Goal: Information Seeking & Learning: Learn about a topic

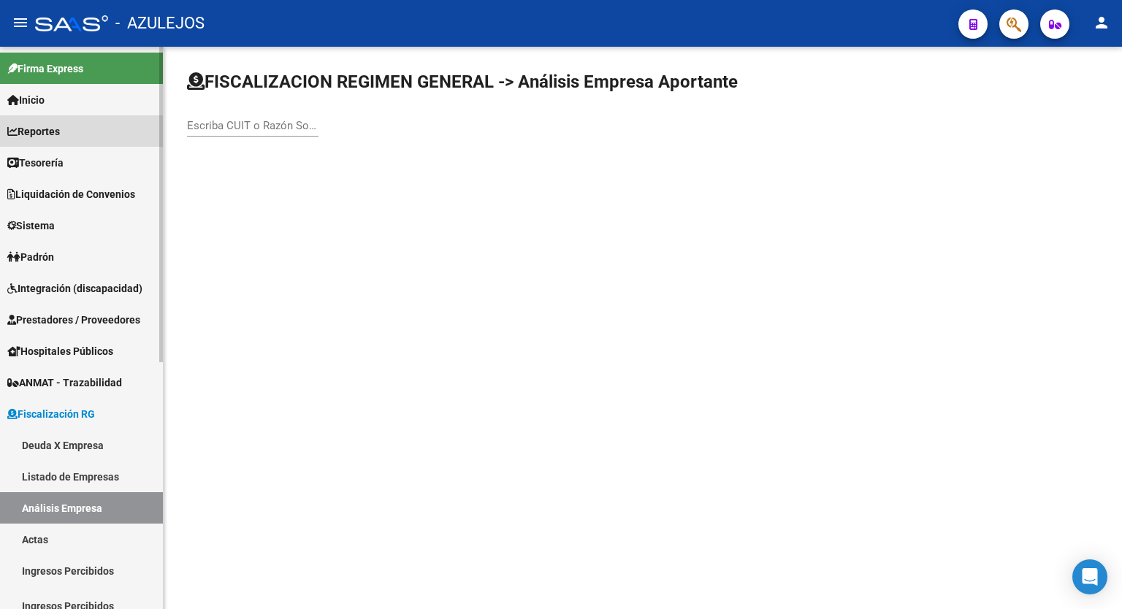
click at [69, 139] on link "Reportes" at bounding box center [81, 130] width 163 height 31
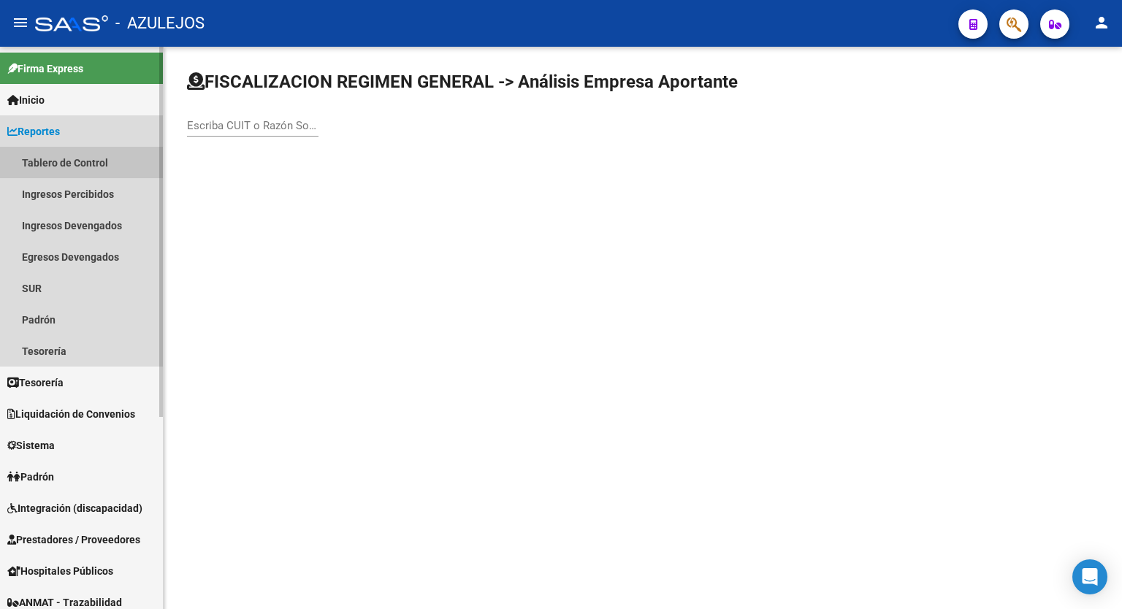
click at [69, 156] on link "Tablero de Control" at bounding box center [81, 162] width 163 height 31
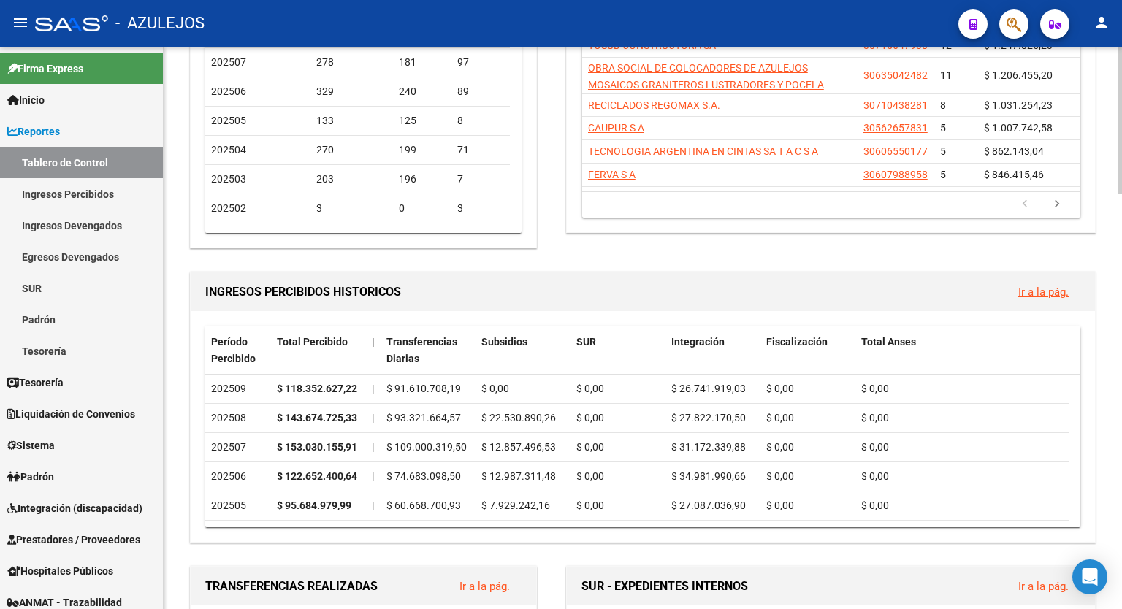
scroll to position [255, 0]
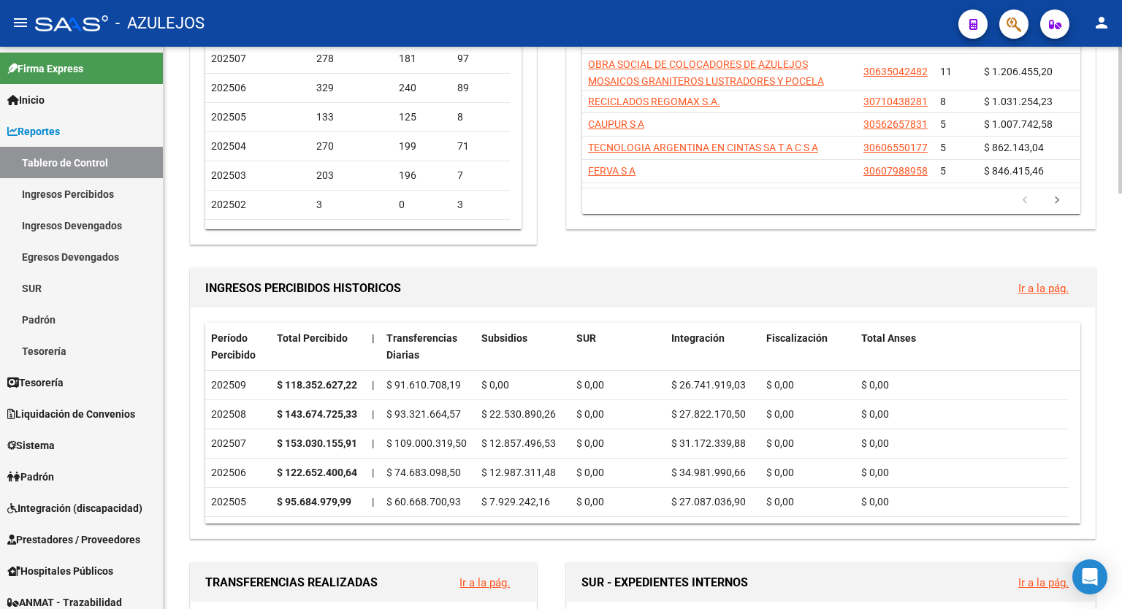
click at [1120, 194] on div at bounding box center [1120, 186] width 4 height 147
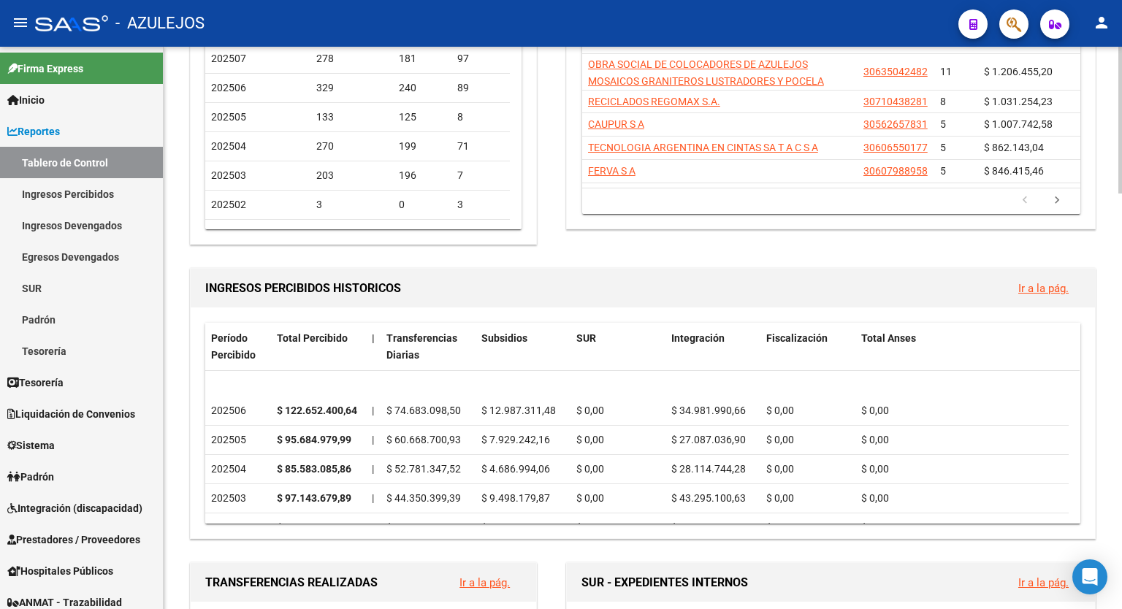
scroll to position [0, 0]
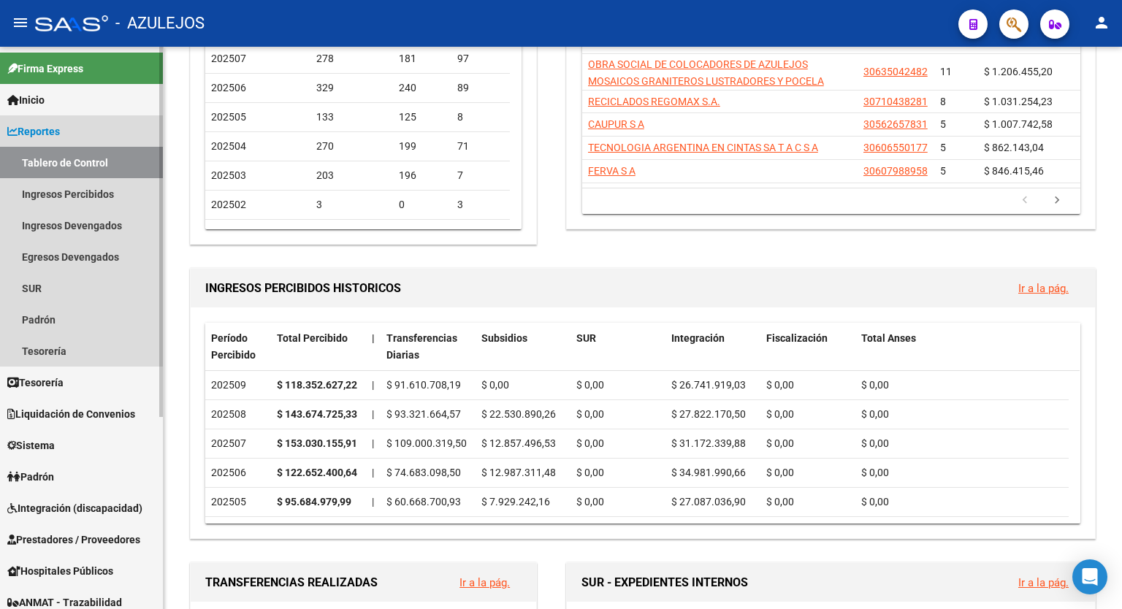
click at [69, 133] on link "Reportes" at bounding box center [81, 130] width 163 height 31
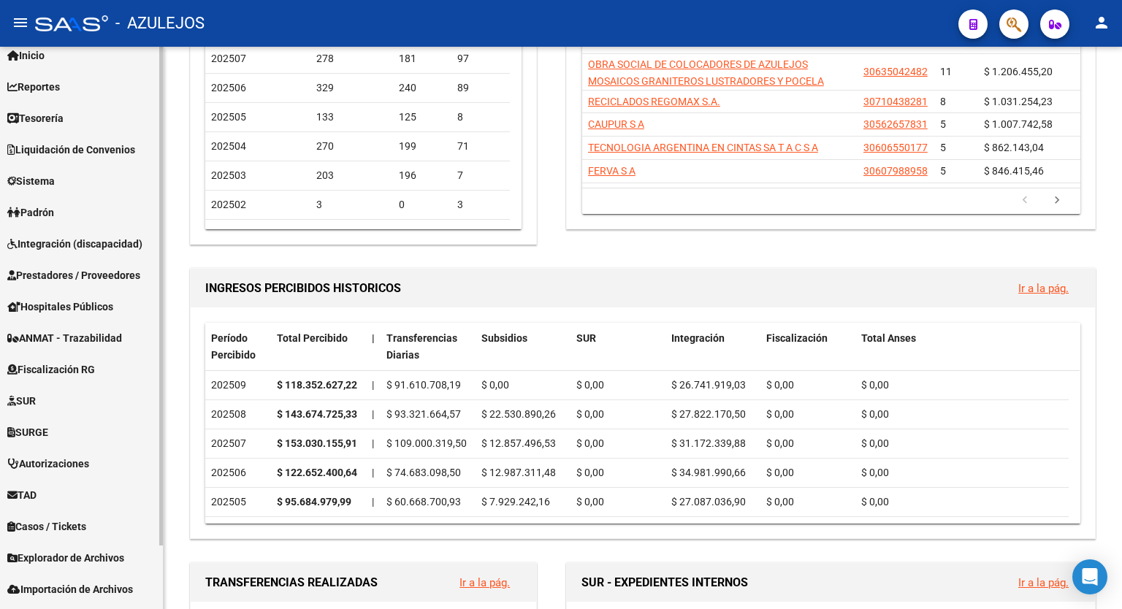
scroll to position [72, 0]
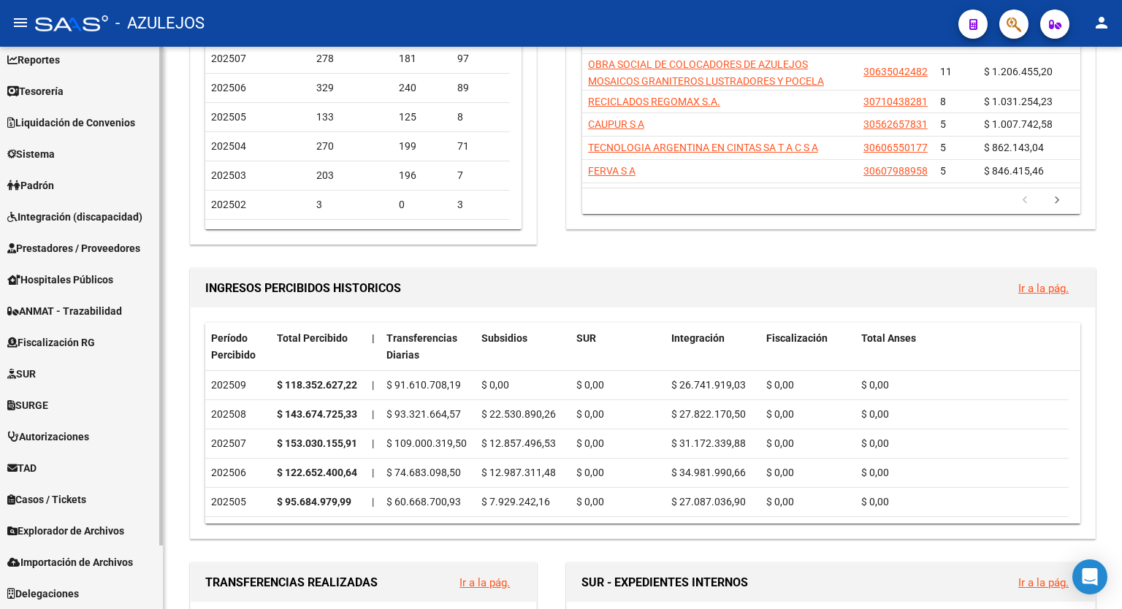
click at [161, 499] on div at bounding box center [161, 359] width 4 height 499
click at [101, 535] on span "Explorador de Archivos" at bounding box center [65, 531] width 117 height 16
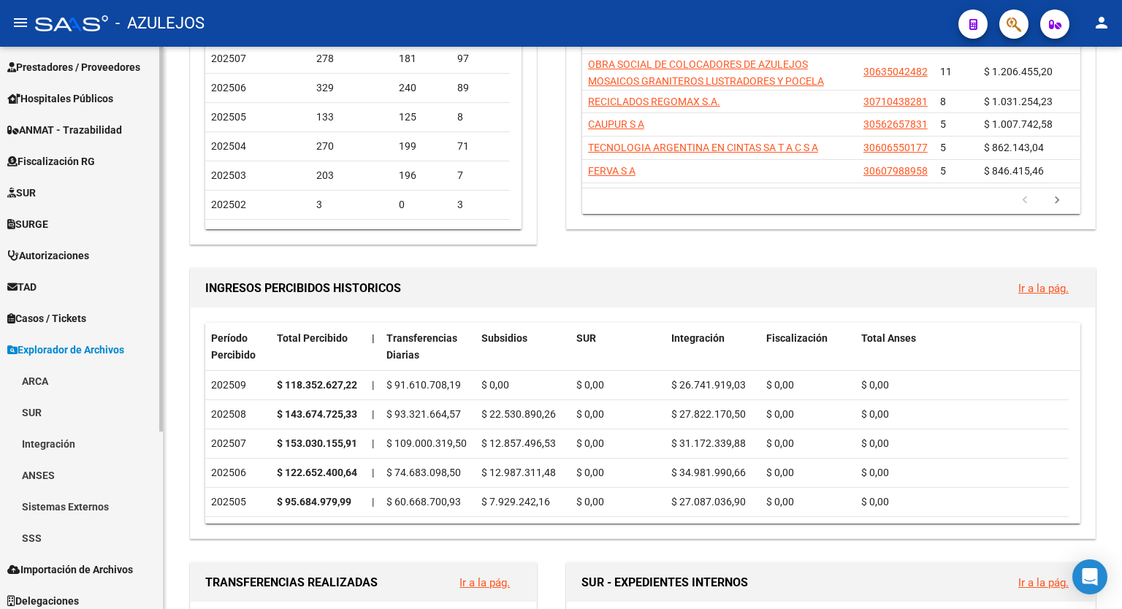
scroll to position [260, 0]
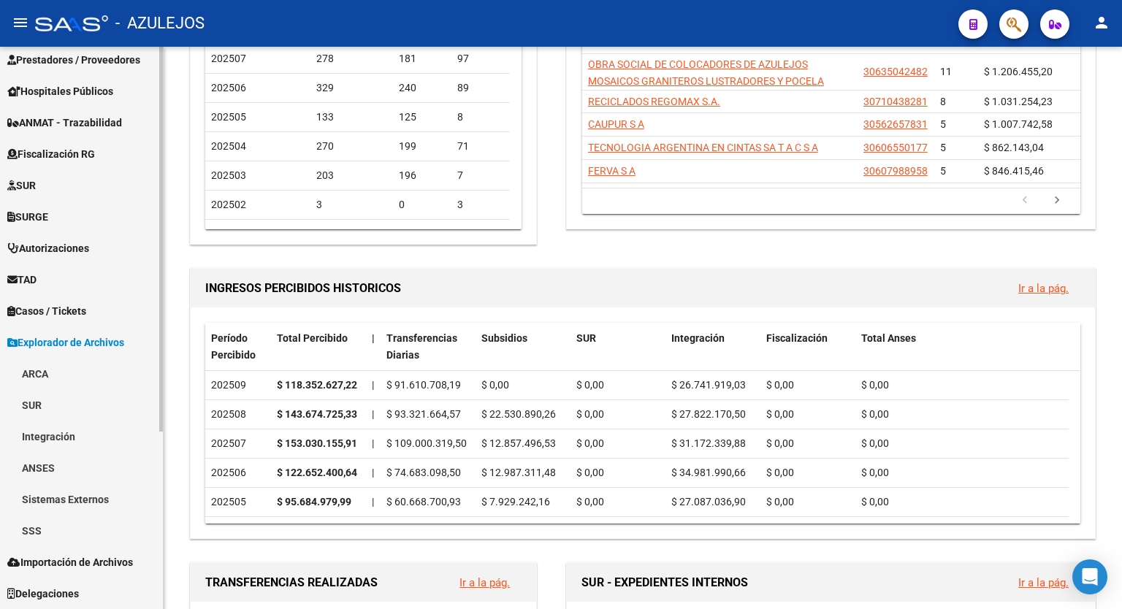
click at [164, 473] on mat-sidenav-container "Firma Express Inicio Calendario SSS Instructivos Contacto OS Reportes Tablero d…" at bounding box center [561, 328] width 1122 height 562
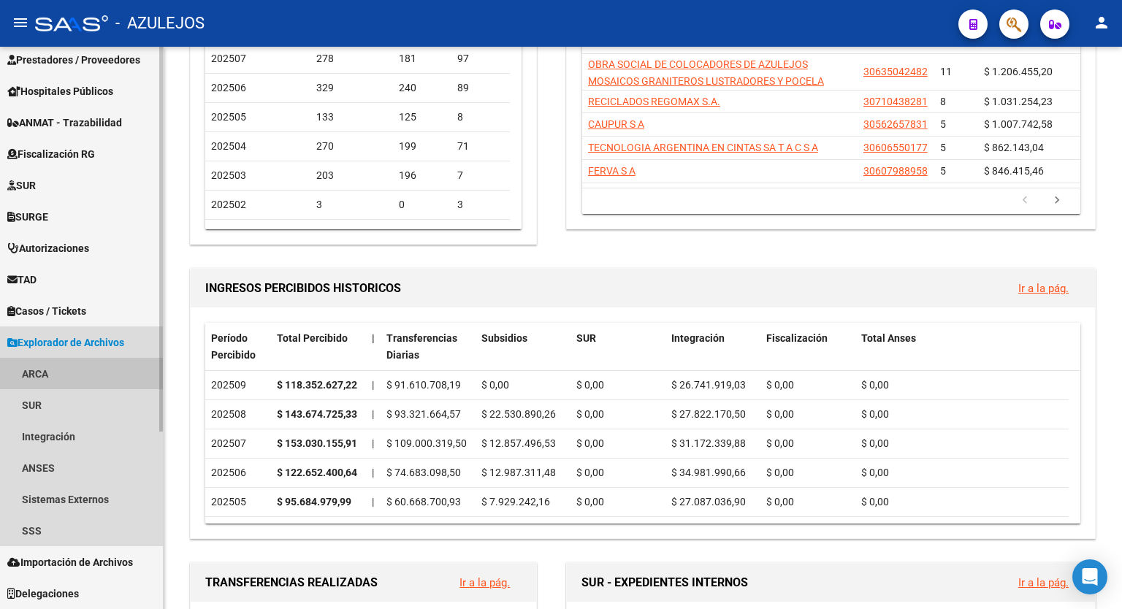
click at [71, 375] on link "ARCA" at bounding box center [81, 373] width 163 height 31
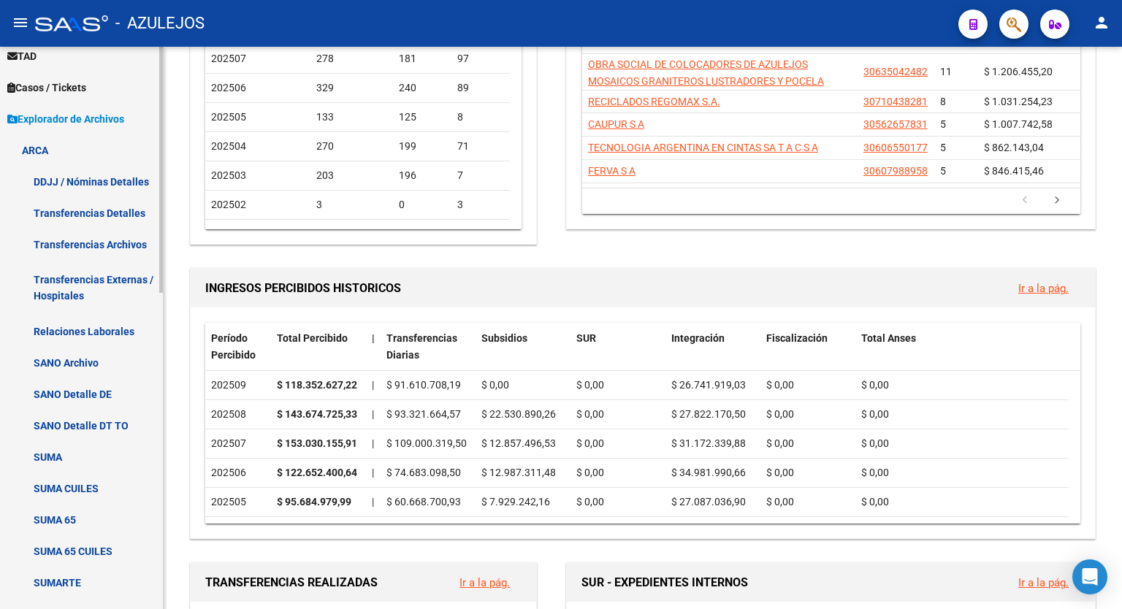
scroll to position [537, 0]
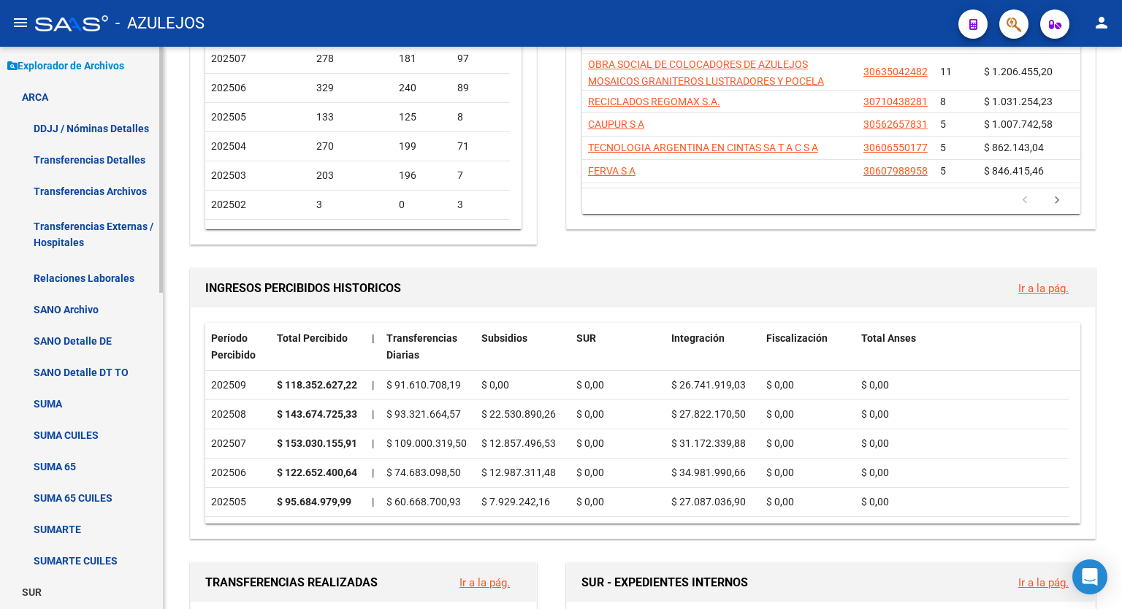
click at [161, 519] on div at bounding box center [161, 404] width 4 height 246
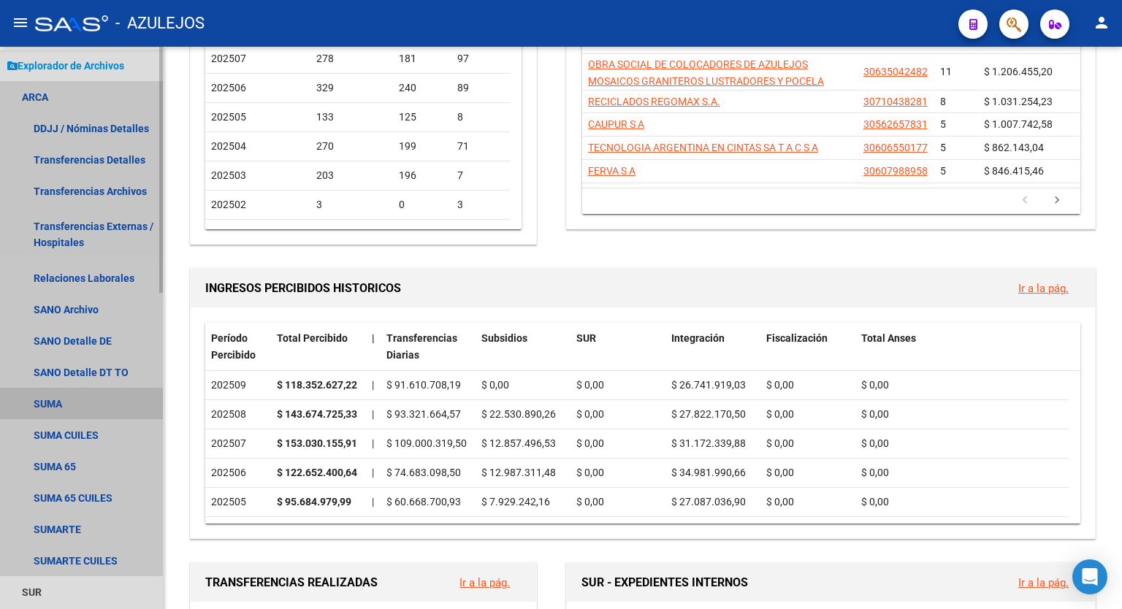
click at [75, 396] on link "SUMA" at bounding box center [81, 403] width 163 height 31
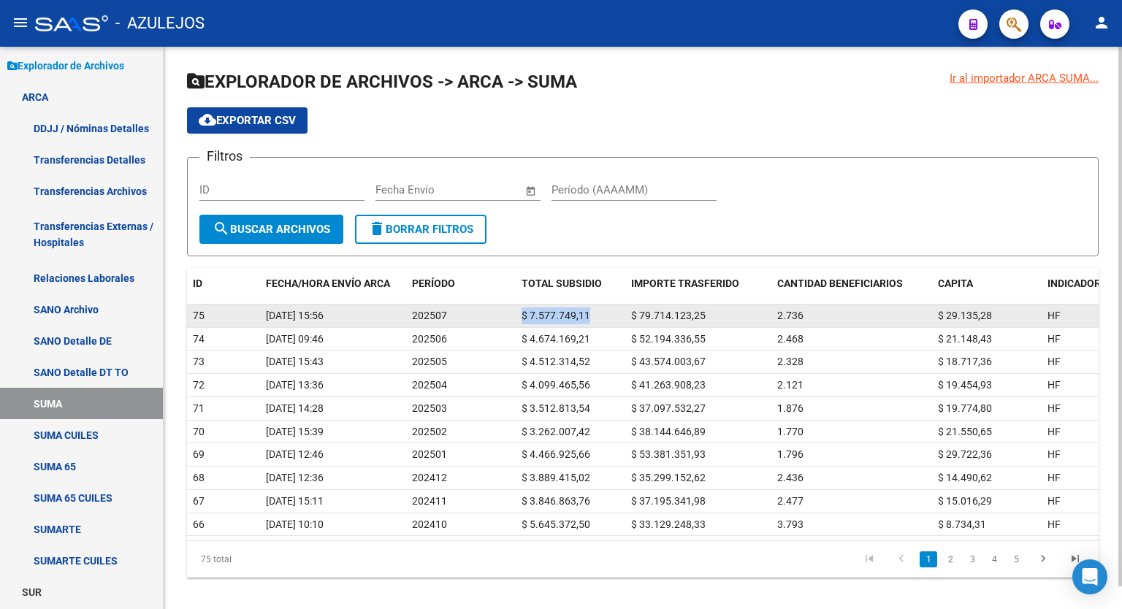
drag, startPoint x: 590, startPoint y: 313, endPoint x: 520, endPoint y: 312, distance: 70.1
click at [520, 312] on datatable-body-cell "$ 7.577.749,11" at bounding box center [571, 315] width 110 height 23
copy span "$ 7.577.749,11"
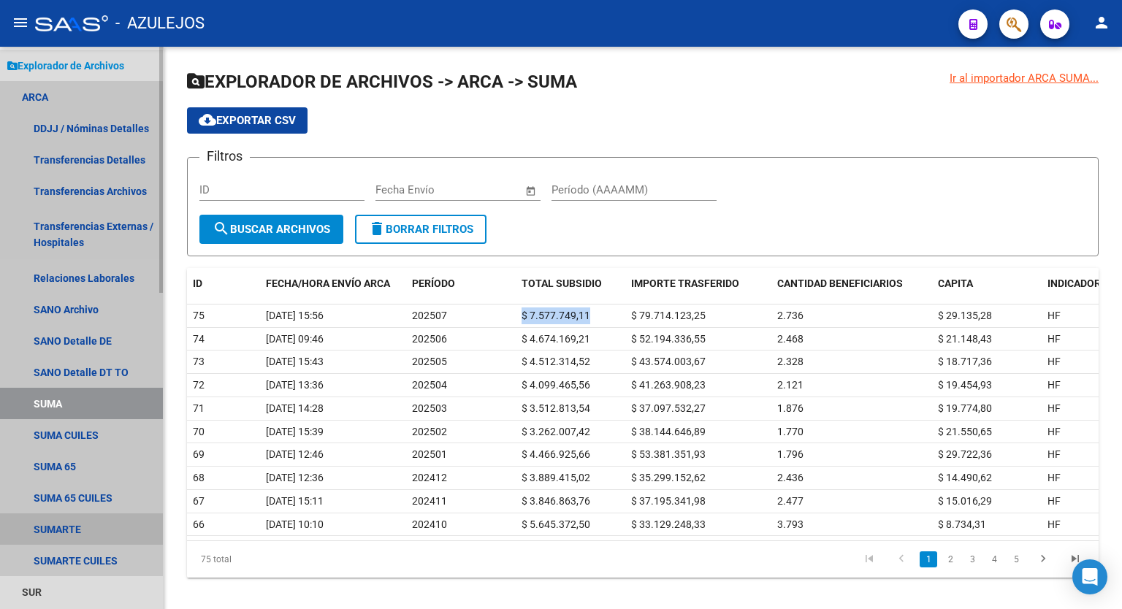
click at [77, 523] on link "SUMARTE" at bounding box center [81, 528] width 163 height 31
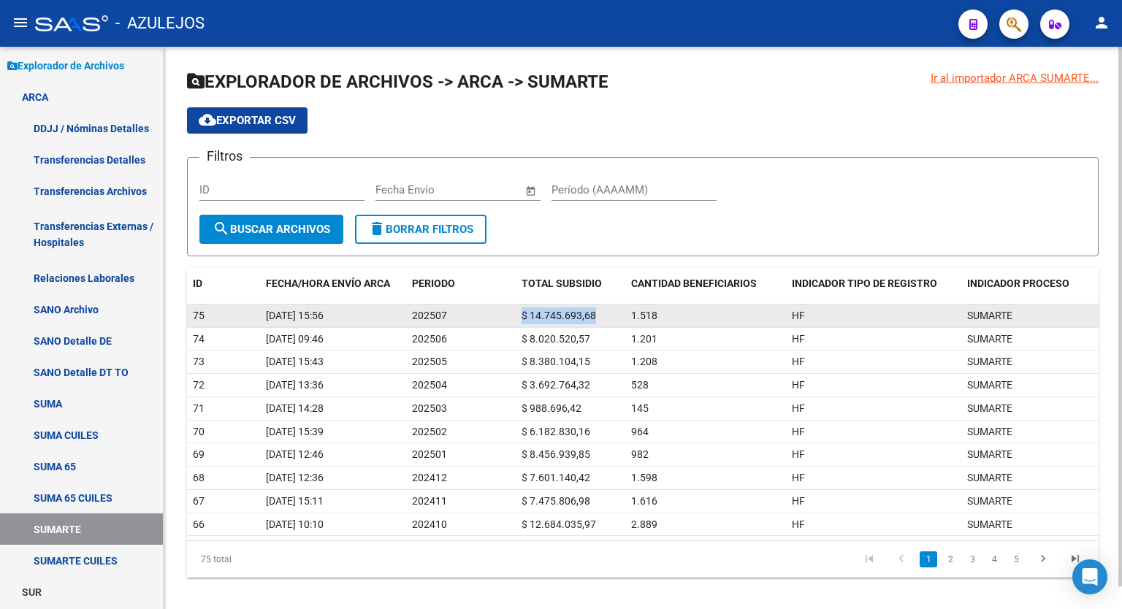
drag, startPoint x: 608, startPoint y: 311, endPoint x: 517, endPoint y: 318, distance: 90.8
click at [517, 318] on datatable-body-cell "$ 14.745.693,68" at bounding box center [571, 315] width 110 height 23
copy span "$ 14.745.693,68"
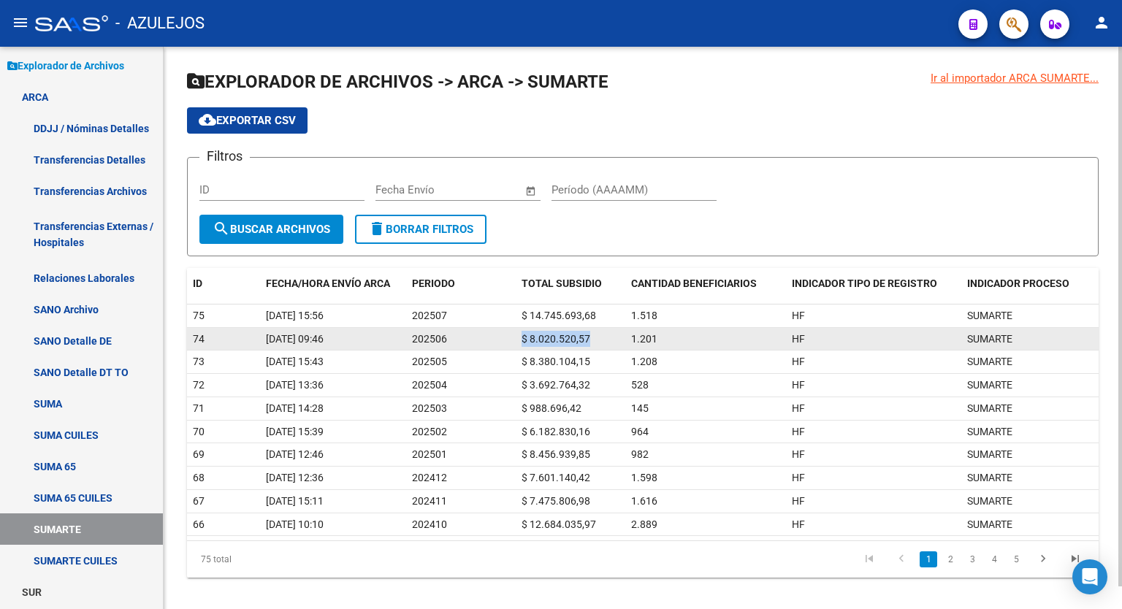
drag, startPoint x: 593, startPoint y: 340, endPoint x: 517, endPoint y: 333, distance: 76.2
click at [517, 333] on datatable-body-cell "$ 8.020.520,57" at bounding box center [571, 339] width 110 height 23
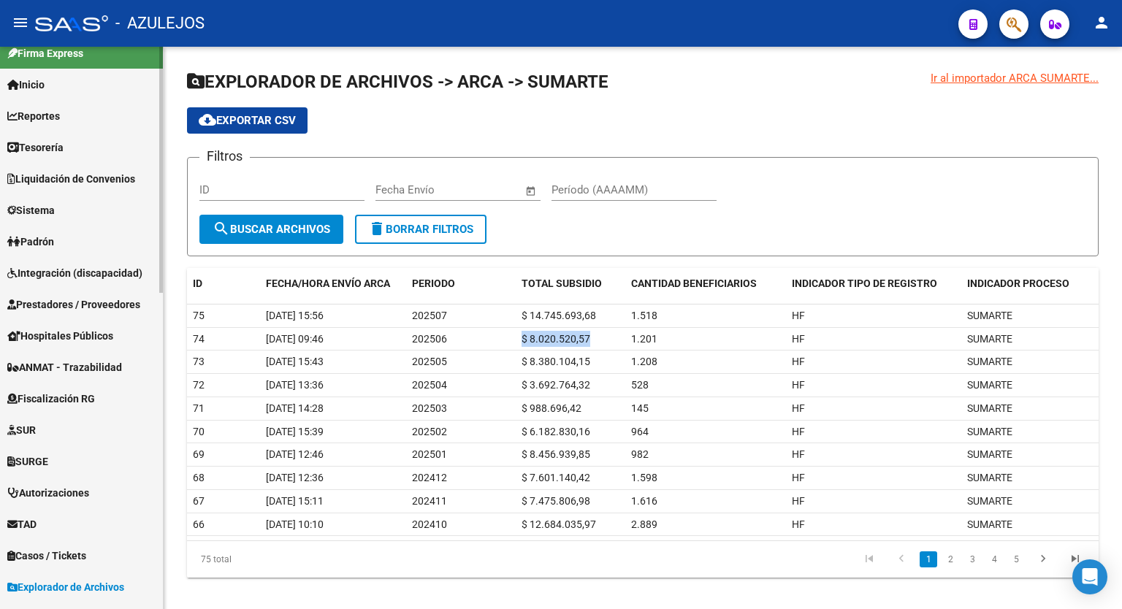
click at [166, 59] on mat-sidenav-container "Firma Express Inicio Calendario SSS Instructivos Contacto OS Reportes Tablero d…" at bounding box center [561, 328] width 1122 height 562
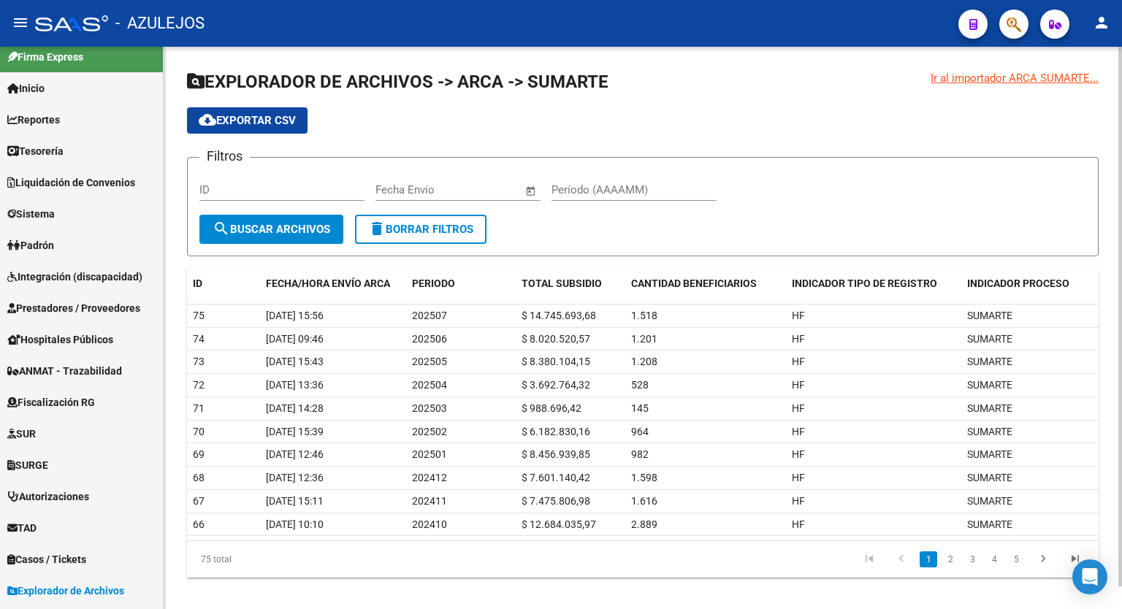
click at [166, 59] on div "Ir al importador ARCA SUMARTE... EXPLORADOR DE ARCHIVOS -> ARCA -> SUMARTE clou…" at bounding box center [643, 336] width 958 height 578
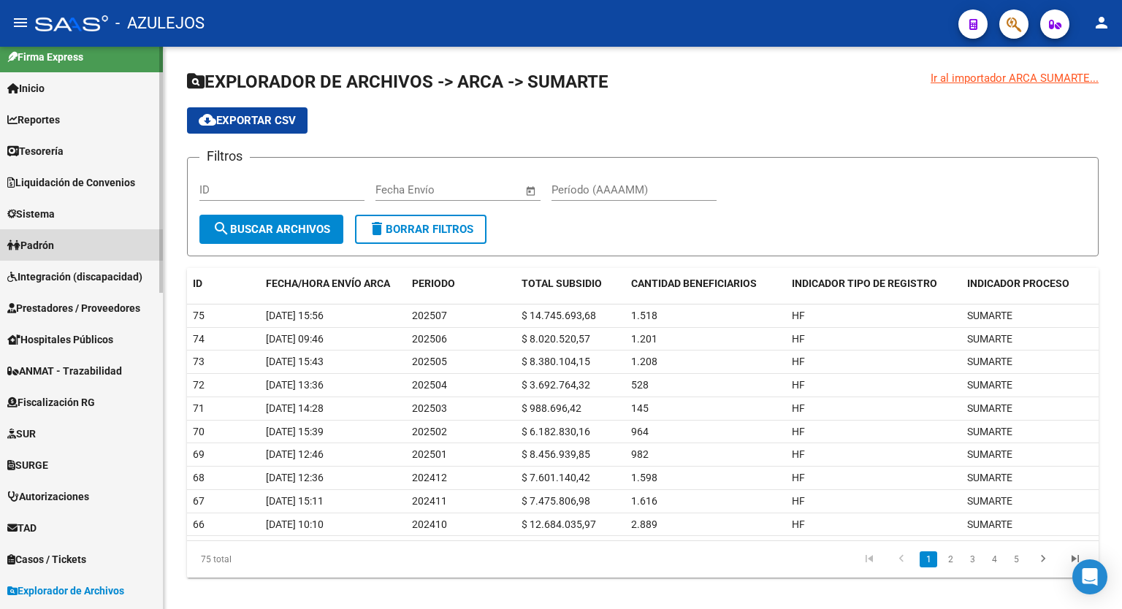
click at [74, 242] on link "Padrón" at bounding box center [81, 244] width 163 height 31
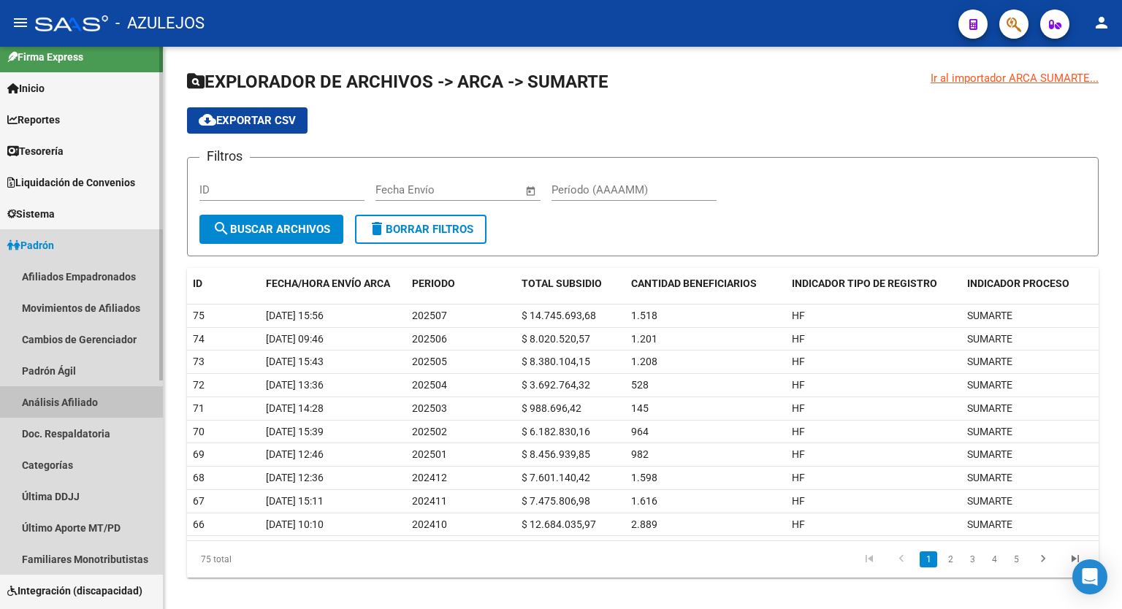
click at [80, 396] on link "Análisis Afiliado" at bounding box center [81, 401] width 163 height 31
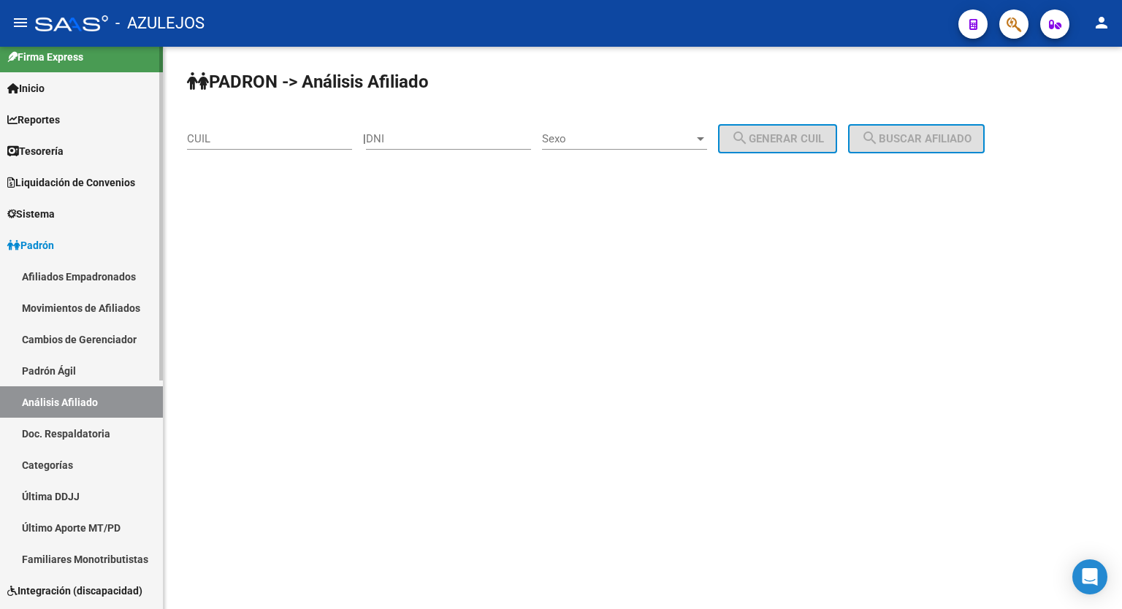
click at [72, 237] on link "Padrón" at bounding box center [81, 244] width 163 height 31
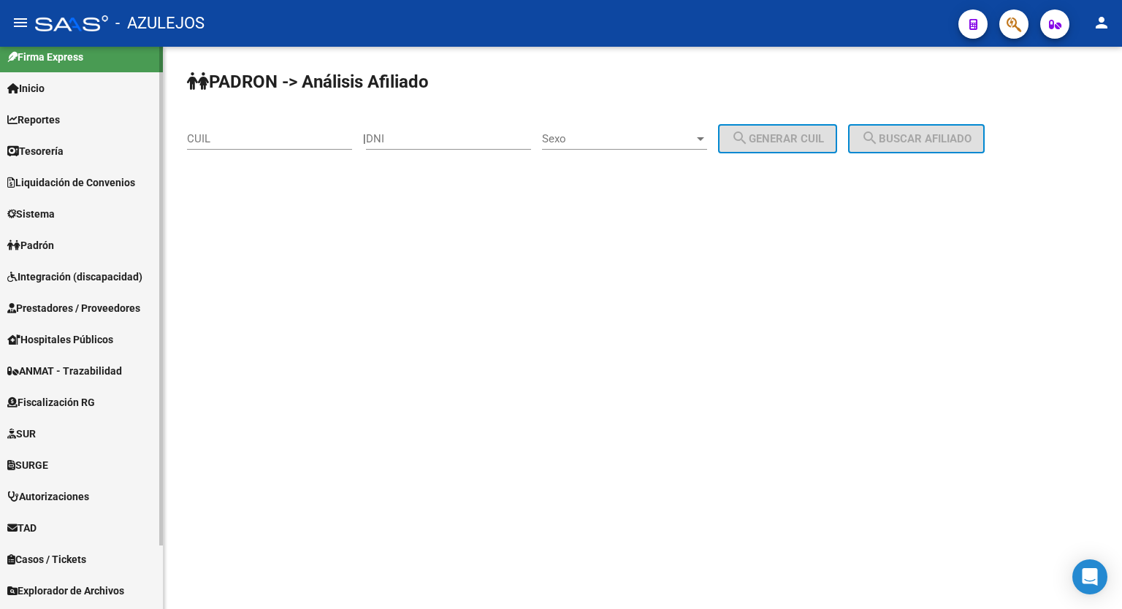
scroll to position [72, 0]
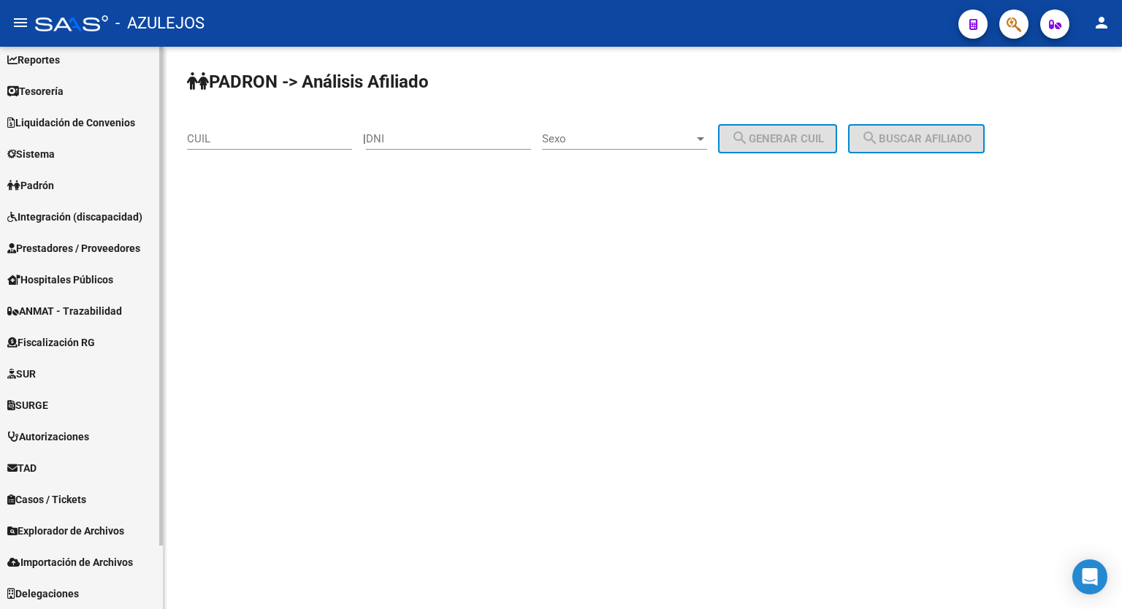
click at [167, 433] on mat-sidenav-container "Firma Express Inicio Calendario SSS Instructivos Contacto OS Reportes Tablero d…" at bounding box center [561, 328] width 1122 height 562
click at [99, 527] on span "Explorador de Archivos" at bounding box center [65, 531] width 117 height 16
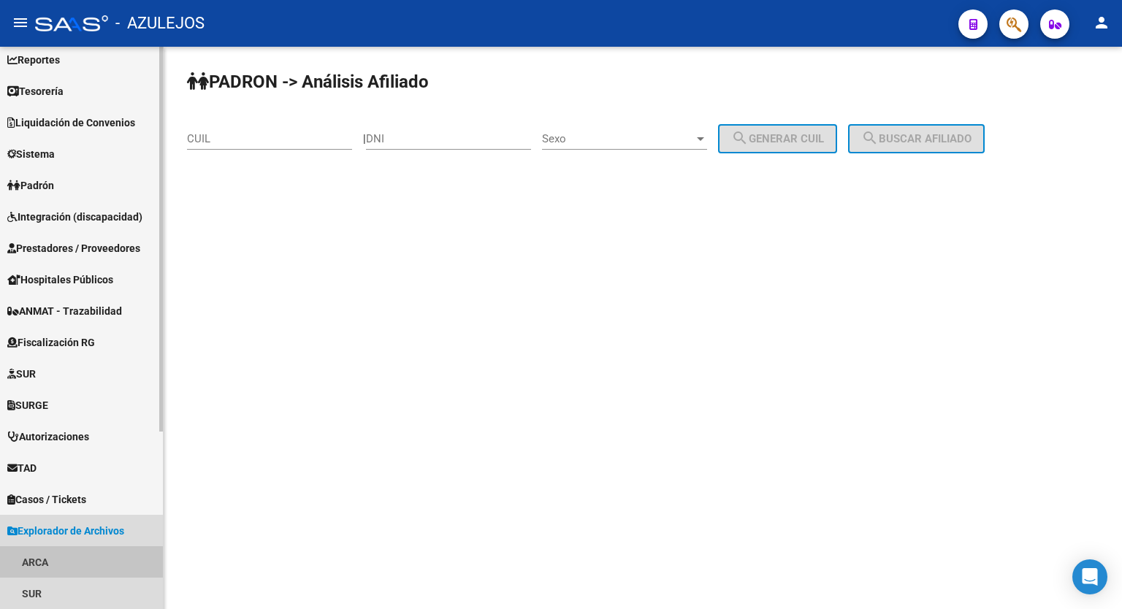
click at [71, 567] on link "ARCA" at bounding box center [81, 561] width 163 height 31
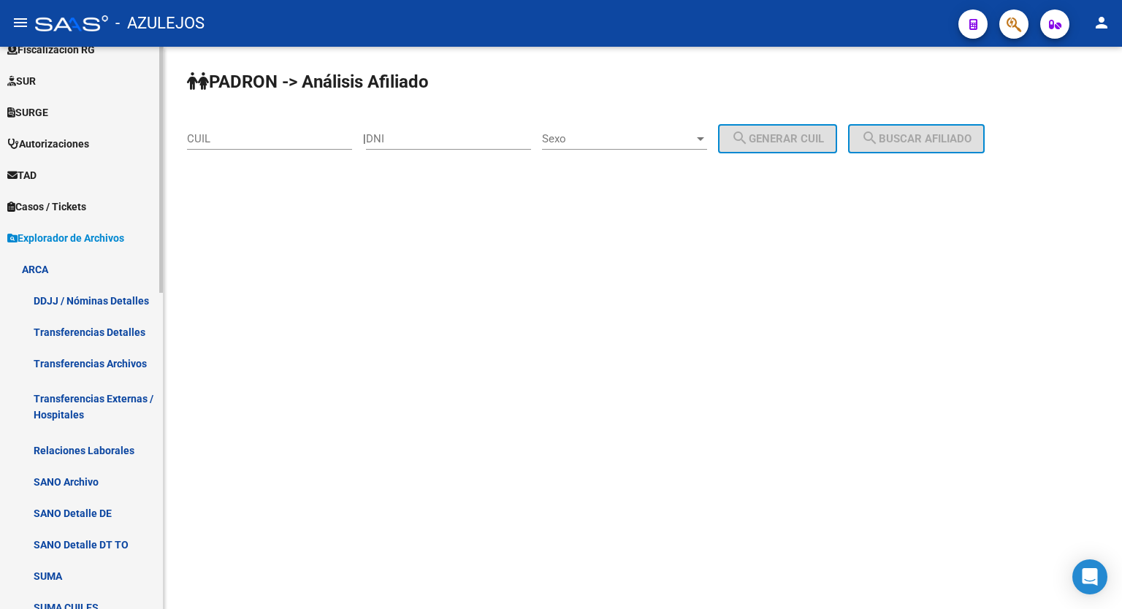
scroll to position [347, 0]
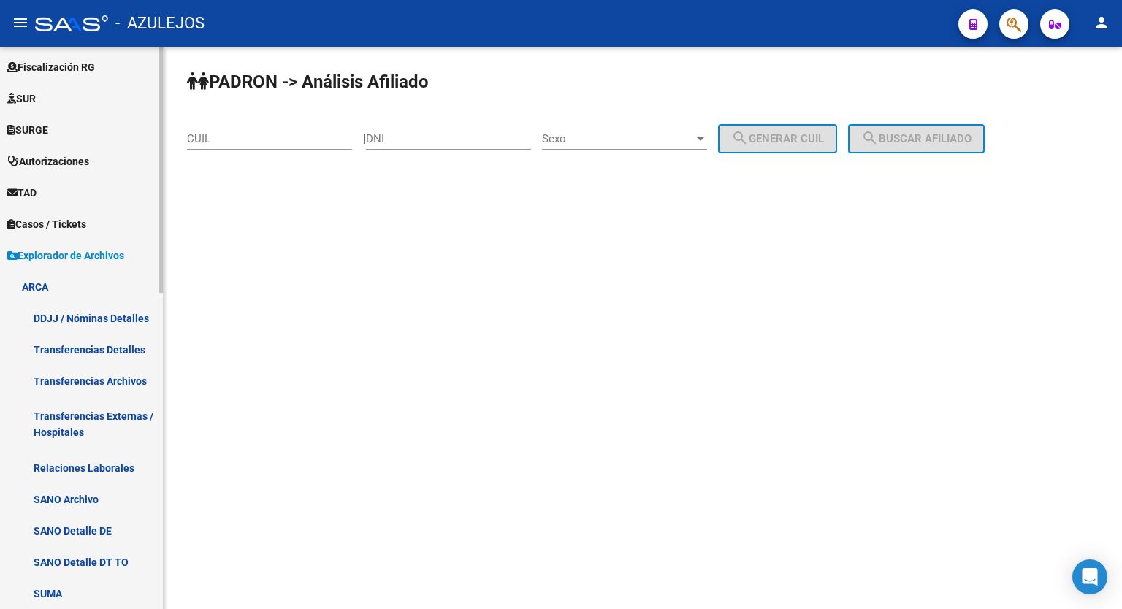
click at [172, 436] on mat-sidenav-container "Firma Express Inicio Calendario SSS Instructivos Contacto OS Reportes Tablero d…" at bounding box center [561, 328] width 1122 height 562
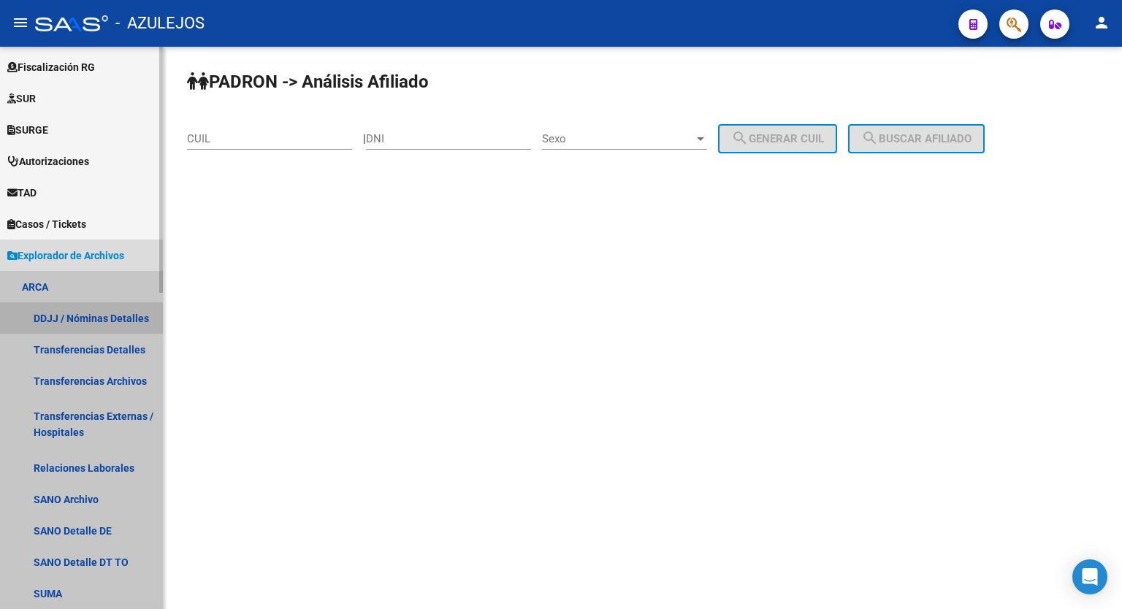
click at [79, 316] on link "DDJJ / Nóminas Detalles" at bounding box center [81, 317] width 163 height 31
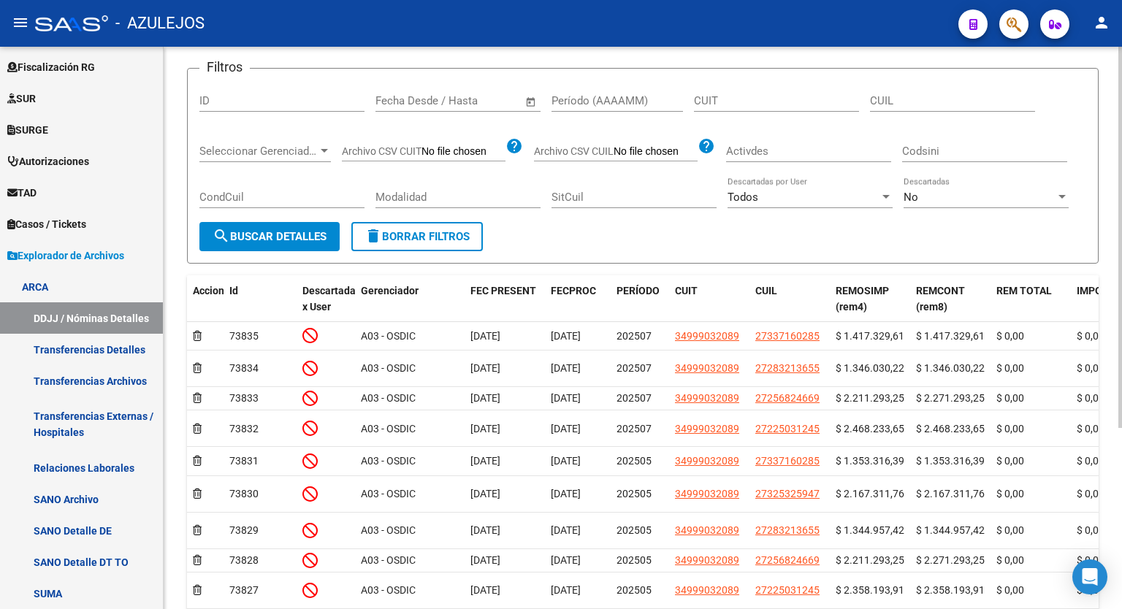
scroll to position [108, 0]
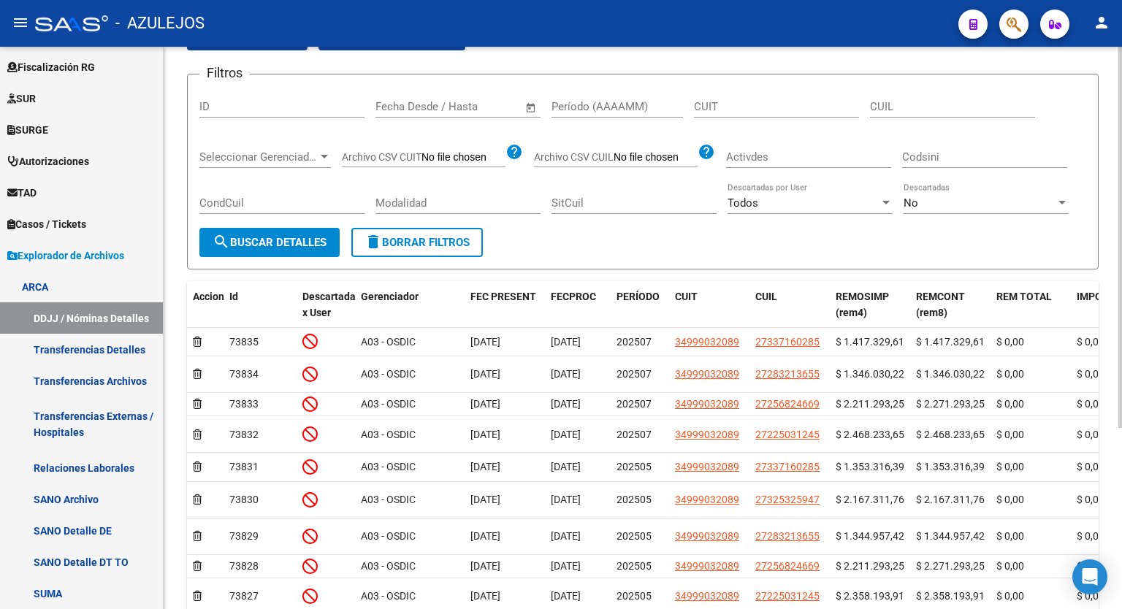
click at [1121, 352] on div at bounding box center [1120, 321] width 4 height 381
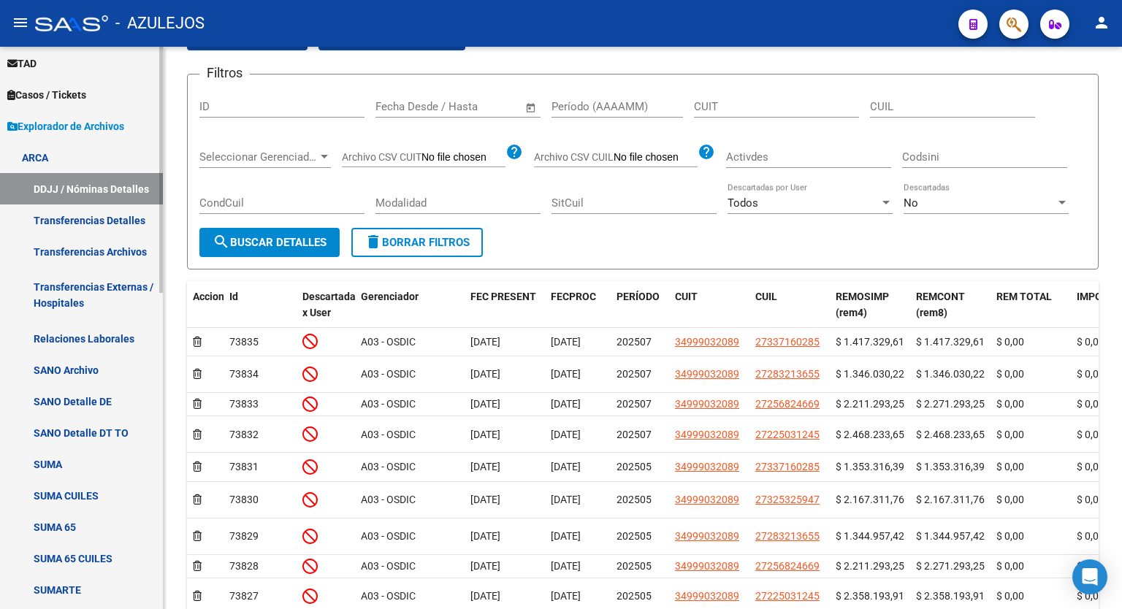
scroll to position [440, 0]
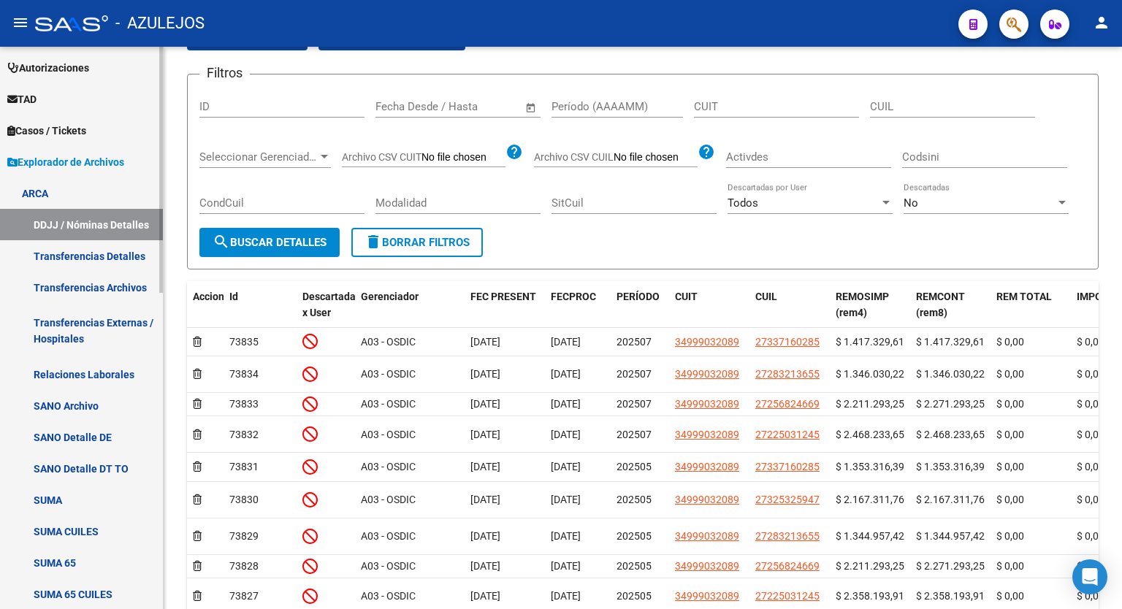
click at [177, 304] on mat-sidenav-container "Firma Express Inicio Calendario SSS Instructivos Contacto OS Reportes Tablero d…" at bounding box center [561, 328] width 1122 height 562
click at [116, 293] on link "Transferencias Archivos" at bounding box center [81, 287] width 163 height 31
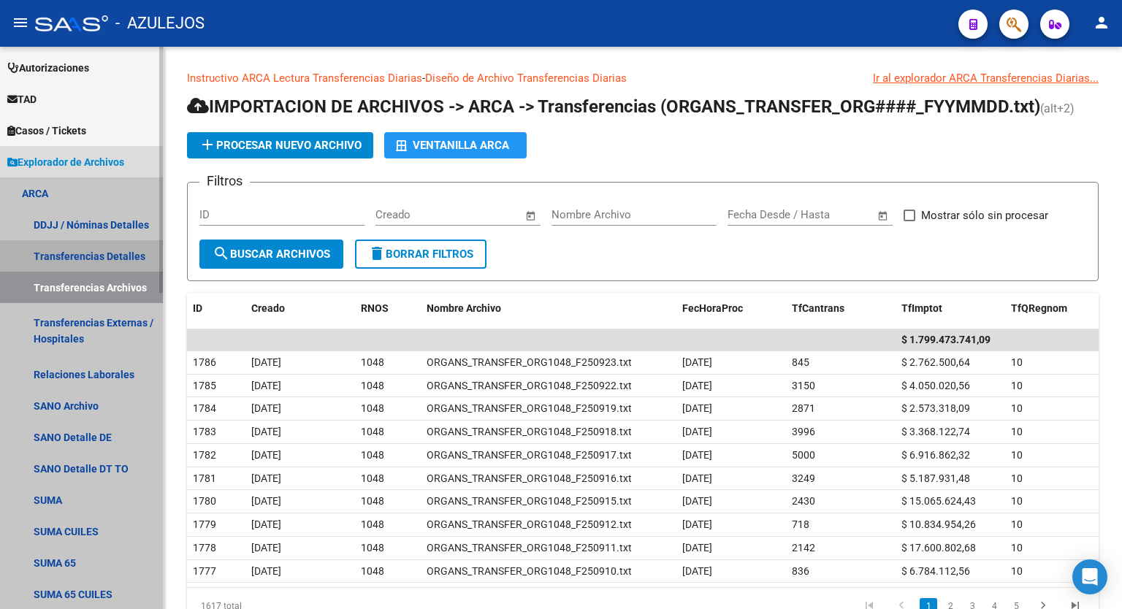
click at [81, 269] on link "Transferencias Detalles" at bounding box center [81, 255] width 163 height 31
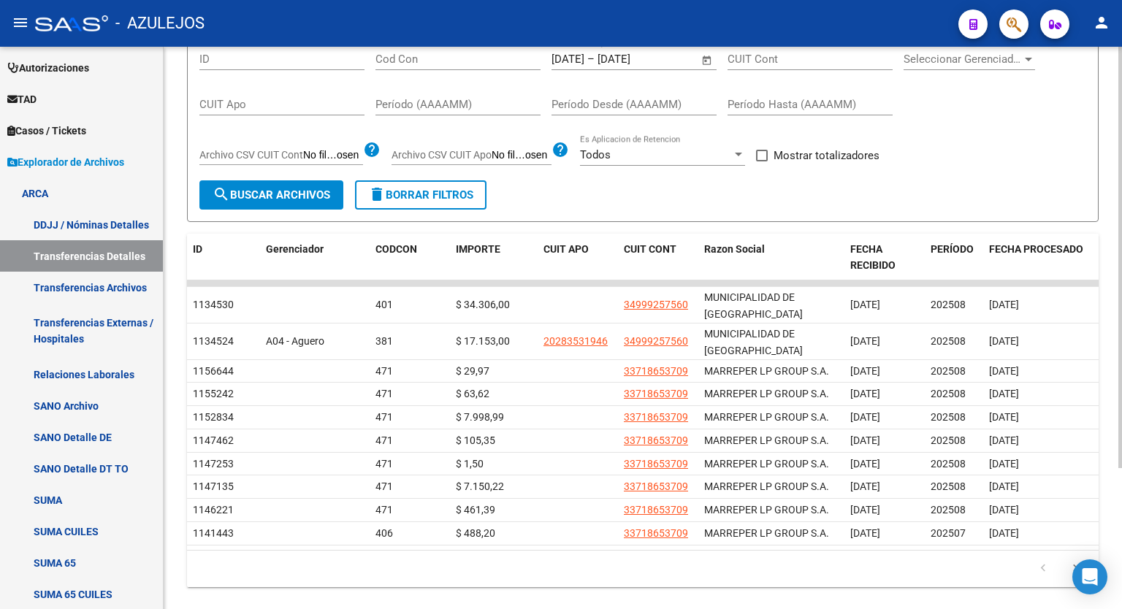
scroll to position [165, 0]
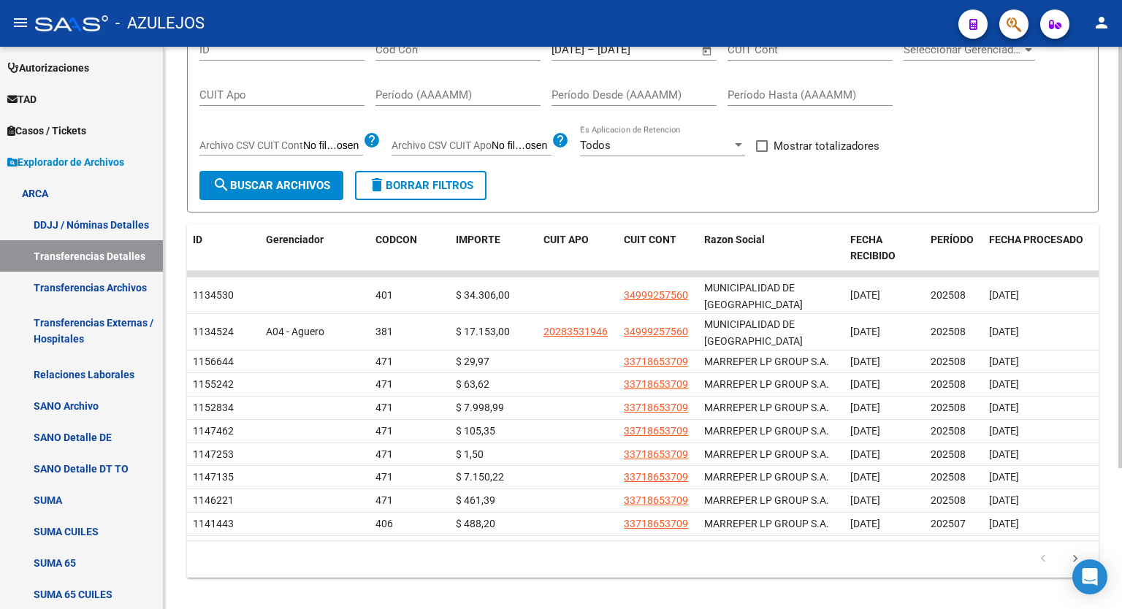
click at [1114, 395] on div "Instructivo ARCA Lectura Transferencias Diarias - Diseño de Archivo Transferenc…" at bounding box center [645, 253] width 962 height 743
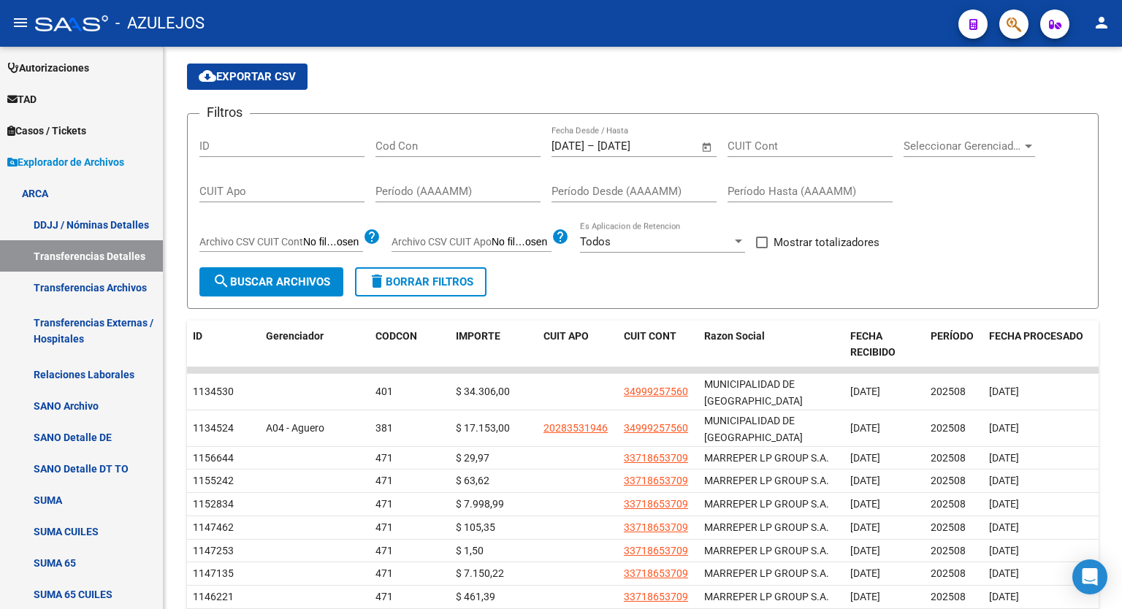
scroll to position [66, 0]
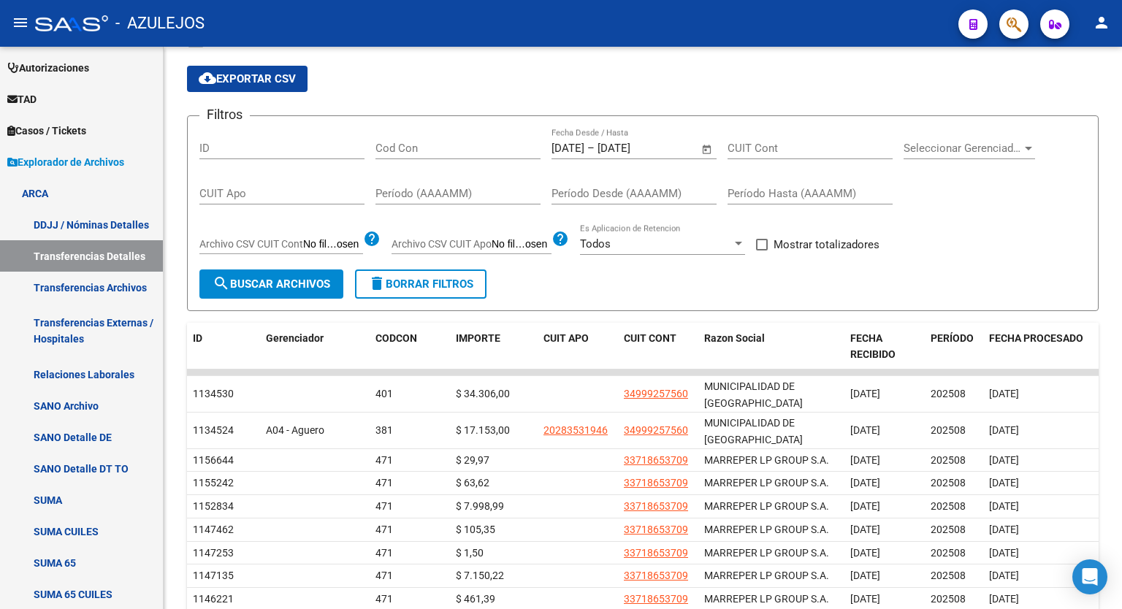
click at [1121, 357] on div at bounding box center [1120, 309] width 4 height 421
click at [740, 340] on span "Razon Social" at bounding box center [734, 338] width 61 height 12
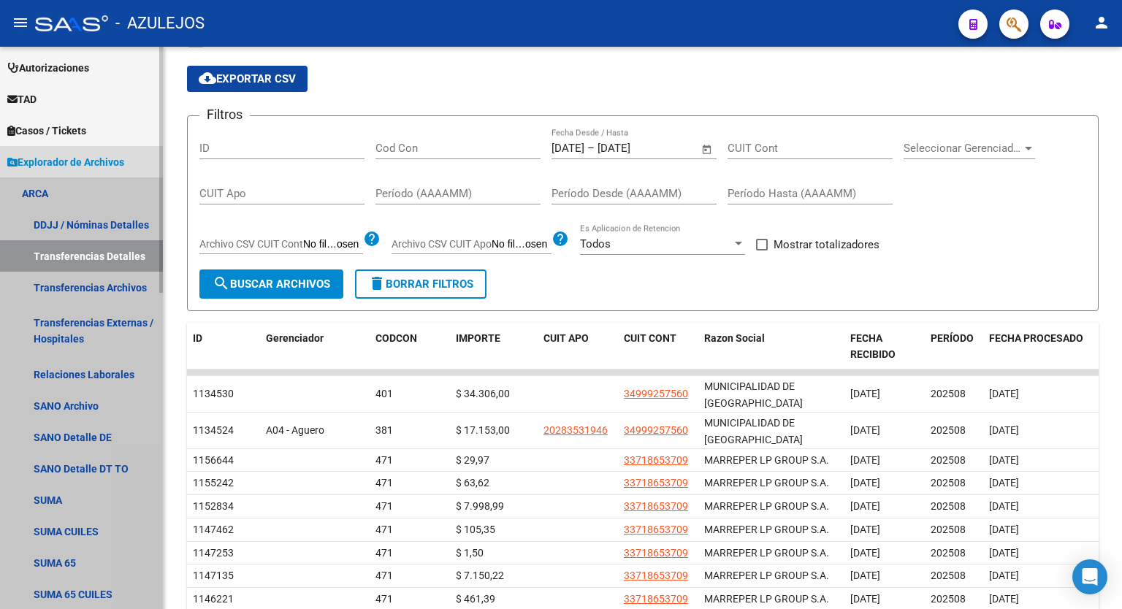
click at [50, 194] on link "ARCA" at bounding box center [81, 192] width 163 height 31
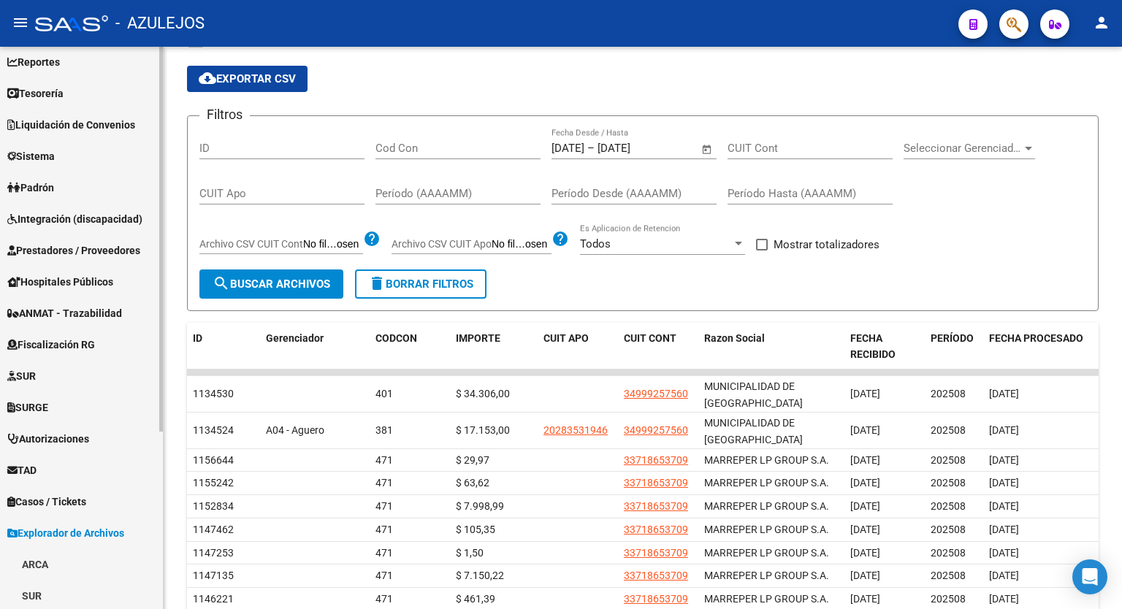
scroll to position [4, 0]
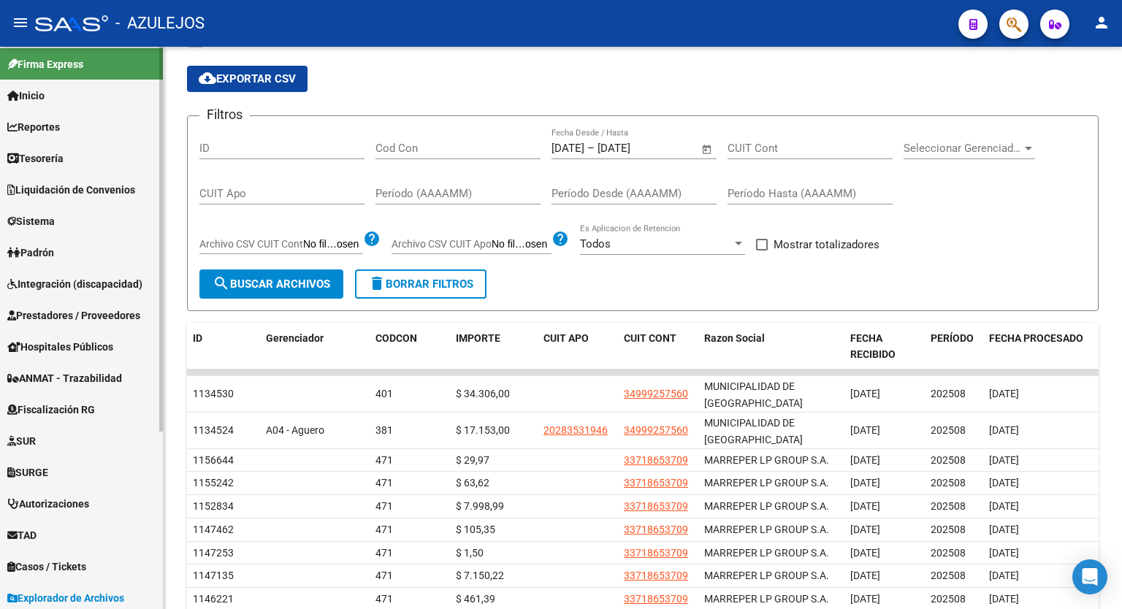
click at [164, 57] on mat-sidenav-container "Firma Express Inicio Calendario SSS Instructivos Contacto OS Reportes Tablero d…" at bounding box center [561, 328] width 1122 height 562
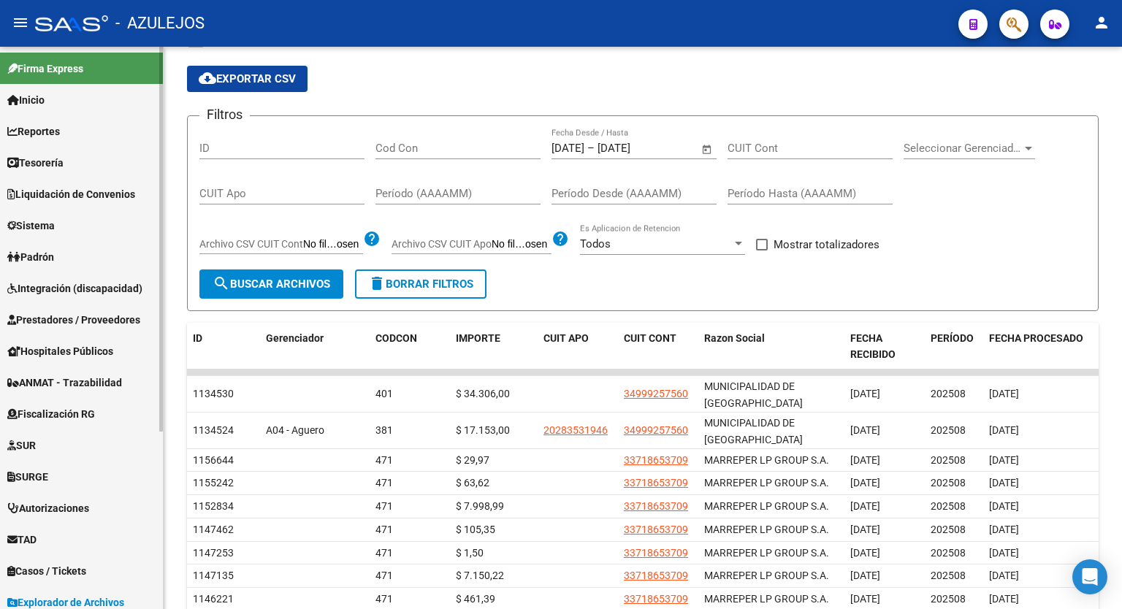
click at [77, 247] on link "Padrón" at bounding box center [81, 256] width 163 height 31
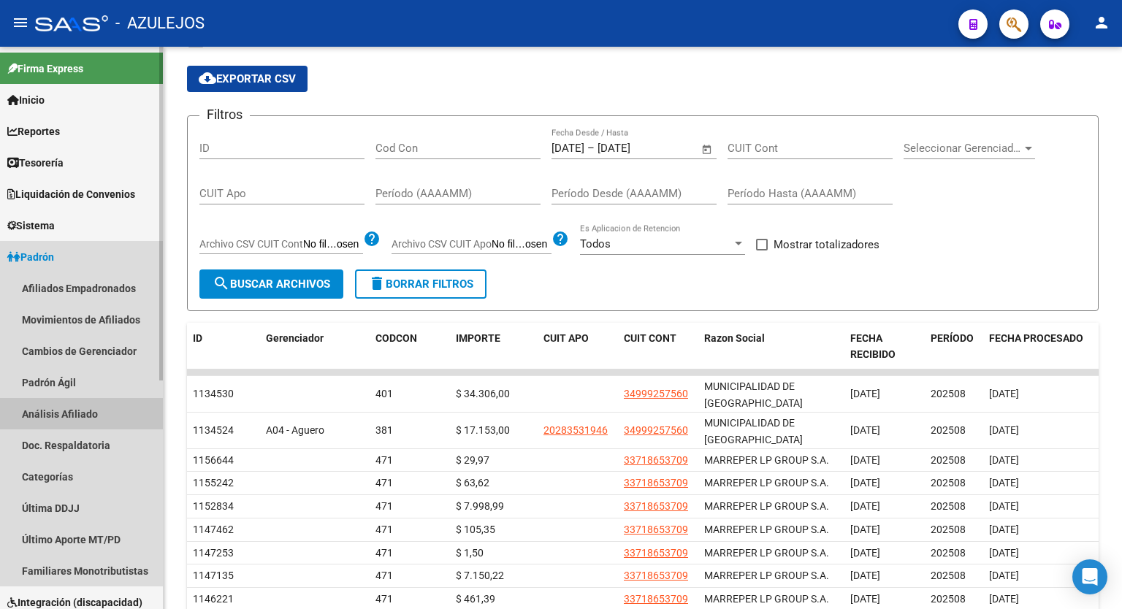
click at [74, 410] on link "Análisis Afiliado" at bounding box center [81, 413] width 163 height 31
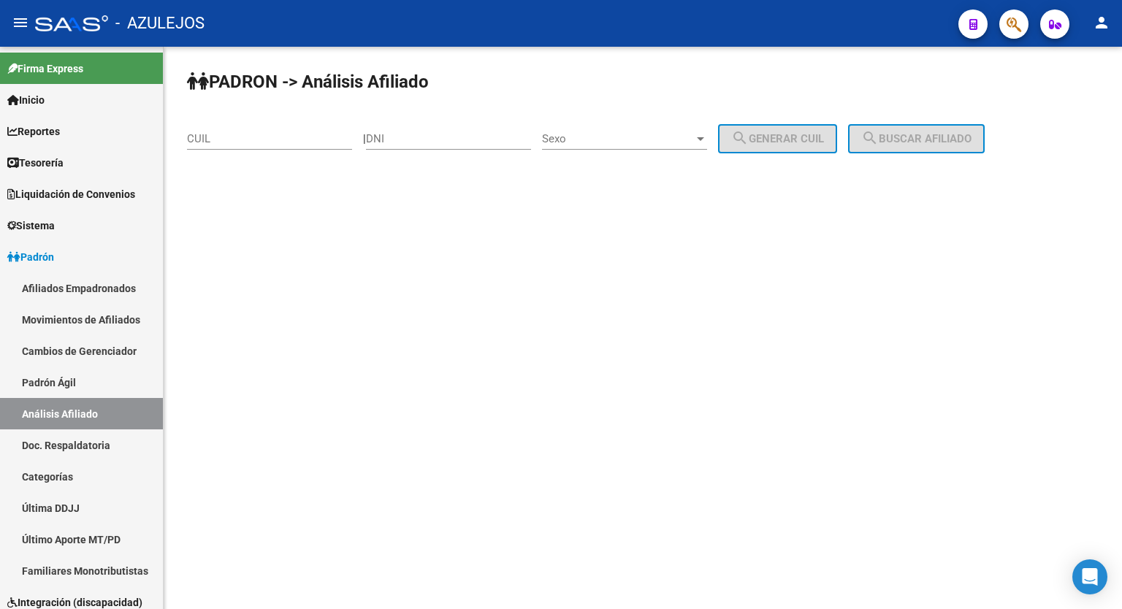
click at [269, 144] on input "CUIL" at bounding box center [269, 138] width 165 height 13
type input "23-33203933-4"
click at [911, 129] on button "search Buscar afiliado" at bounding box center [916, 138] width 137 height 29
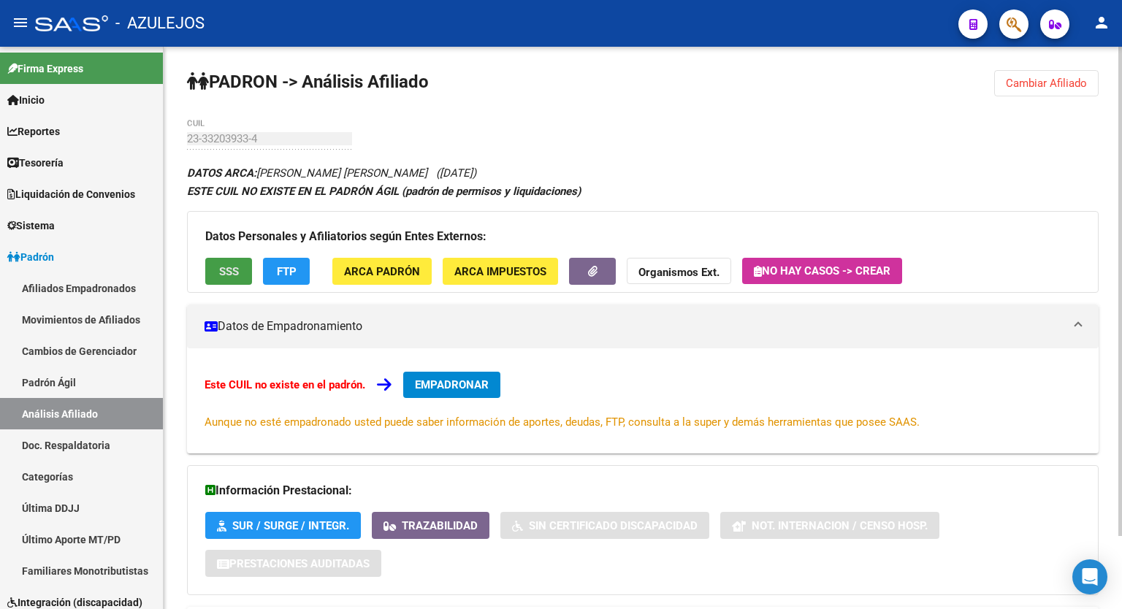
click at [235, 267] on span "SSS" at bounding box center [229, 271] width 20 height 13
click at [286, 272] on span "FTP" at bounding box center [287, 271] width 20 height 13
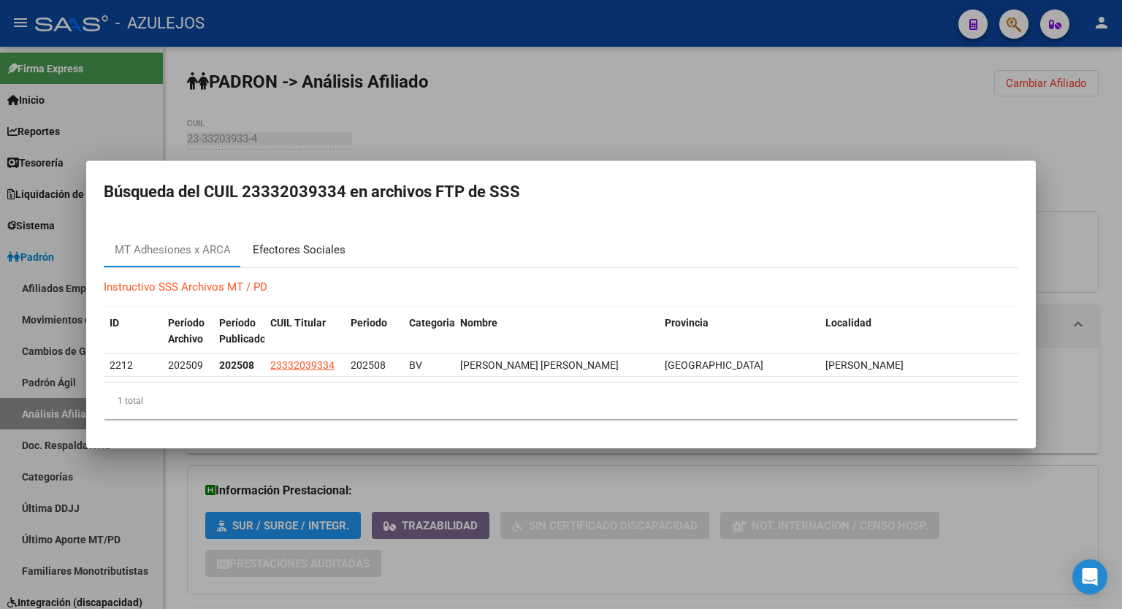
click at [327, 250] on div "Efectores Sociales" at bounding box center [299, 250] width 93 height 17
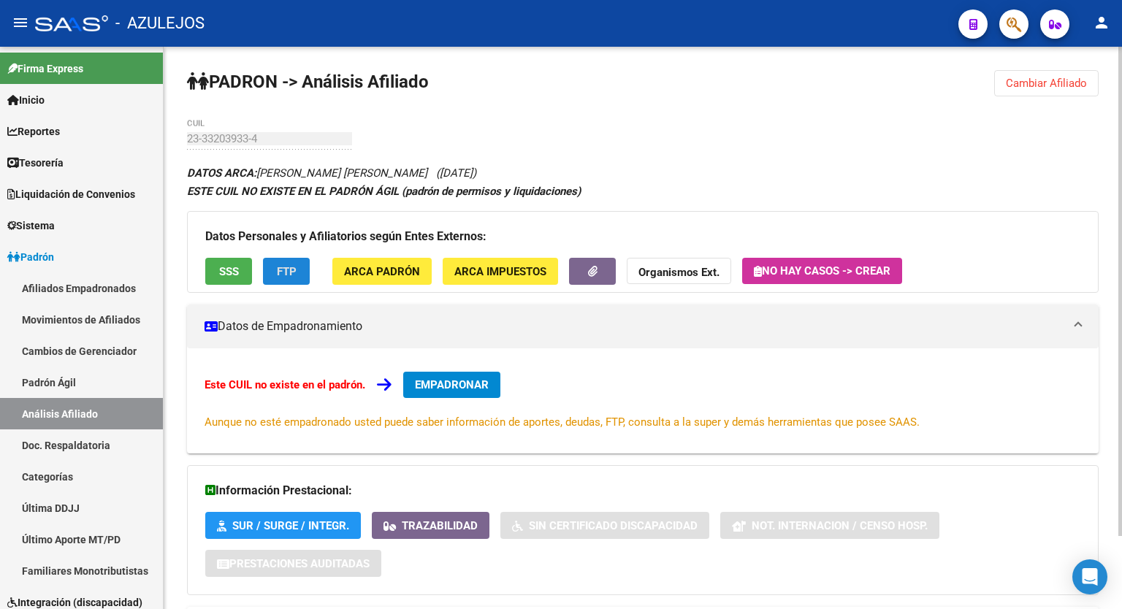
scroll to position [84, 0]
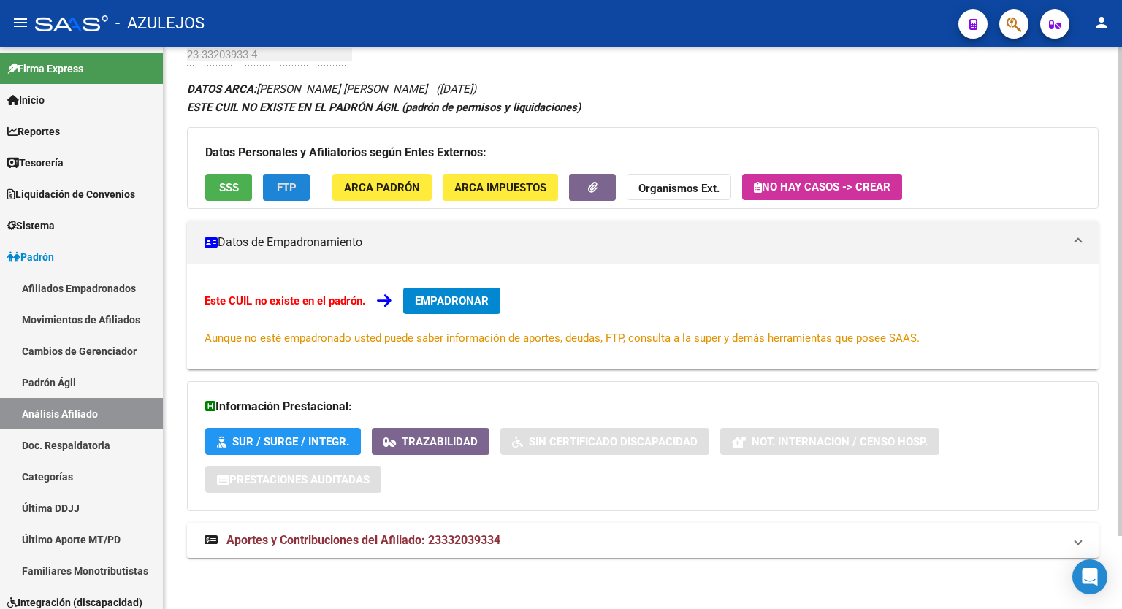
click at [1120, 412] on div at bounding box center [1120, 364] width 4 height 489
click at [465, 531] on mat-expansion-panel-header "Aportes y Contribuciones del Afiliado: 23332039334" at bounding box center [642, 540] width 911 height 35
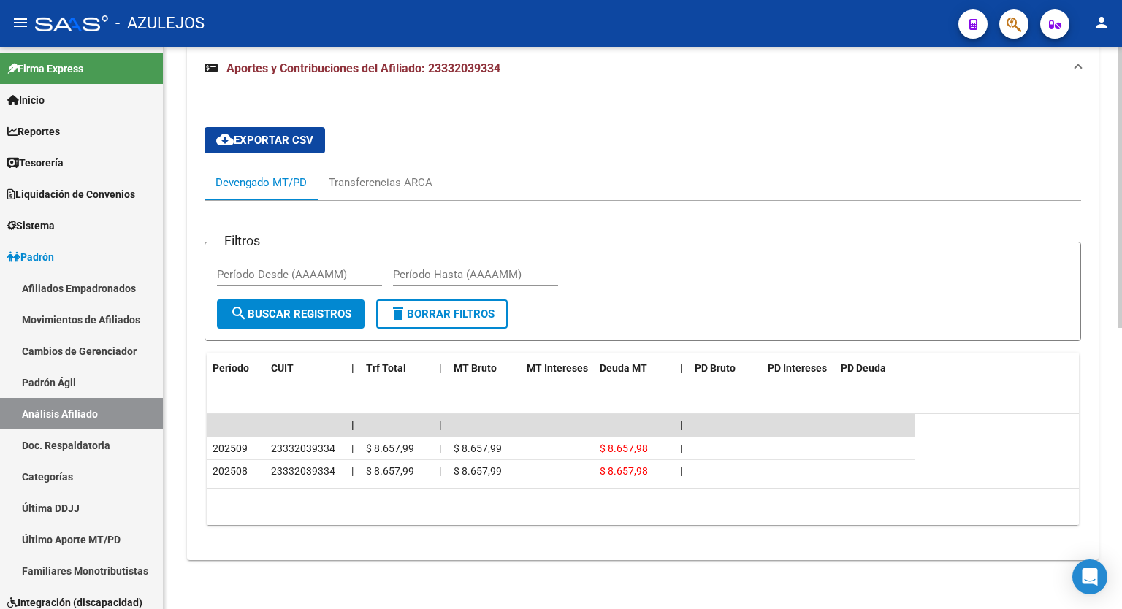
scroll to position [546, 0]
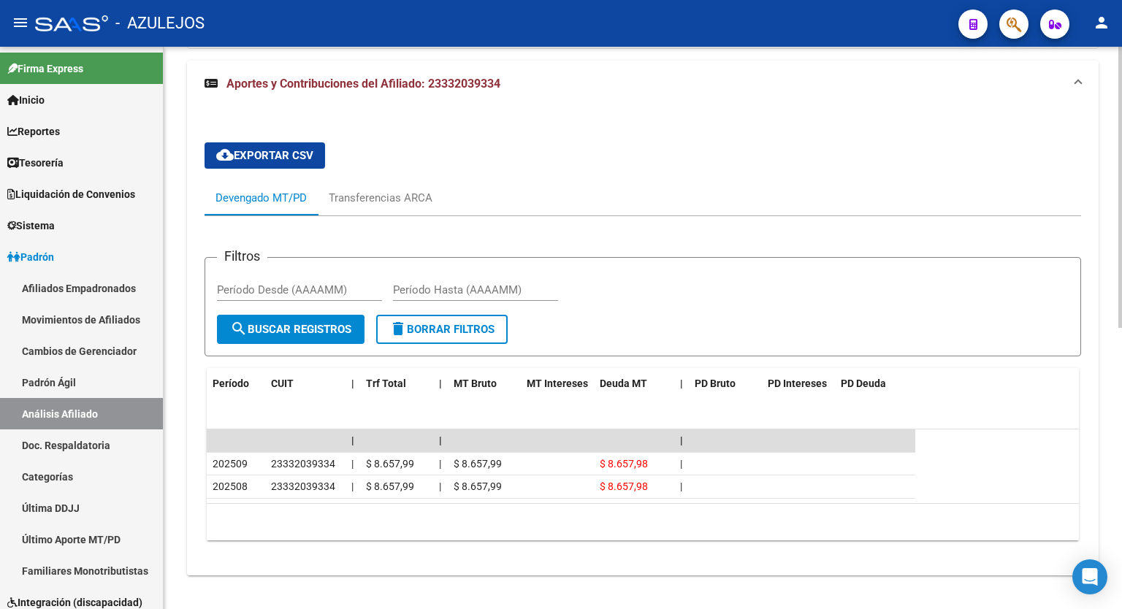
click at [1120, 575] on div at bounding box center [1120, 459] width 4 height 281
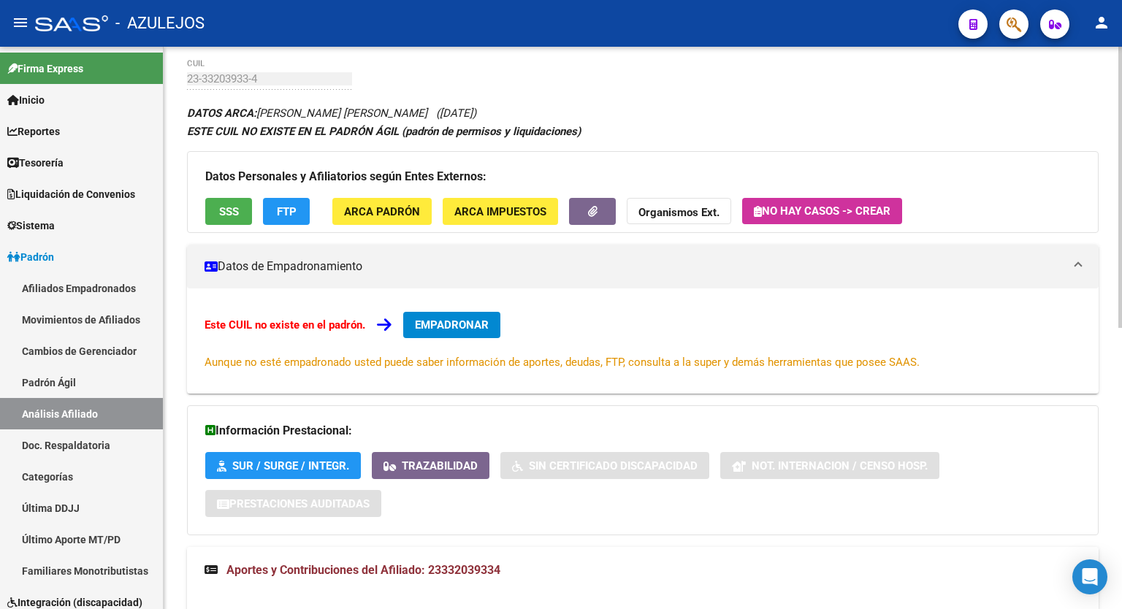
scroll to position [0, 0]
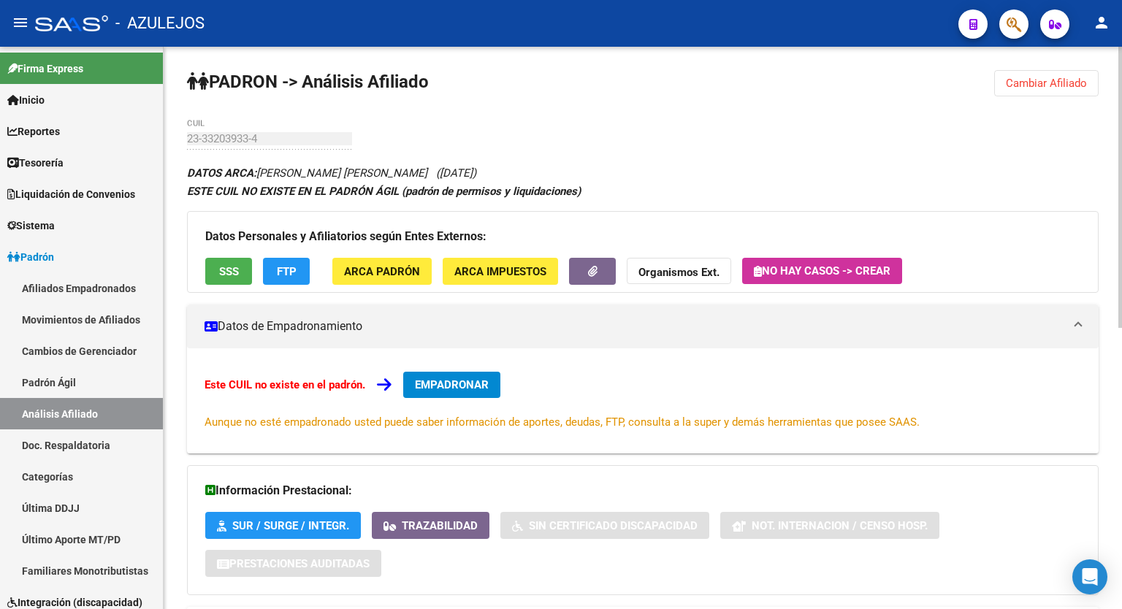
click at [1121, 220] on div at bounding box center [1120, 187] width 4 height 281
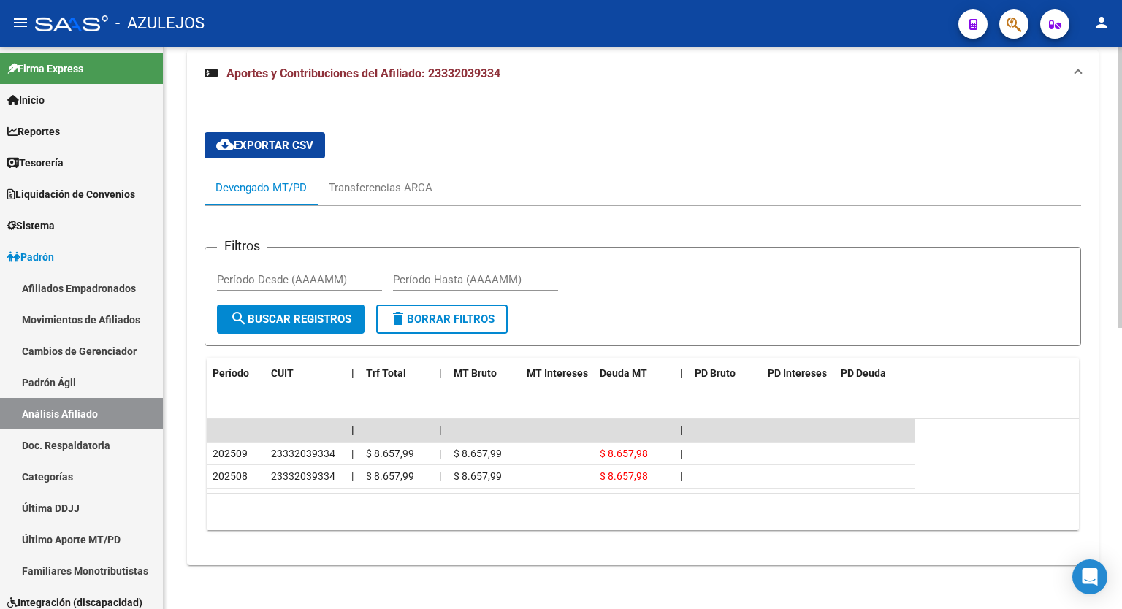
scroll to position [560, 0]
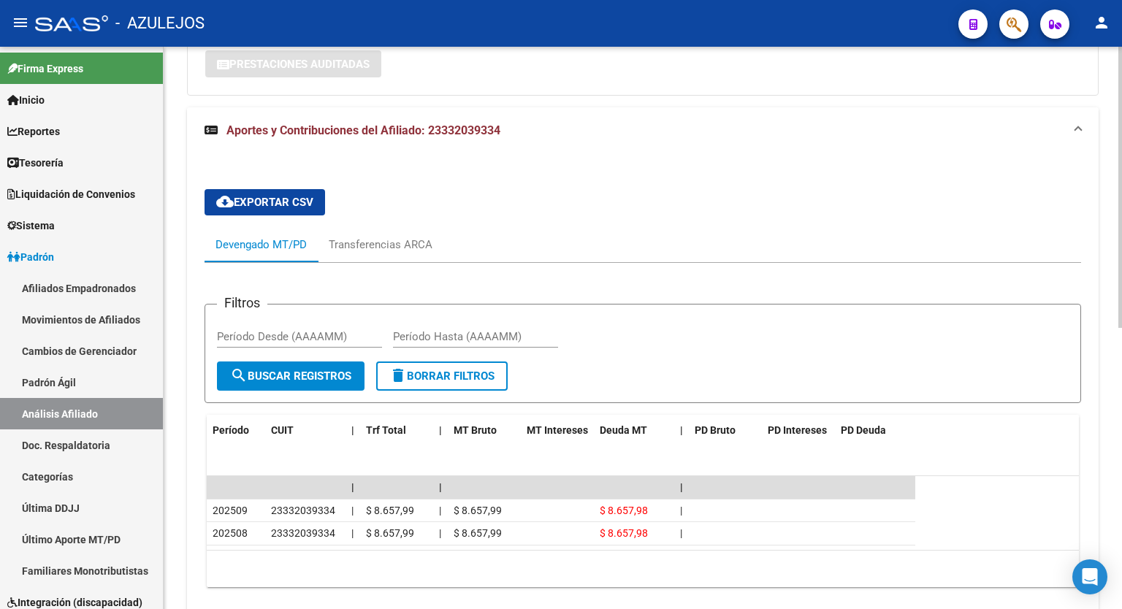
click at [1121, 470] on div at bounding box center [1120, 436] width 4 height 281
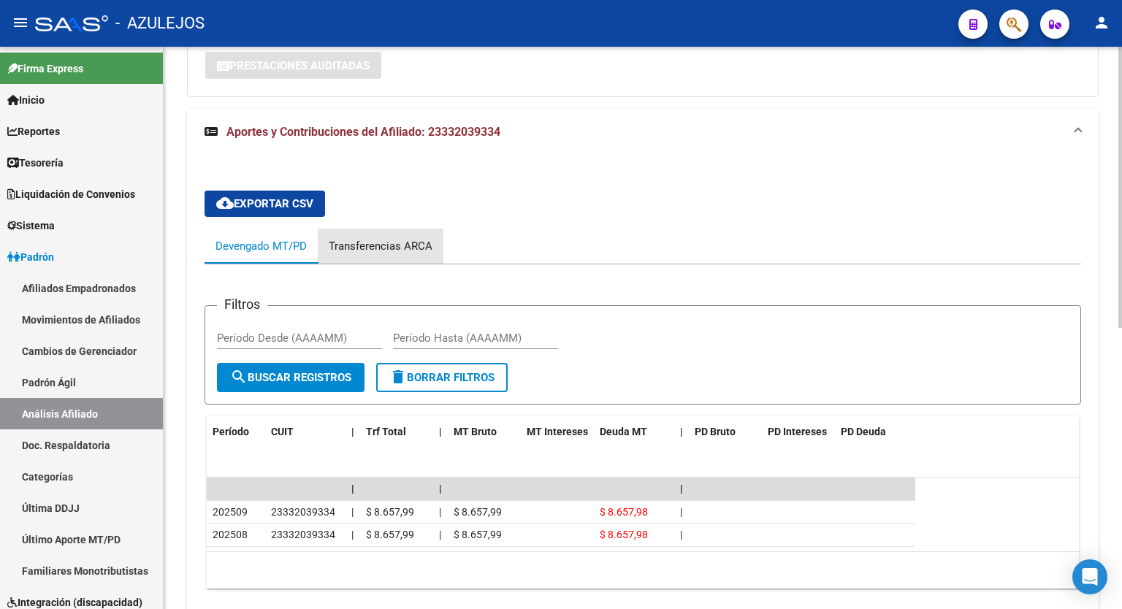
click at [392, 250] on div "Transferencias ARCA" at bounding box center [381, 246] width 104 height 16
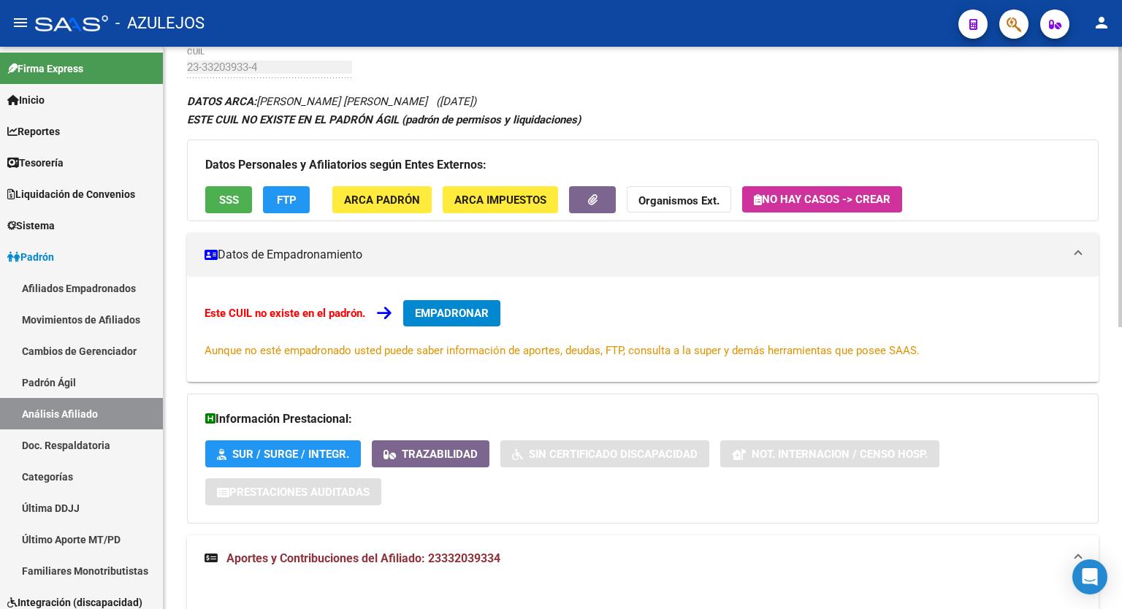
scroll to position [0, 0]
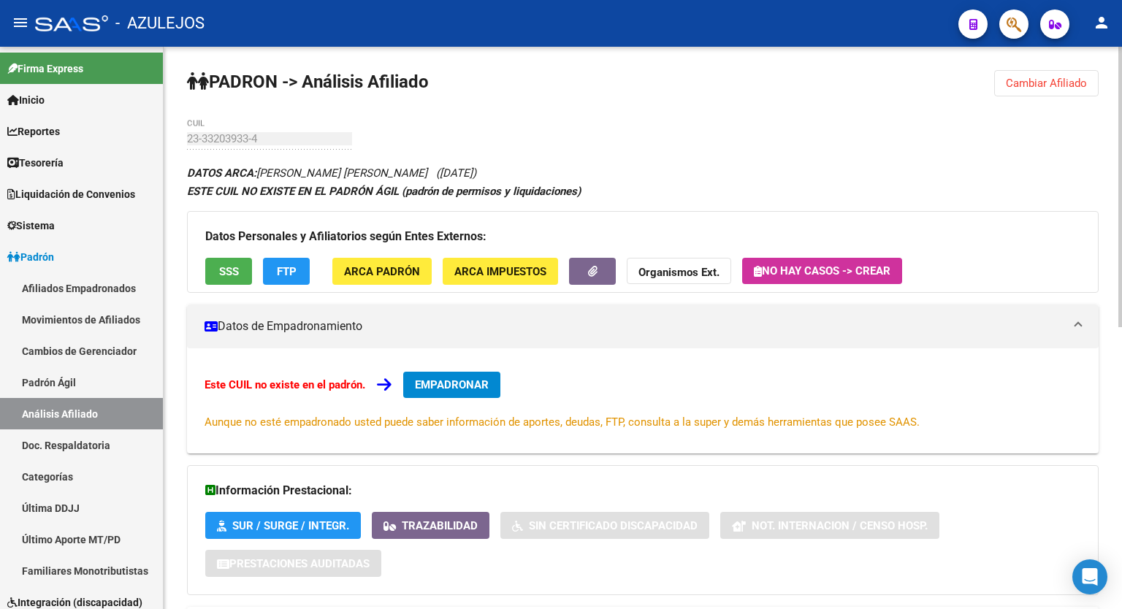
click at [1121, 138] on div at bounding box center [1120, 187] width 4 height 280
click at [1047, 83] on span "Cambiar Afiliado" at bounding box center [1045, 83] width 81 height 13
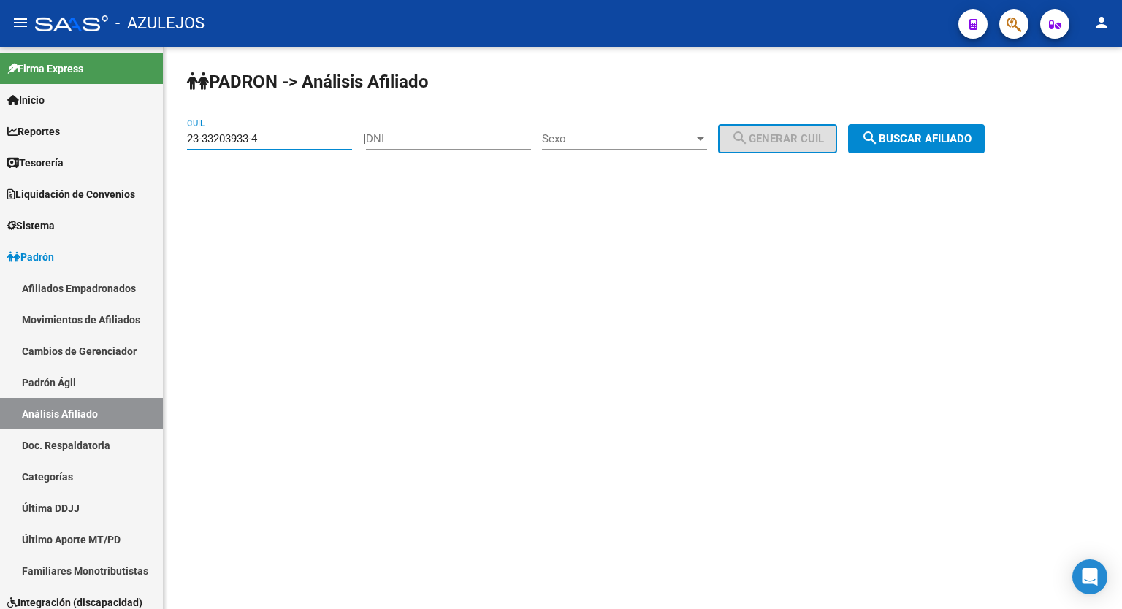
click at [277, 137] on input "23-33203933-4" at bounding box center [269, 138] width 165 height 13
click at [960, 132] on span "search Buscar afiliado" at bounding box center [916, 138] width 110 height 13
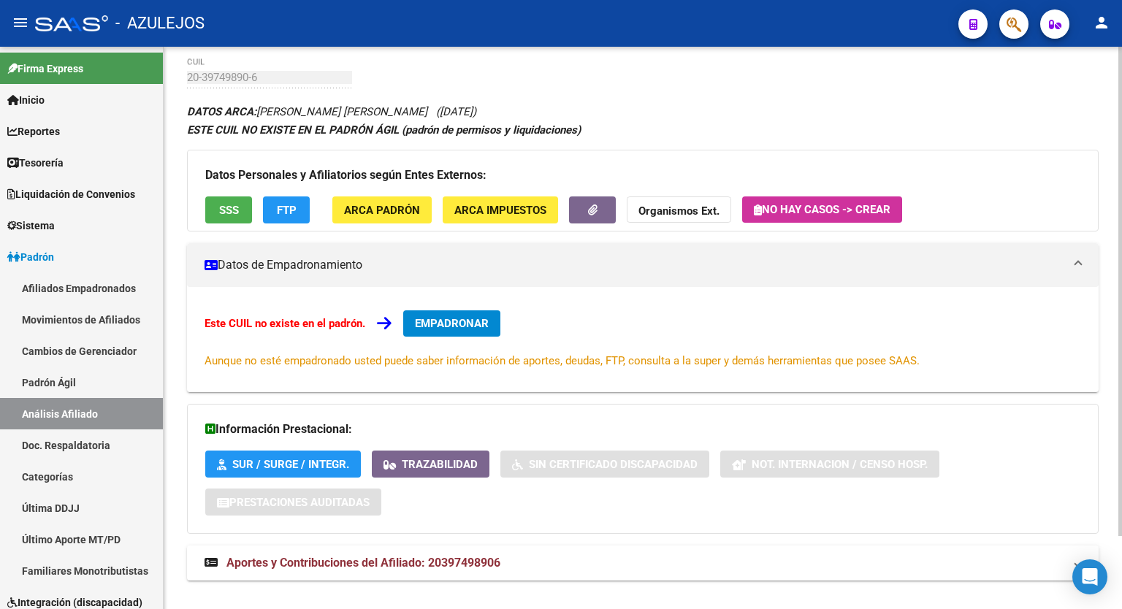
scroll to position [84, 0]
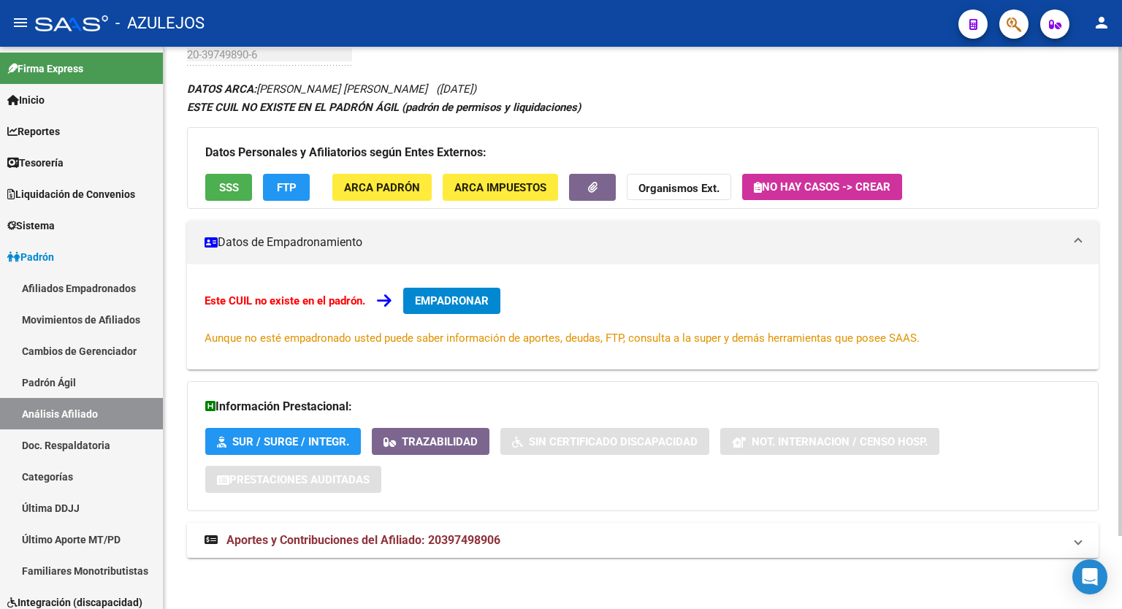
click at [1116, 432] on div "PADRON -> Análisis Afiliado Cambiar Afiliado 20-39749890-6 CUIL DATOS ARCA: [PE…" at bounding box center [645, 286] width 962 height 646
click at [448, 542] on span "Aportes y Contribuciones del Afiliado: 20397498906" at bounding box center [363, 540] width 274 height 14
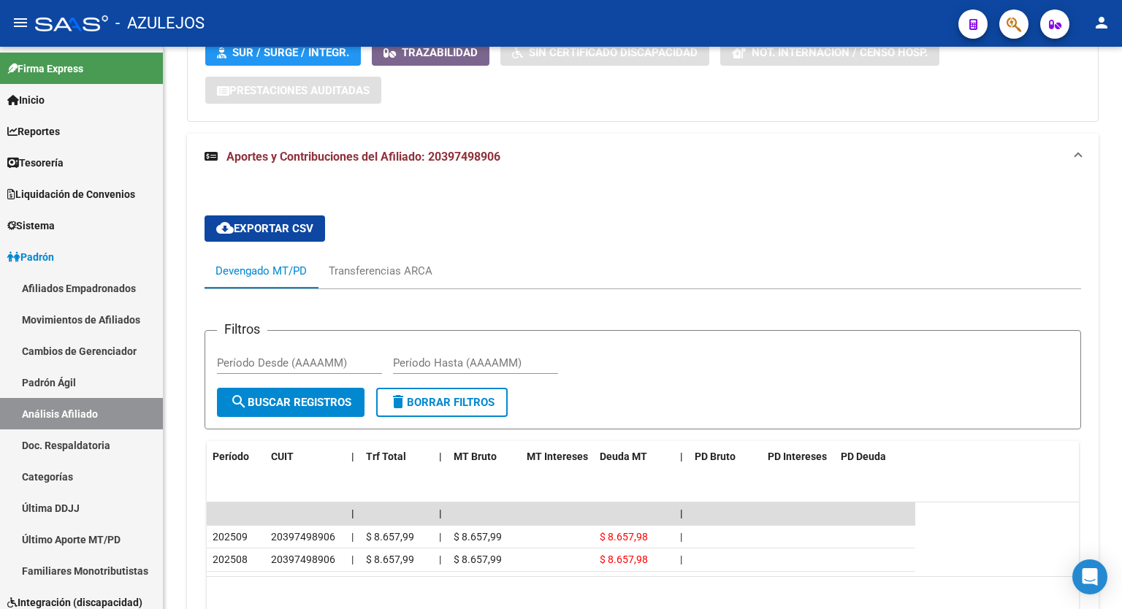
scroll to position [472, 0]
click at [1121, 537] on div at bounding box center [1120, 422] width 4 height 281
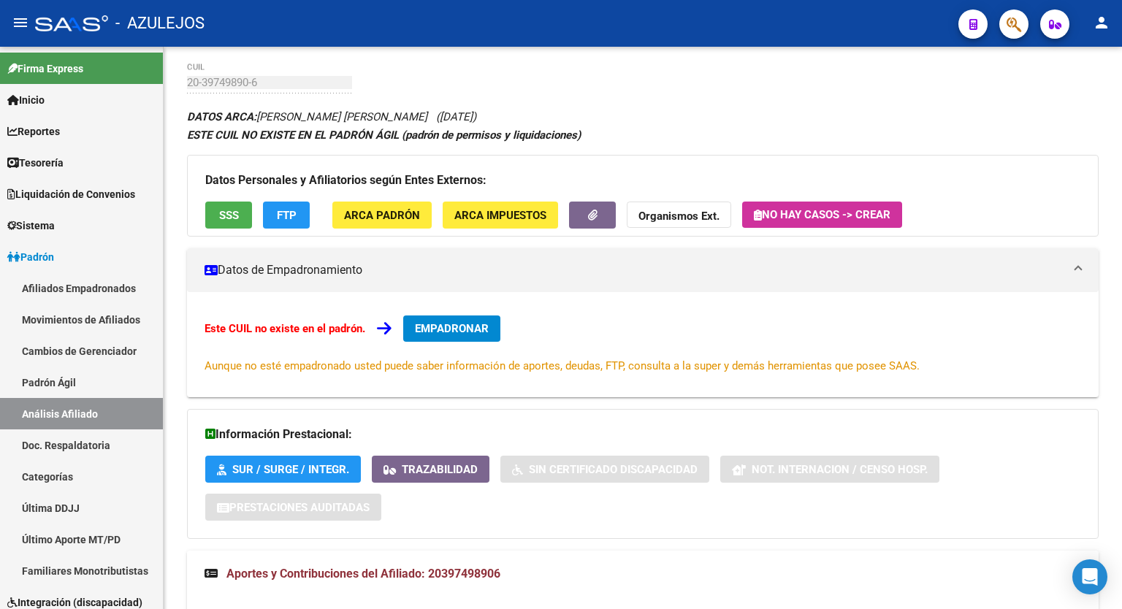
scroll to position [0, 0]
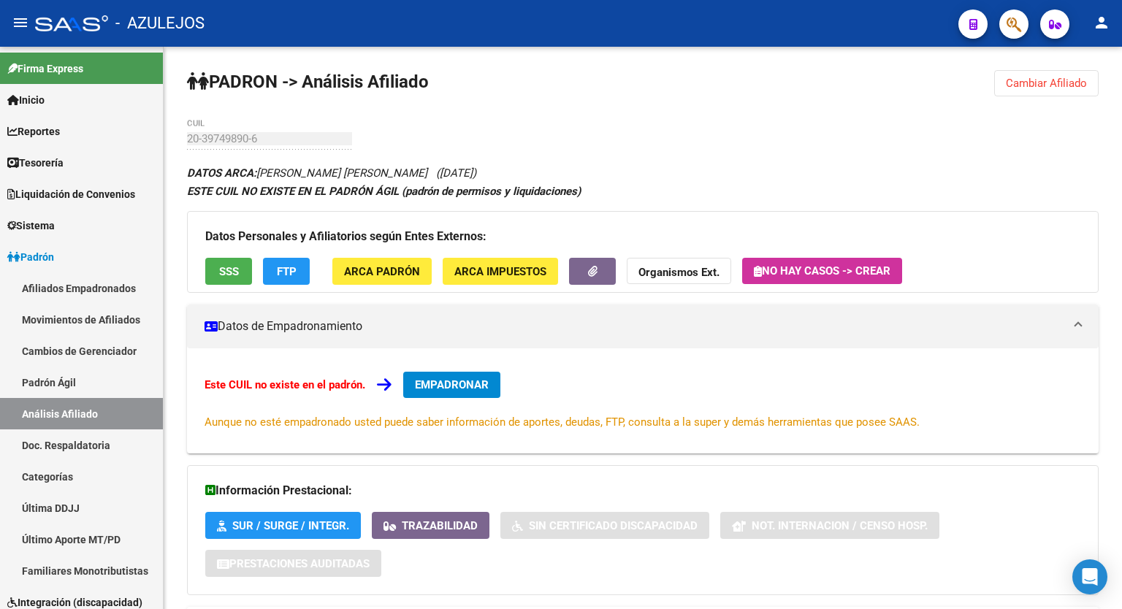
click at [1121, 276] on div at bounding box center [1120, 187] width 4 height 281
click at [1057, 91] on button "Cambiar Afiliado" at bounding box center [1046, 83] width 104 height 26
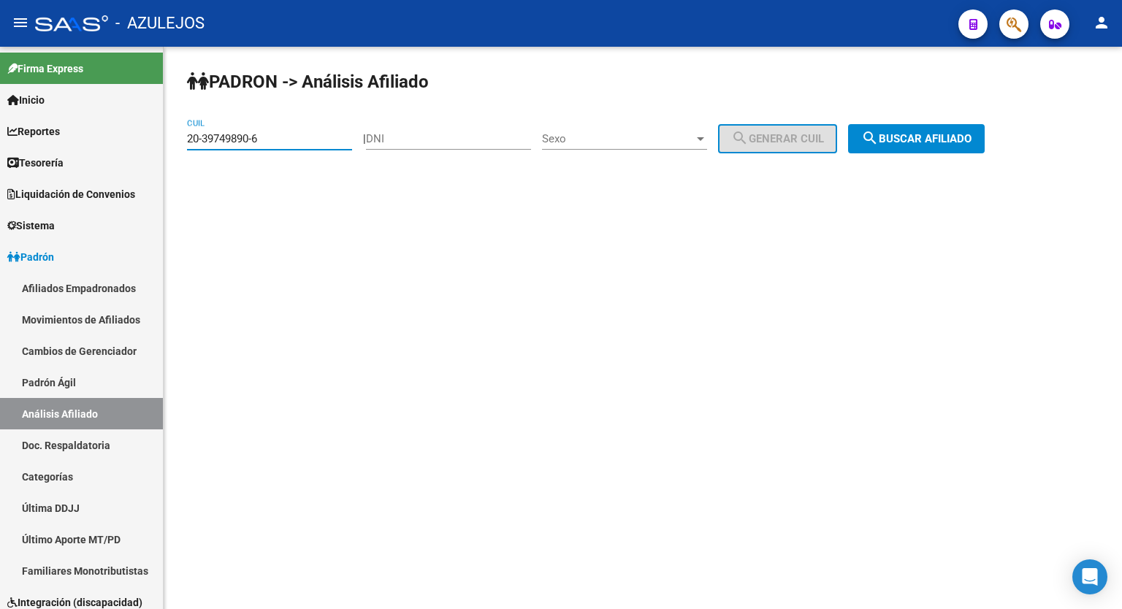
click at [265, 139] on input "20-39749890-6" at bounding box center [269, 138] width 165 height 13
click at [957, 142] on span "search Buscar afiliado" at bounding box center [916, 138] width 110 height 13
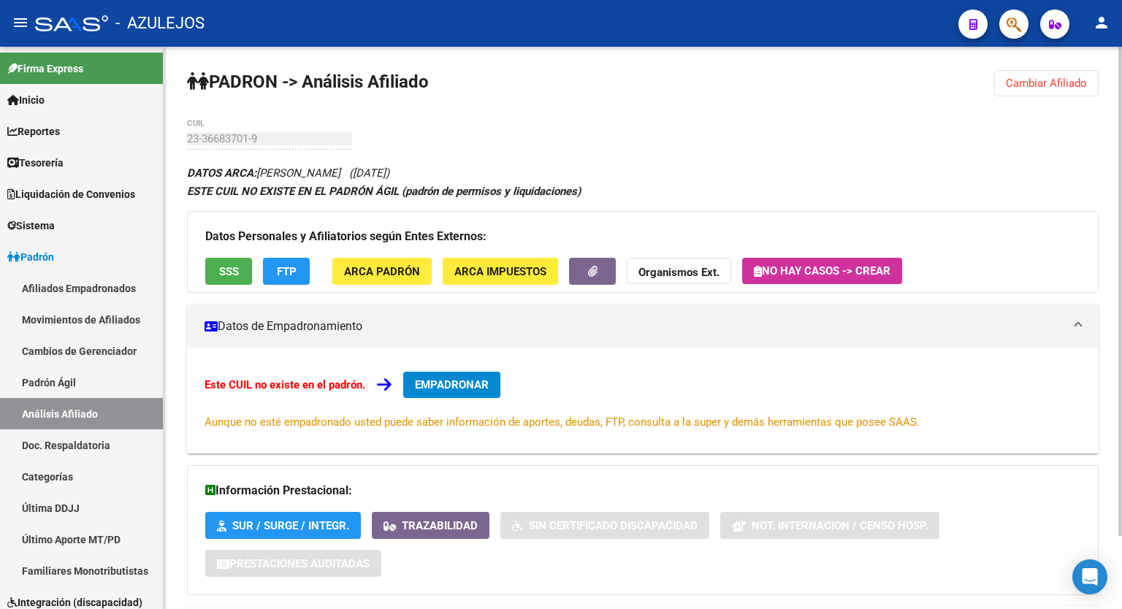
scroll to position [84, 0]
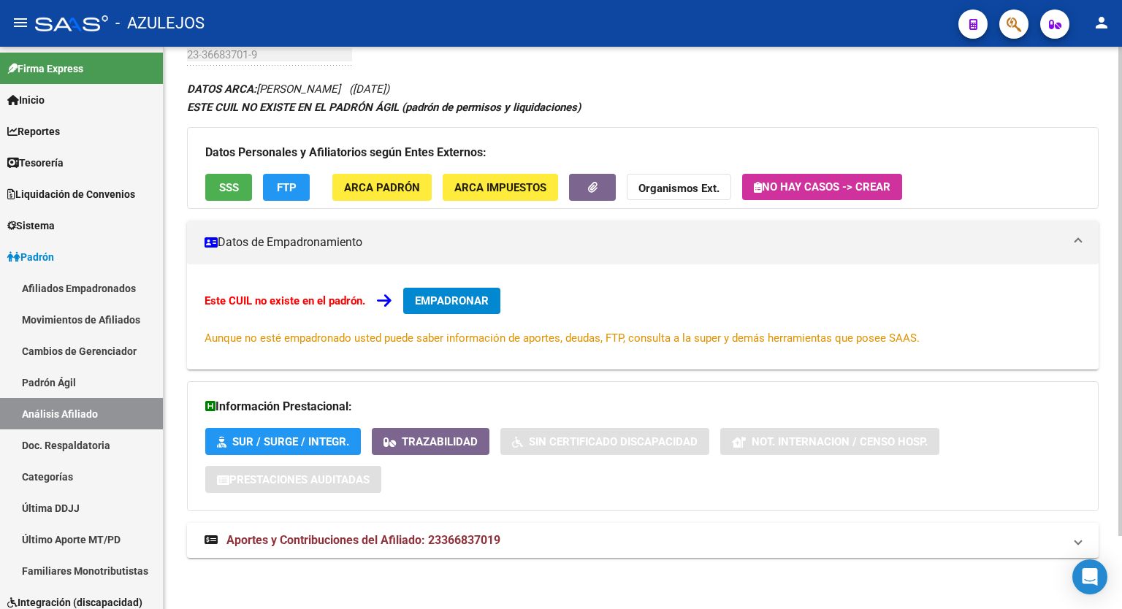
click at [1100, 415] on div "PADRON -> Análisis Afiliado Cambiar Afiliado 23-36683701-9 CUIL DATOS ARCA: [PE…" at bounding box center [645, 286] width 962 height 646
click at [440, 542] on span "Aportes y Contribuciones del Afiliado: 23366837019" at bounding box center [363, 540] width 274 height 14
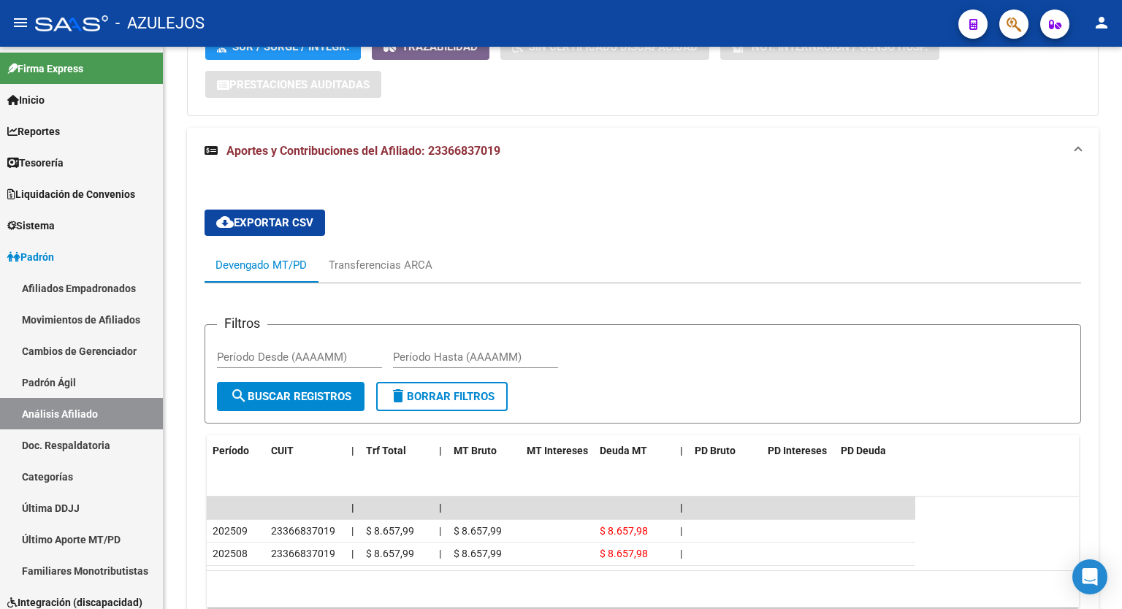
scroll to position [477, 0]
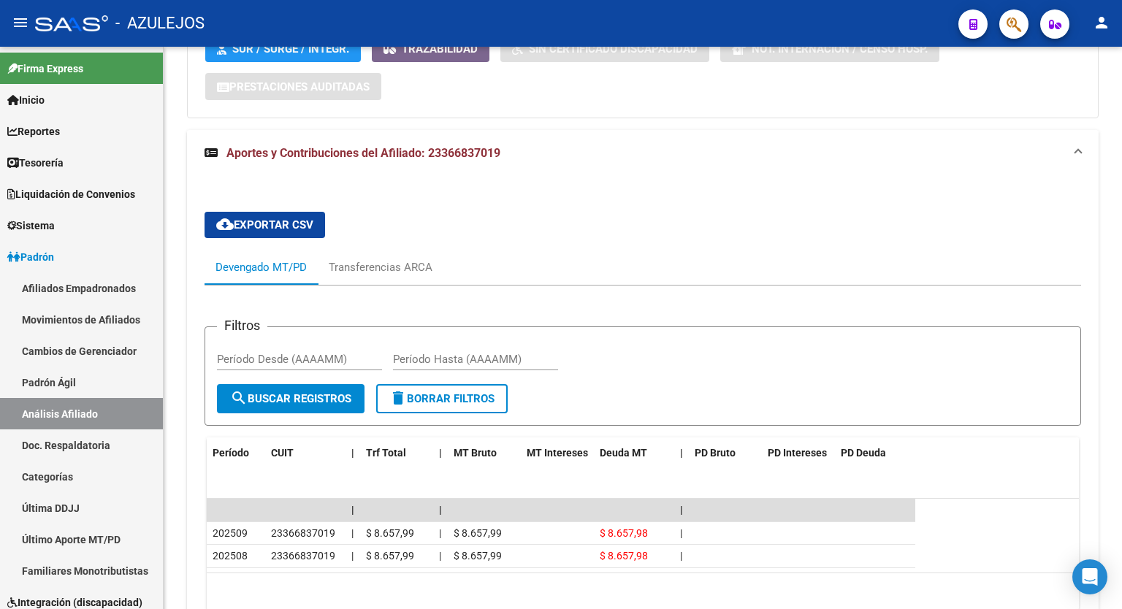
click at [1121, 475] on div at bounding box center [1120, 424] width 4 height 281
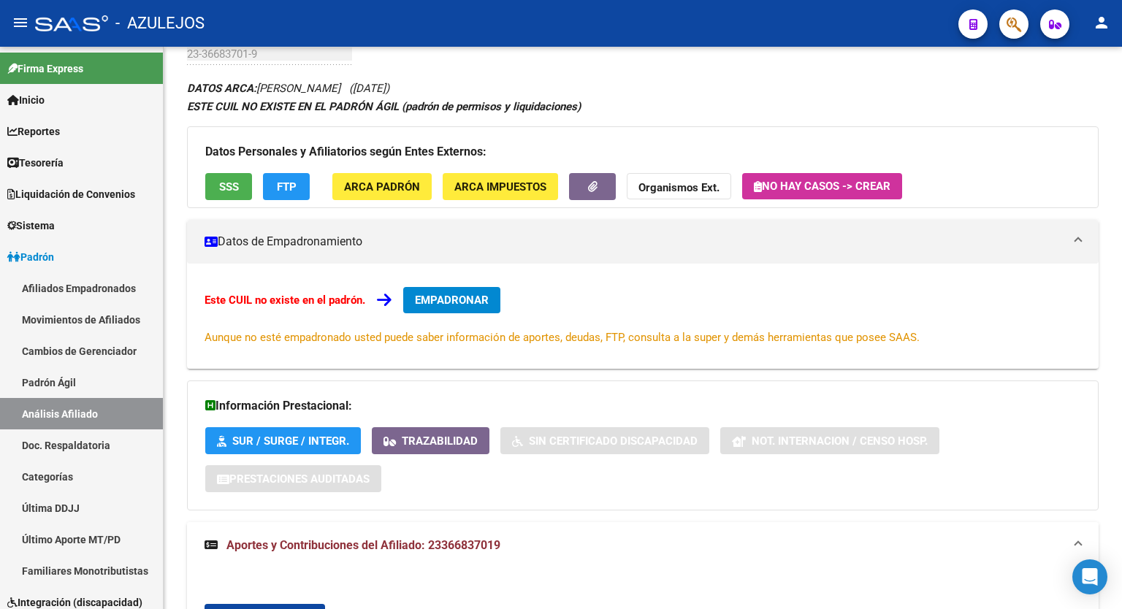
scroll to position [17, 0]
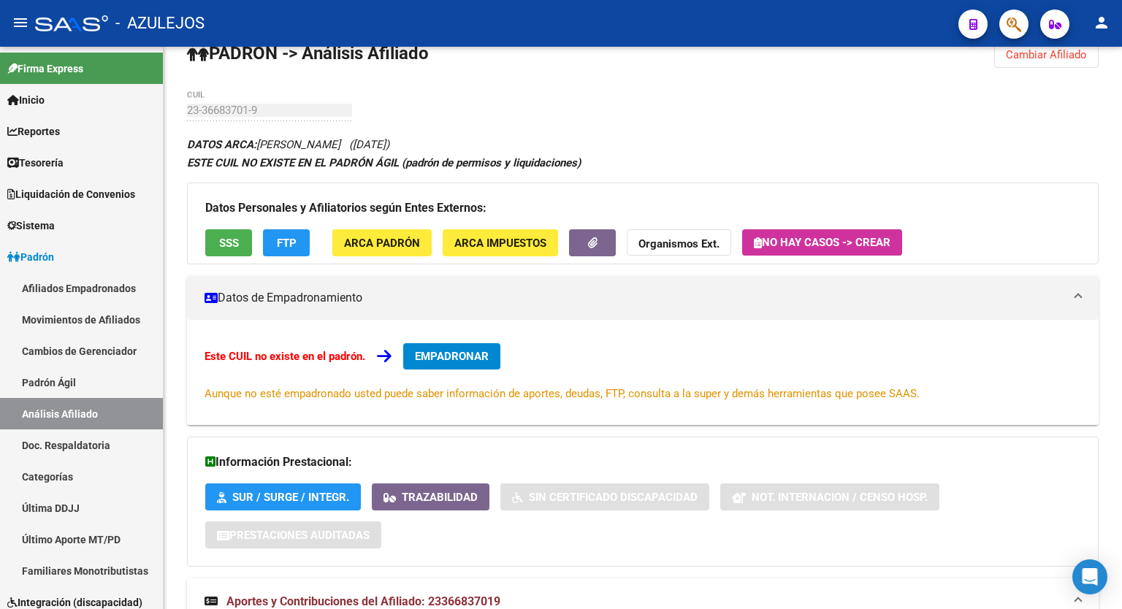
click at [1121, 191] on div at bounding box center [1120, 201] width 4 height 281
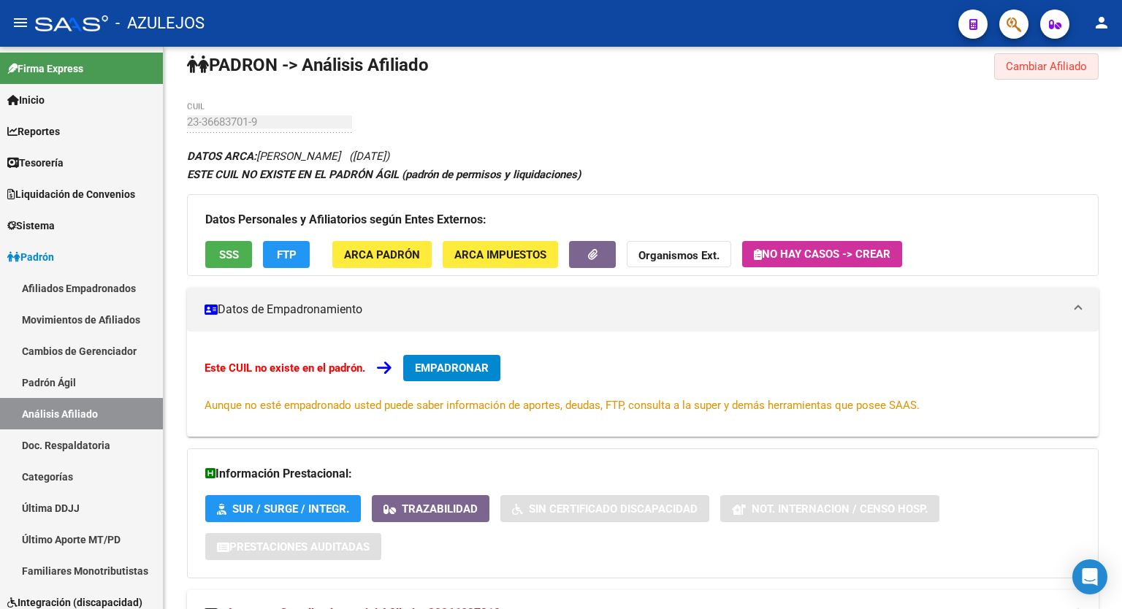
click at [1069, 60] on span "Cambiar Afiliado" at bounding box center [1045, 66] width 81 height 13
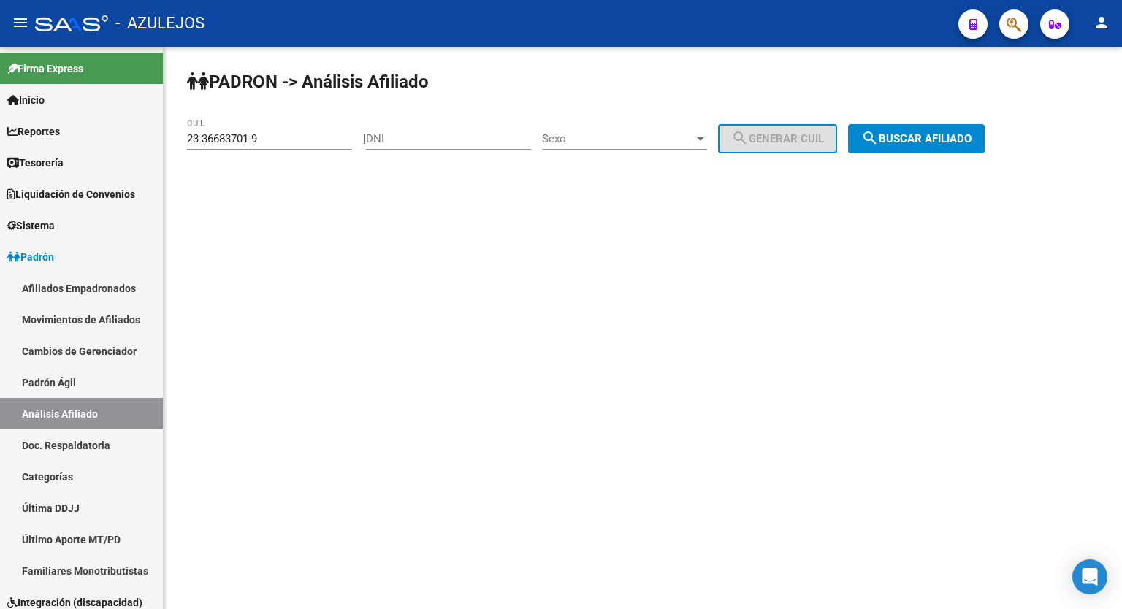
scroll to position [0, 0]
click at [269, 138] on input "23-36683701-9" at bounding box center [269, 138] width 165 height 13
click at [946, 141] on span "search Buscar afiliado" at bounding box center [916, 138] width 110 height 13
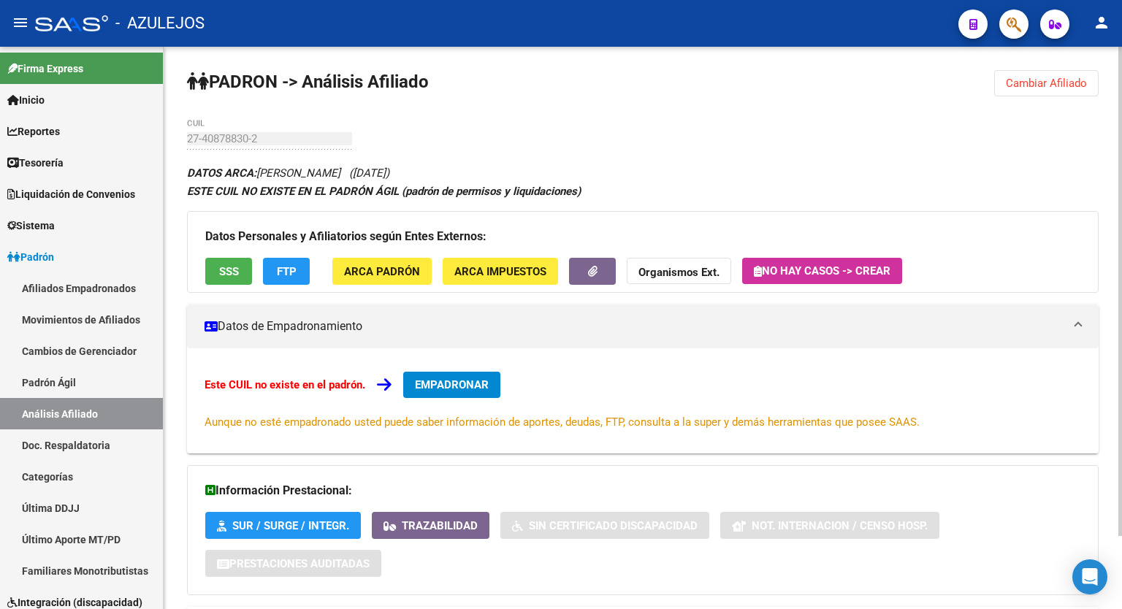
scroll to position [84, 0]
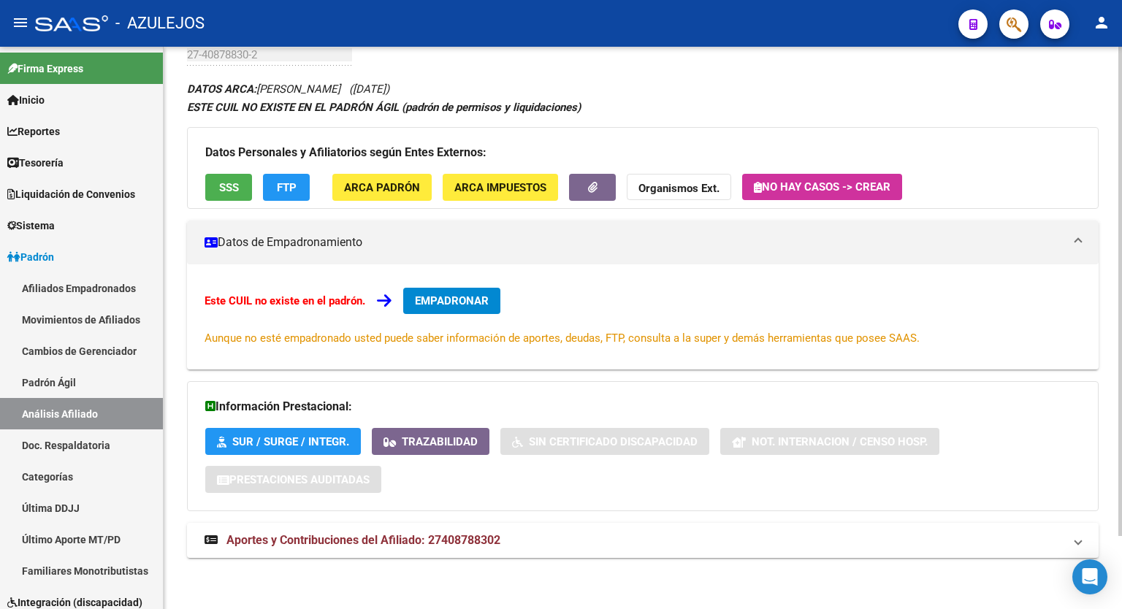
click at [1115, 334] on div "PADRON -> Análisis Afiliado Cambiar Afiliado 27-40878830-2 CUIL DATOS ARCA: [PE…" at bounding box center [645, 286] width 962 height 646
click at [456, 541] on span "Aportes y Contribuciones del Afiliado: 27408788302" at bounding box center [363, 540] width 274 height 14
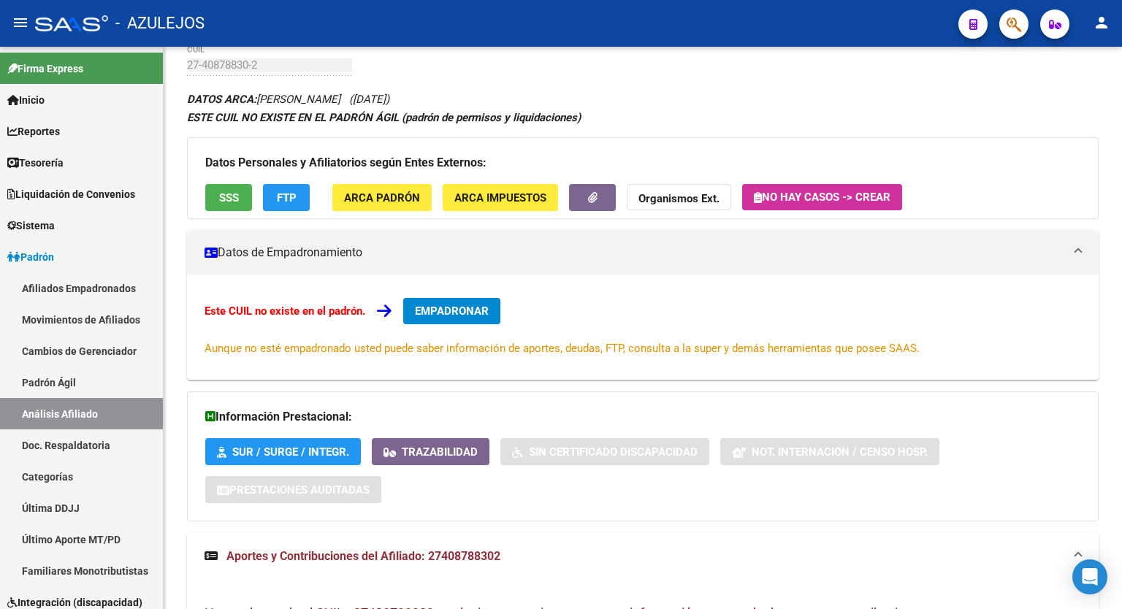
scroll to position [0, 0]
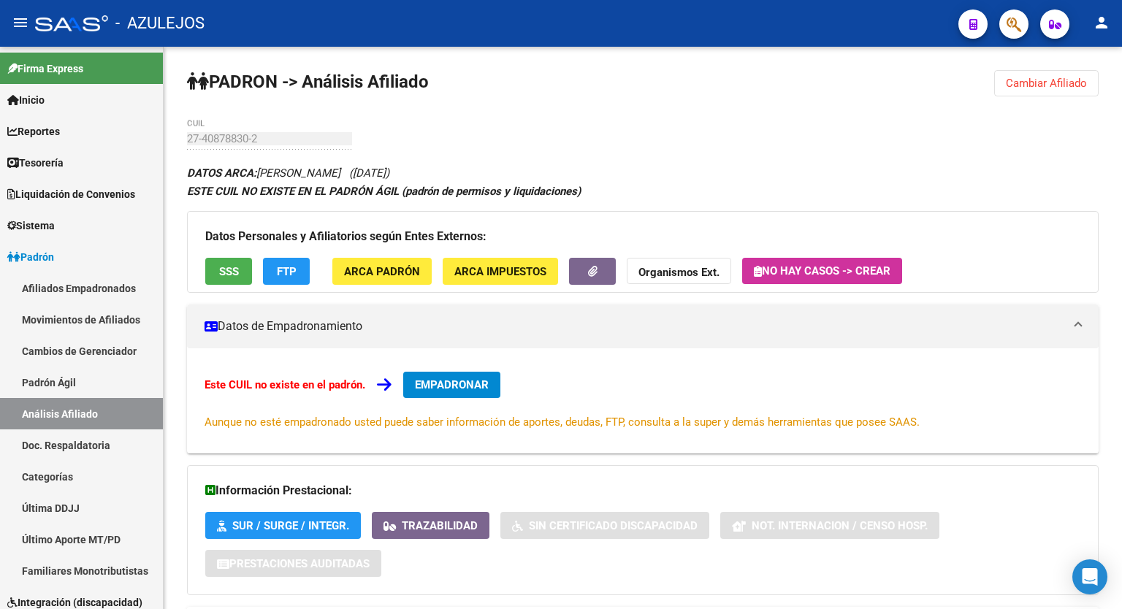
click at [1121, 294] on div at bounding box center [1120, 215] width 4 height 337
click at [1037, 83] on span "Cambiar Afiliado" at bounding box center [1045, 83] width 81 height 13
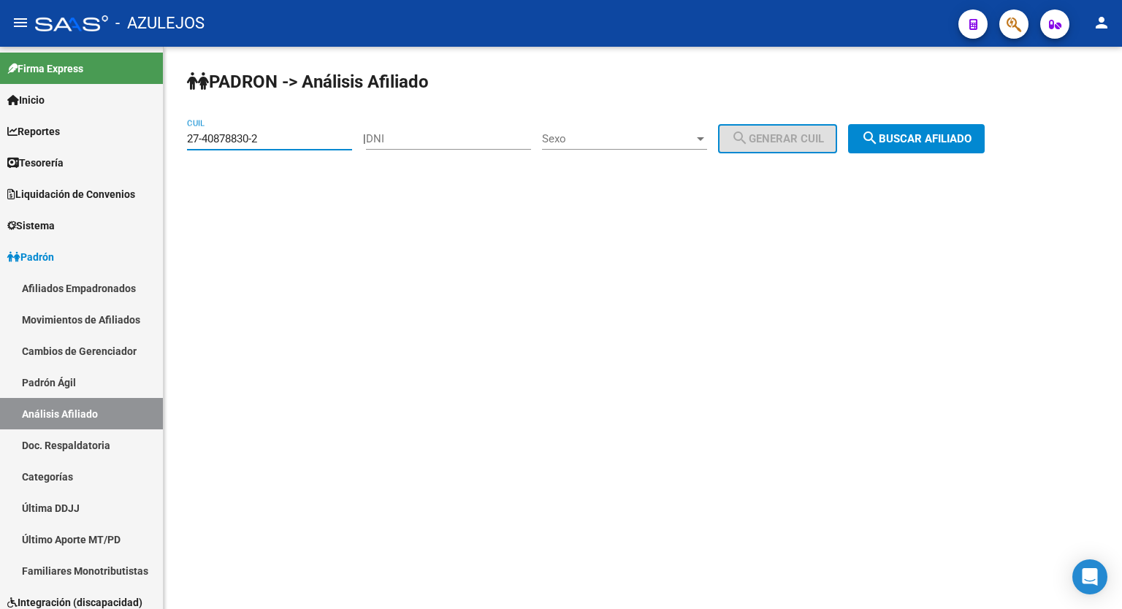
click at [283, 139] on input "27-40878830-2" at bounding box center [269, 138] width 165 height 13
click at [938, 139] on span "search Buscar afiliado" at bounding box center [916, 138] width 110 height 13
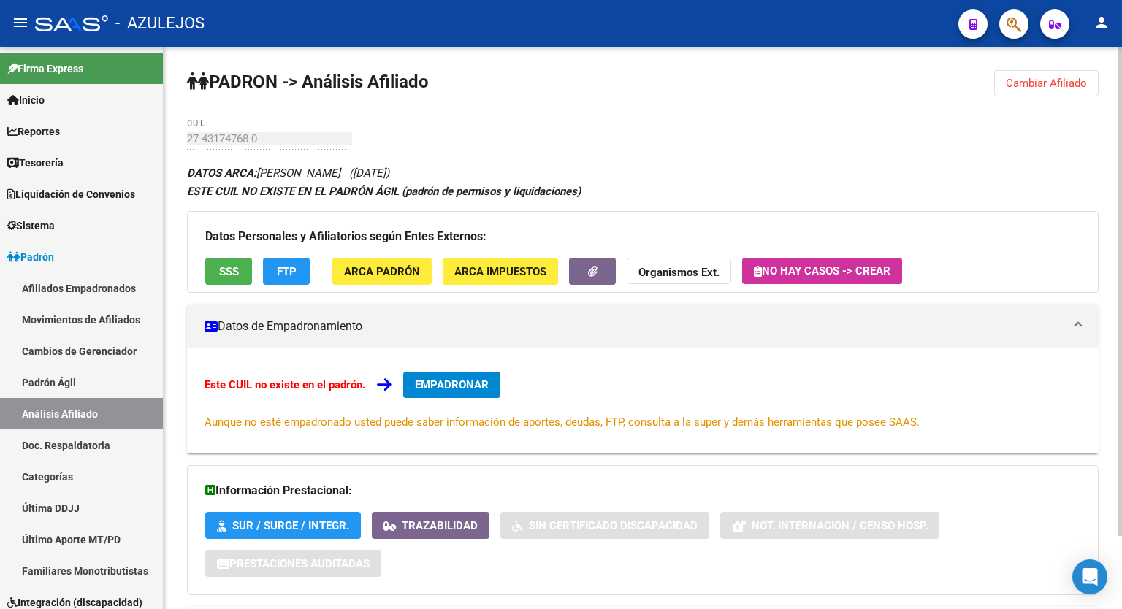
scroll to position [84, 0]
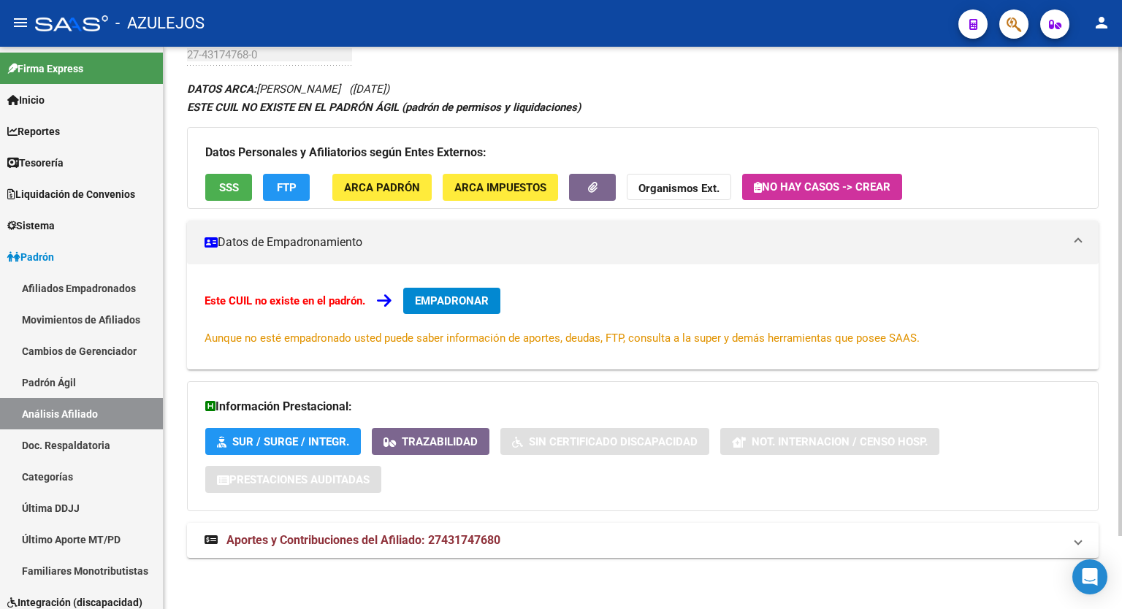
click at [1114, 470] on div "PADRON -> Análisis Afiliado Cambiar Afiliado 27-43174768-0 CUIL DATOS ARCA: [PE…" at bounding box center [645, 286] width 962 height 646
click at [427, 546] on span "Aportes y Contribuciones del Afiliado: 27431747680" at bounding box center [363, 540] width 274 height 14
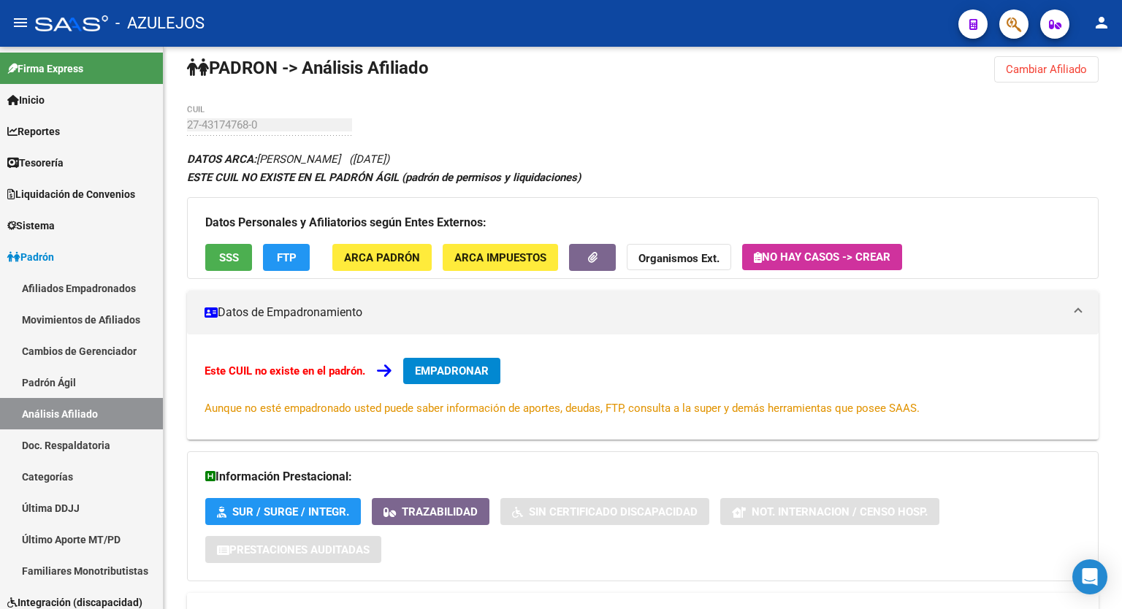
click at [1121, 290] on div at bounding box center [1120, 223] width 4 height 337
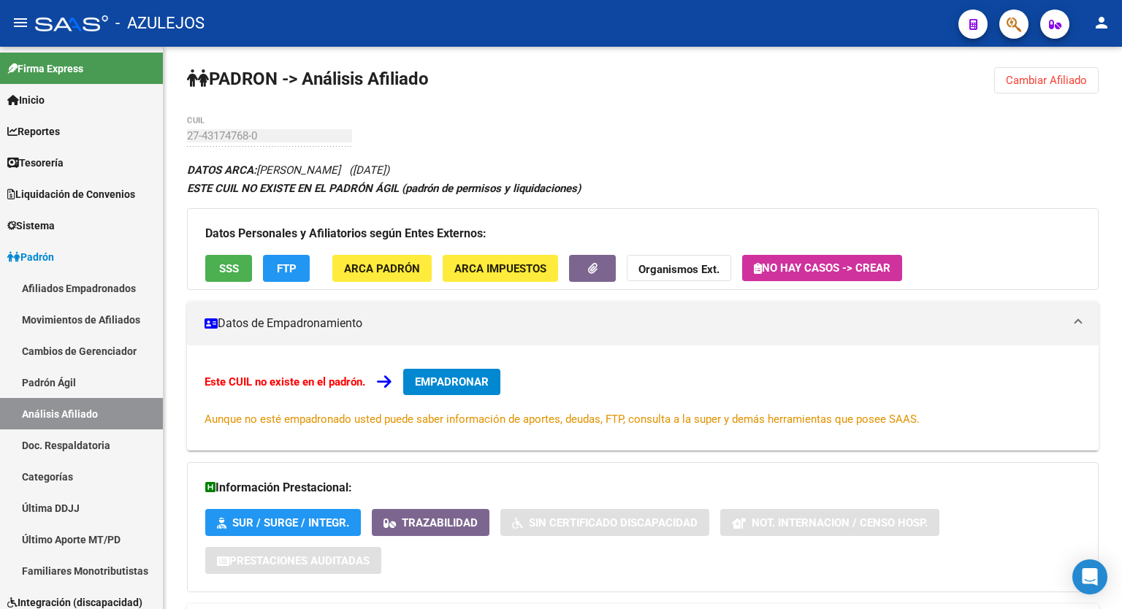
drag, startPoint x: 1063, startPoint y: 64, endPoint x: 1057, endPoint y: 70, distance: 9.3
click at [1057, 70] on div "PADRON -> Análisis Afiliado Cambiar Afiliado 27-43174768-0 CUIL DATOS ARCA: [PE…" at bounding box center [643, 512] width 958 height 937
click at [1057, 70] on button "Cambiar Afiliado" at bounding box center [1046, 80] width 104 height 26
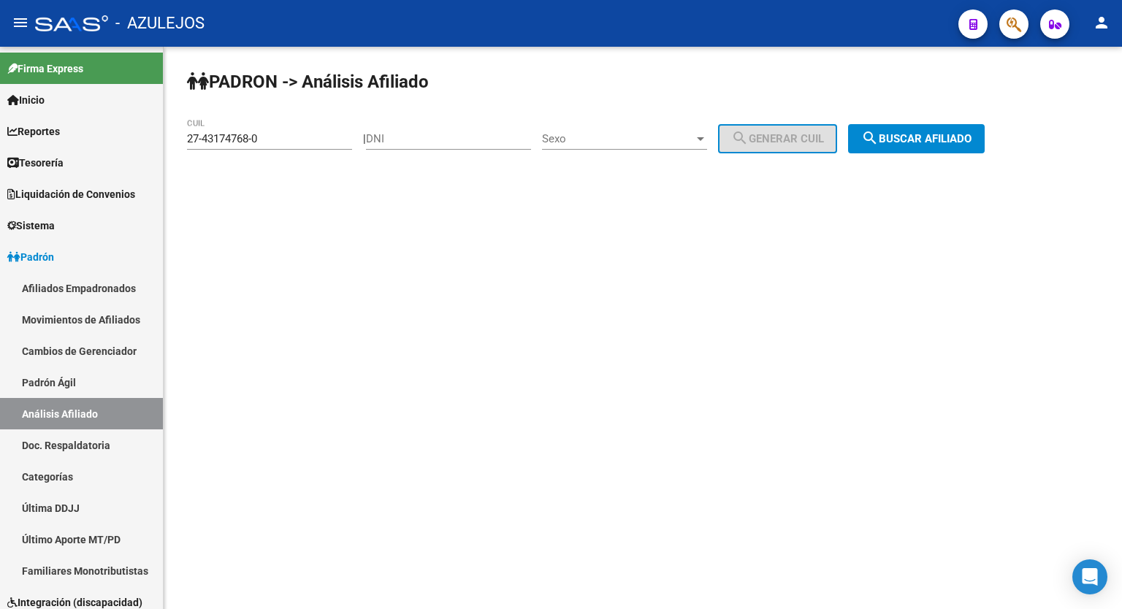
scroll to position [0, 0]
click at [299, 135] on input "27-43174768-0" at bounding box center [269, 138] width 165 height 13
type input "20-93868986-6"
click at [933, 135] on span "search Buscar afiliado" at bounding box center [916, 138] width 110 height 13
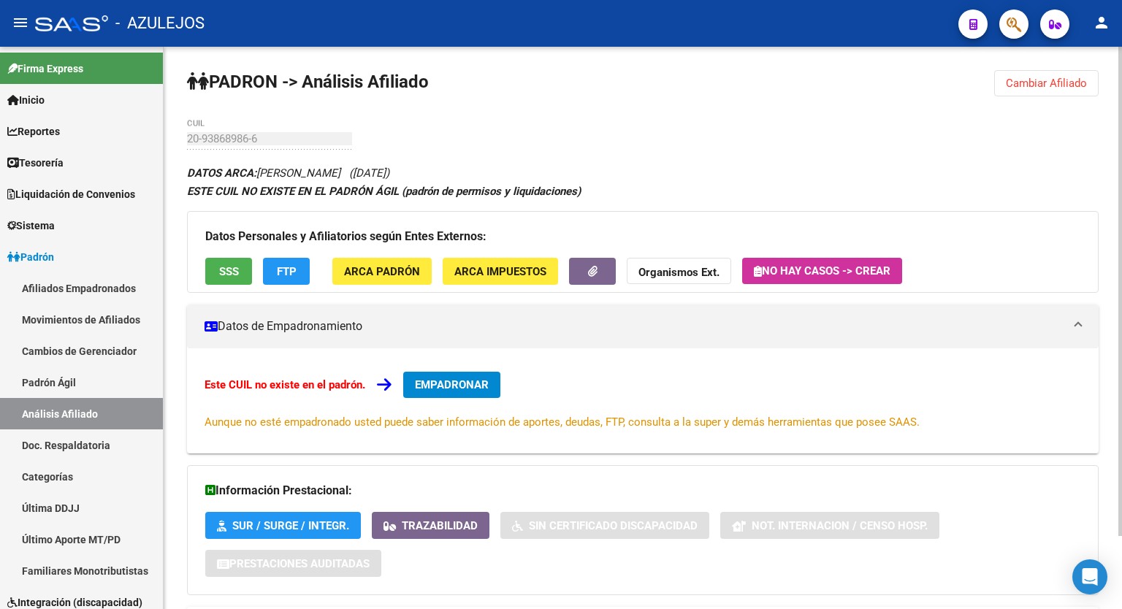
scroll to position [84, 0]
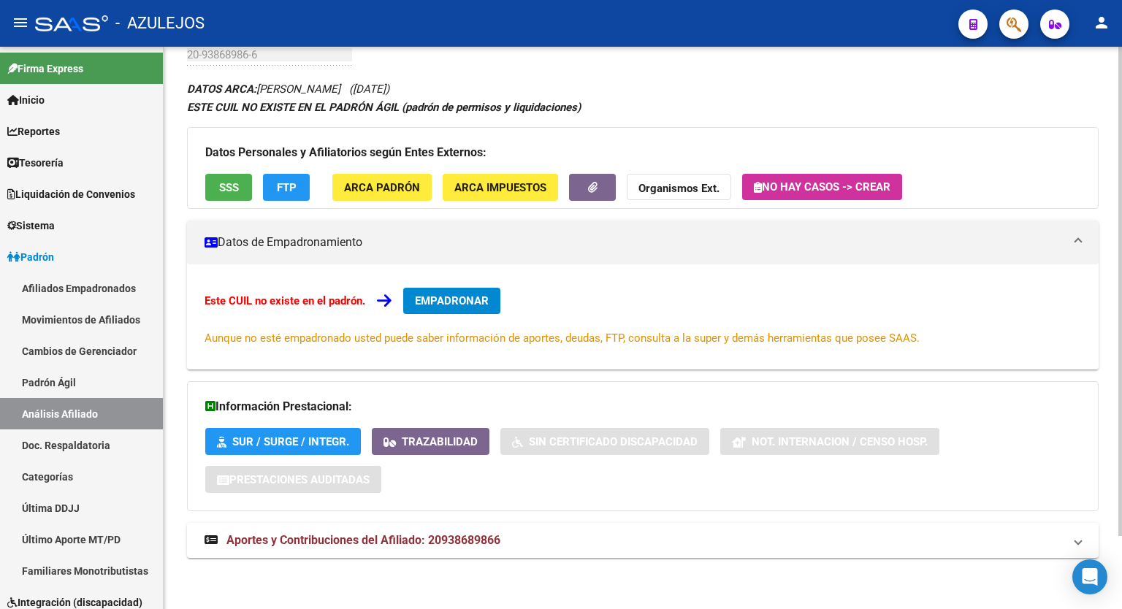
click at [1108, 383] on div "PADRON -> Análisis Afiliado Cambiar Afiliado 20-93868986-6 CUIL DATOS ARCA: [PE…" at bounding box center [645, 286] width 962 height 646
click at [493, 553] on mat-expansion-panel-header "Aportes y Contribuciones del Afiliado: 20938689866" at bounding box center [642, 540] width 911 height 35
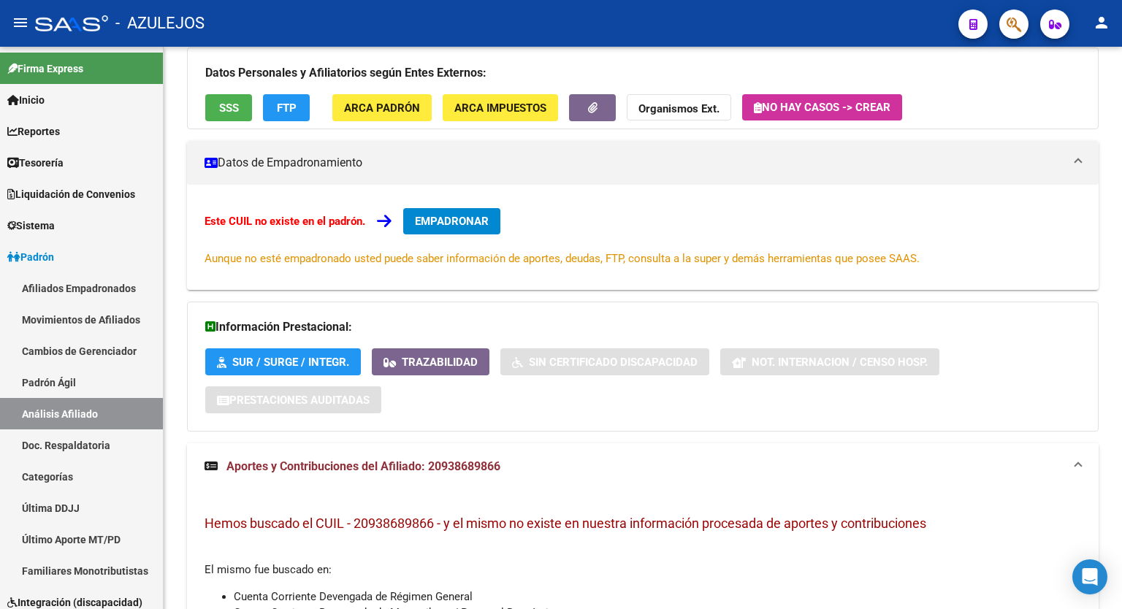
scroll to position [0, 0]
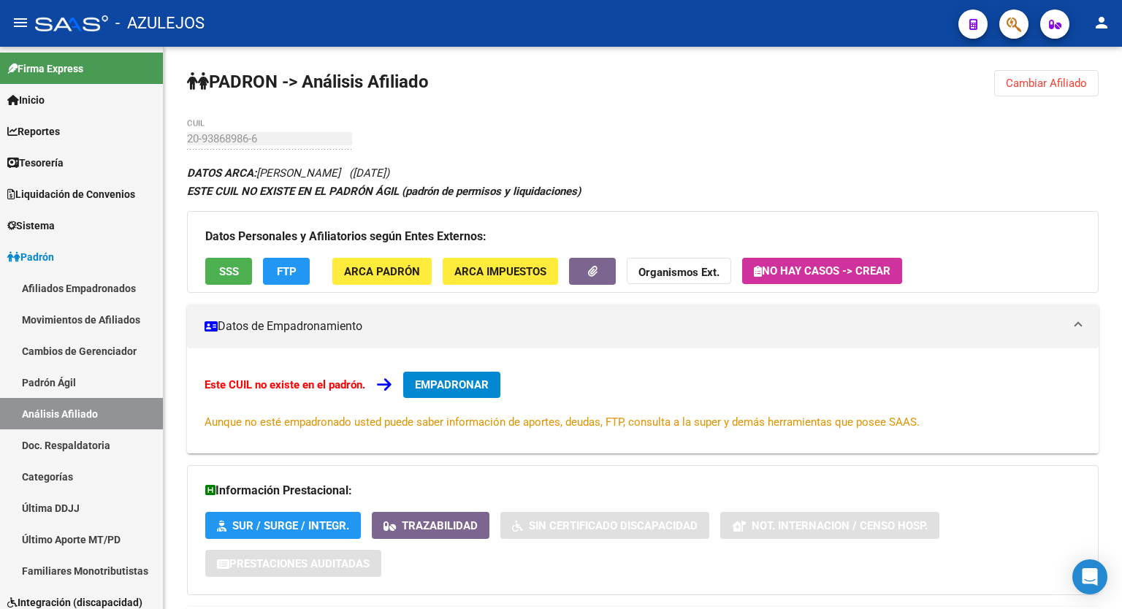
click at [1121, 161] on div at bounding box center [1120, 215] width 4 height 337
click at [229, 268] on span "SSS" at bounding box center [229, 271] width 20 height 13
click at [1034, 85] on span "Cambiar Afiliado" at bounding box center [1045, 83] width 81 height 13
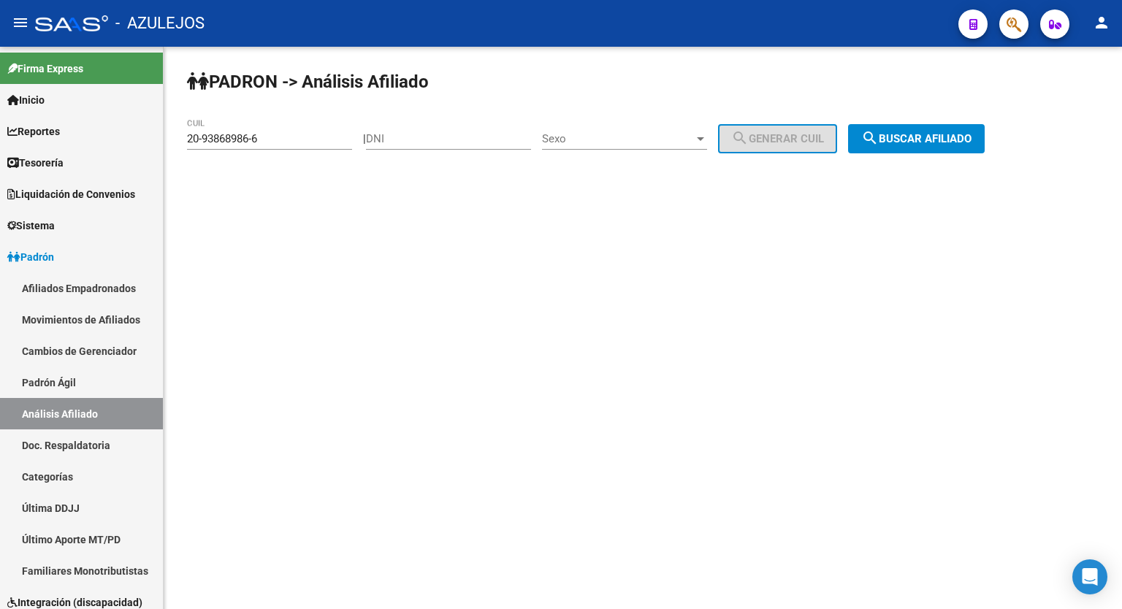
drag, startPoint x: 289, startPoint y: 127, endPoint x: 283, endPoint y: 151, distance: 24.8
click at [283, 151] on div "20-93868986-6 CUIL" at bounding box center [269, 140] width 165 height 45
click at [280, 142] on input "20-93868986-6" at bounding box center [269, 138] width 165 height 13
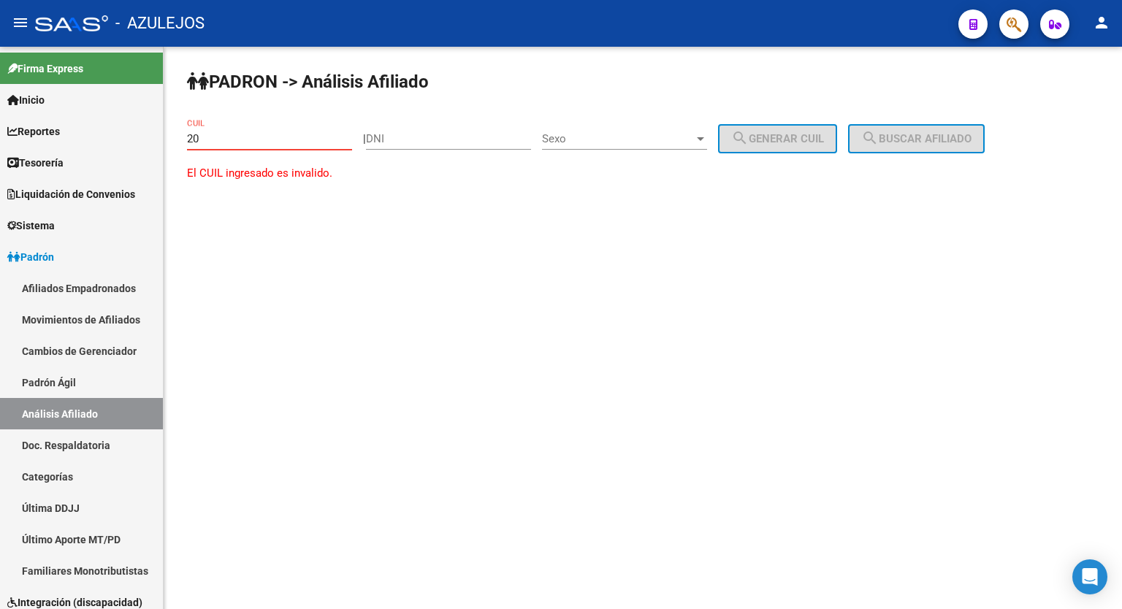
type input "2"
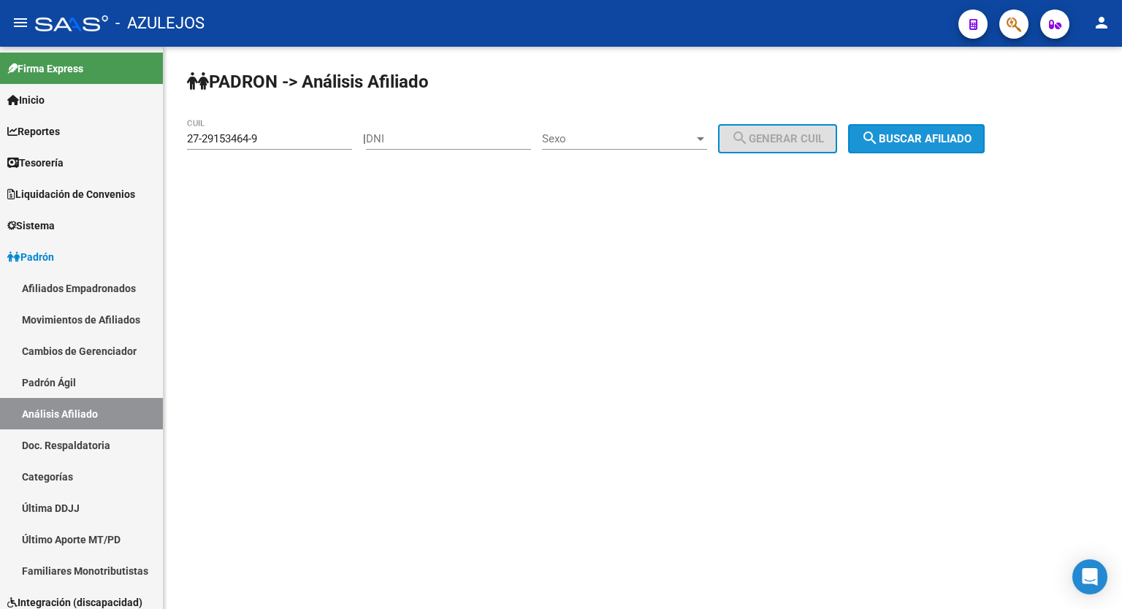
click at [926, 142] on span "search Buscar afiliado" at bounding box center [916, 138] width 110 height 13
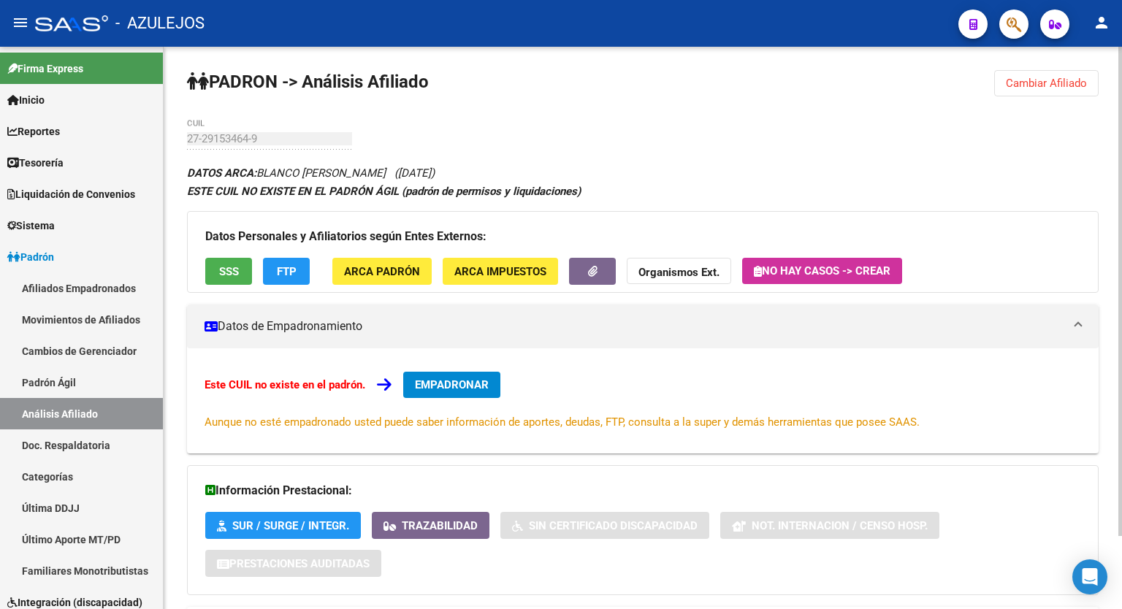
scroll to position [84, 0]
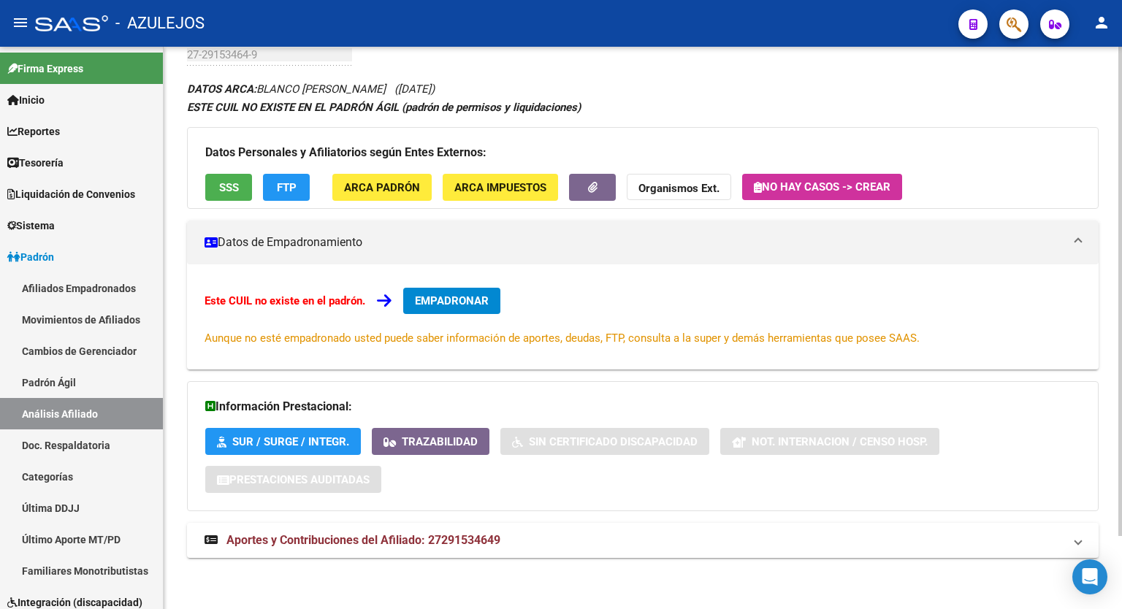
click at [1092, 345] on div "PADRON -> Análisis Afiliado Cambiar Afiliado 27-29153464-9 CUIL DATOS ARCA: BLA…" at bounding box center [645, 286] width 962 height 646
click at [445, 548] on mat-expansion-panel-header "Aportes y Contribuciones del Afiliado: 27291534649" at bounding box center [642, 540] width 911 height 35
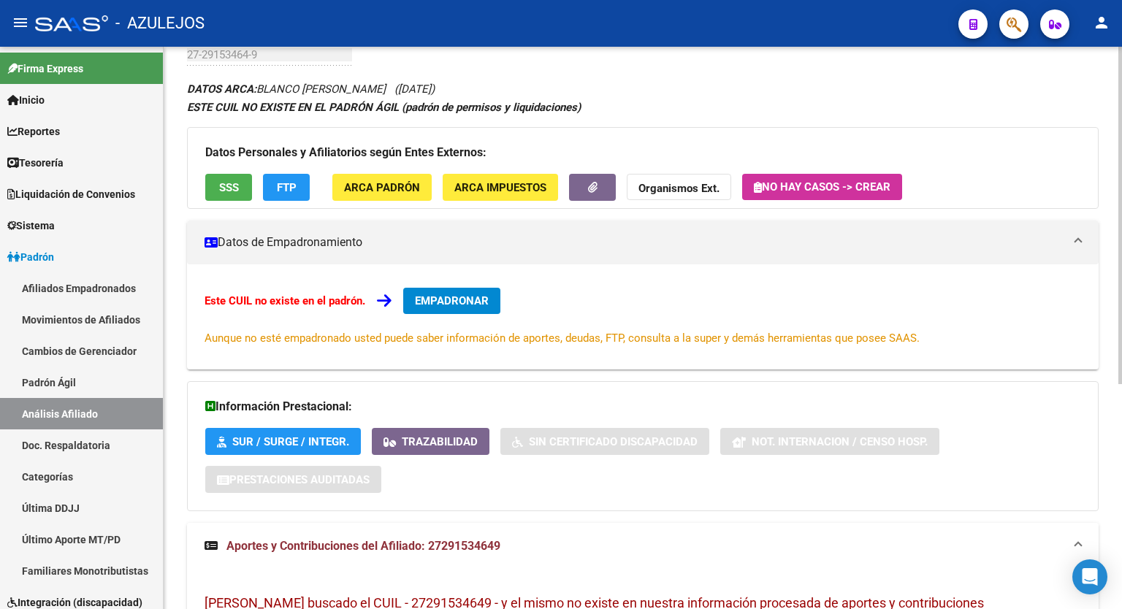
scroll to position [0, 0]
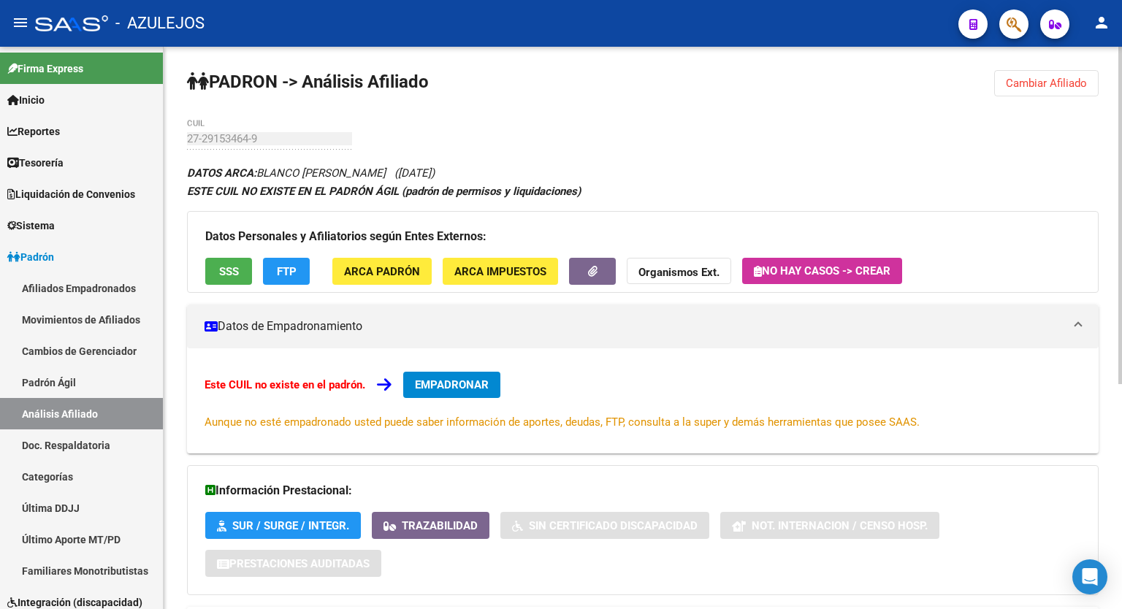
click at [1121, 31] on div "menu - AZULEJOS person Firma Express Inicio Calendario SSS Instructivos Contact…" at bounding box center [561, 304] width 1122 height 609
click at [1049, 80] on span "Cambiar Afiliado" at bounding box center [1045, 83] width 81 height 13
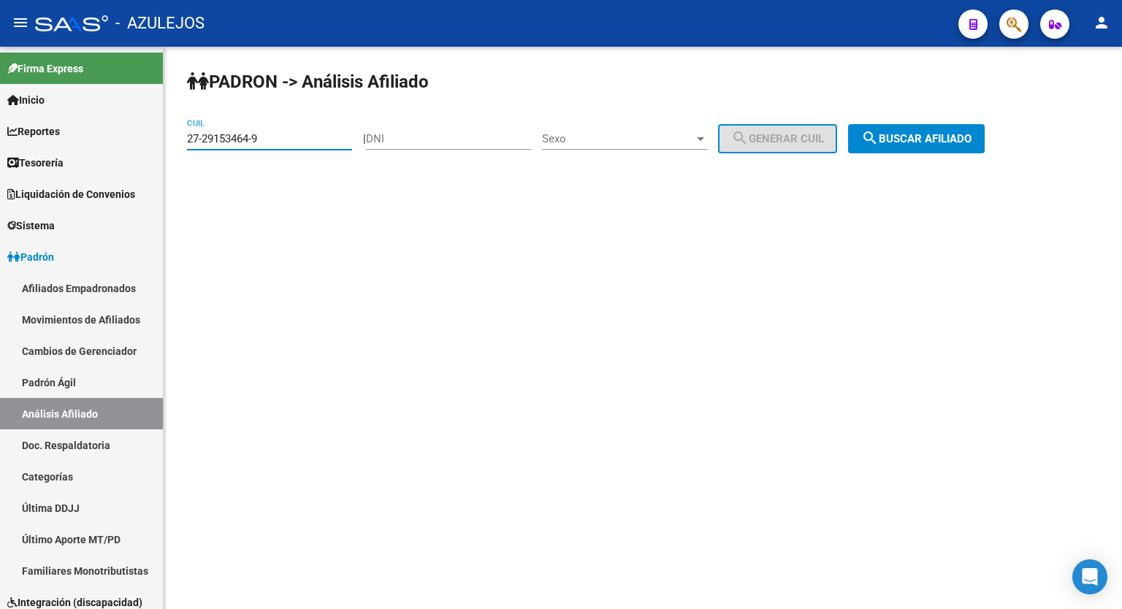
click at [275, 139] on input "27-29153464-9" at bounding box center [269, 138] width 165 height 13
type input "27-39666843-8"
click at [971, 142] on span "search Buscar afiliado" at bounding box center [916, 138] width 110 height 13
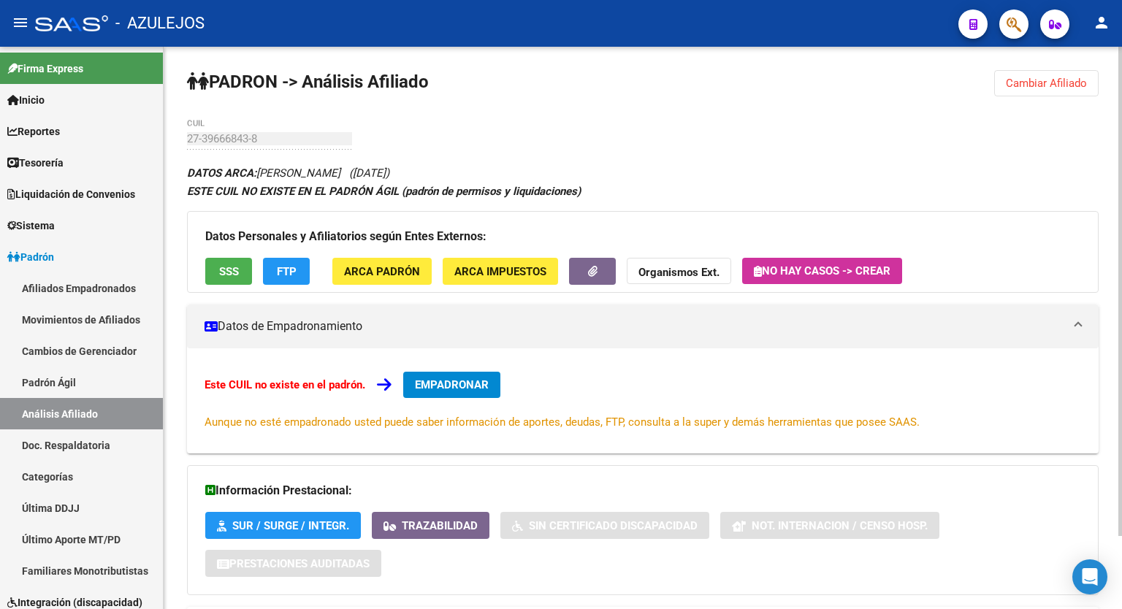
scroll to position [84, 0]
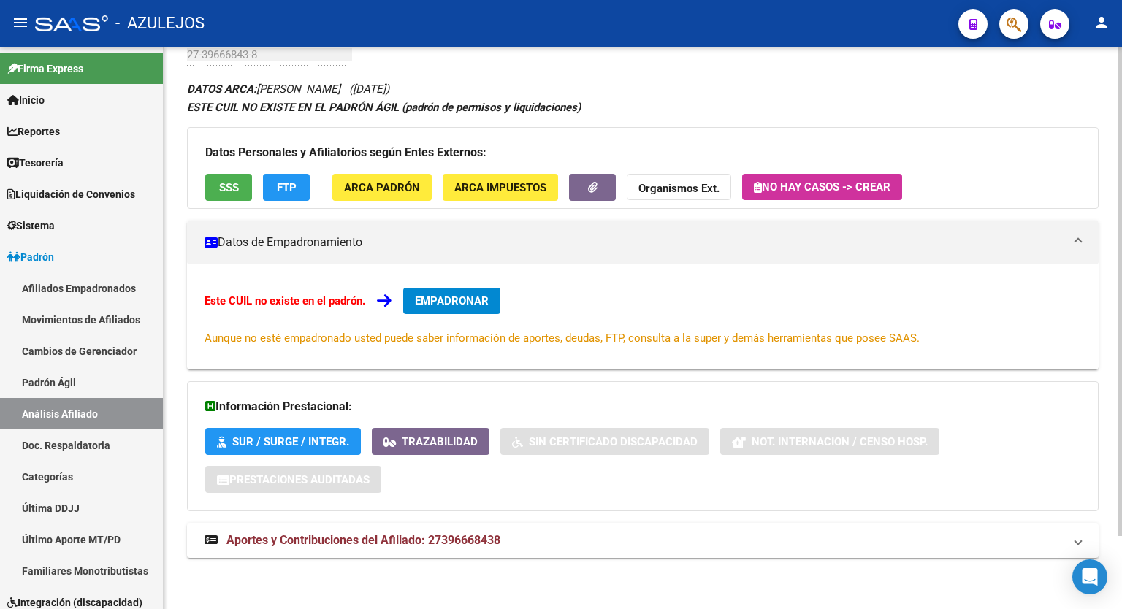
click at [1108, 399] on div "PADRON -> Análisis Afiliado Cambiar Afiliado 27-39666843-8 CUIL DATOS ARCA: [PE…" at bounding box center [645, 286] width 962 height 646
click at [440, 535] on span "Aportes y Contribuciones del Afiliado: 27396668438" at bounding box center [363, 540] width 274 height 14
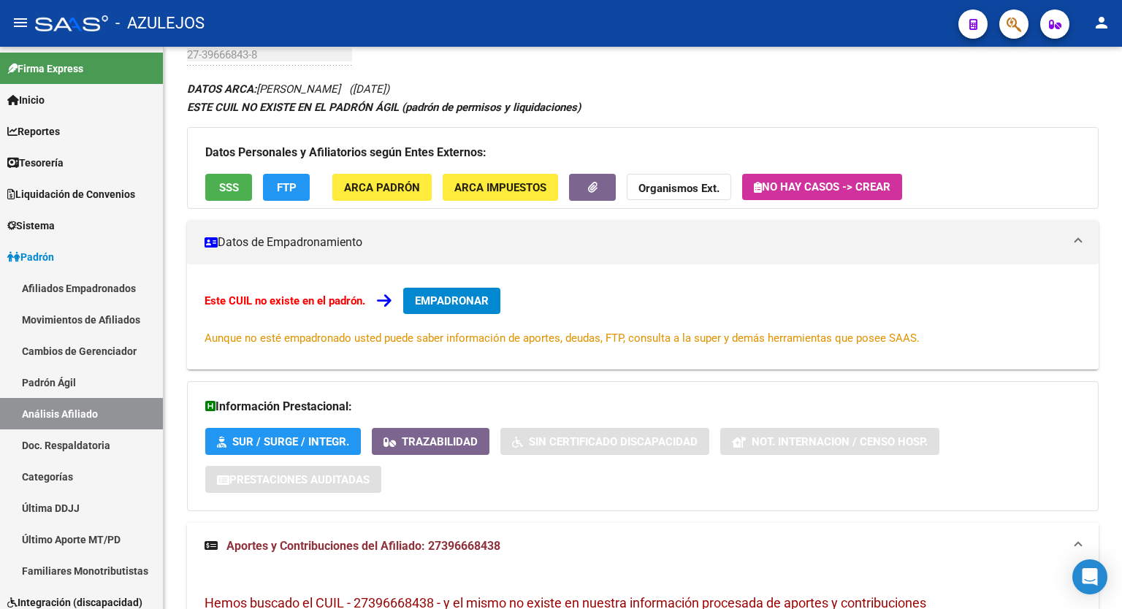
scroll to position [0, 0]
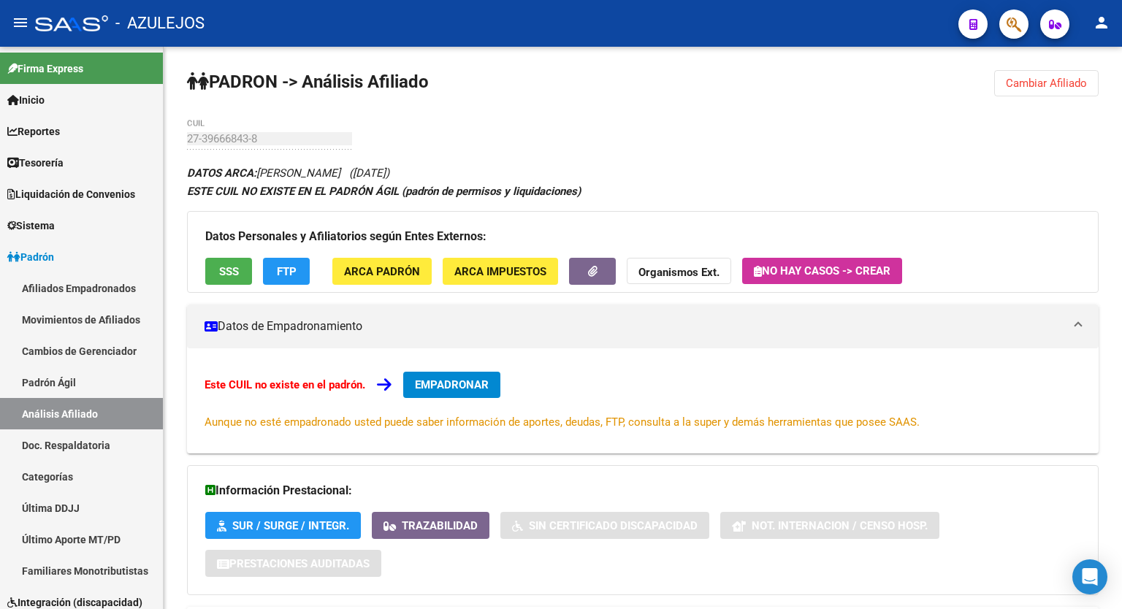
click at [1121, 244] on div at bounding box center [1120, 215] width 4 height 337
click at [228, 266] on span "SSS" at bounding box center [229, 271] width 20 height 13
click at [1011, 83] on span "Cambiar Afiliado" at bounding box center [1045, 83] width 81 height 13
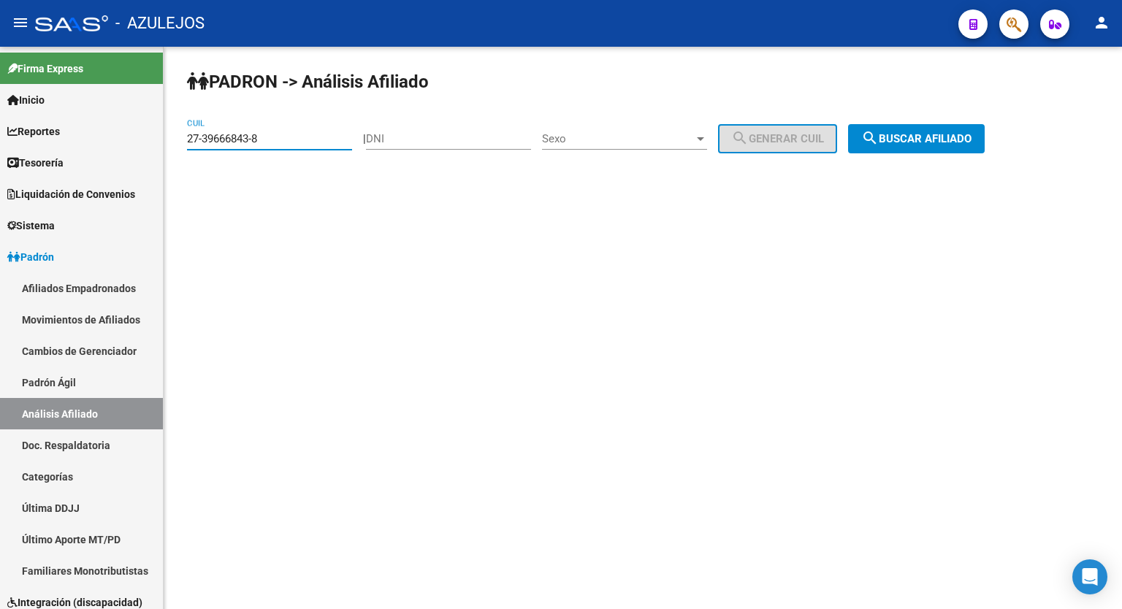
click at [306, 137] on input "27-39666843-8" at bounding box center [269, 138] width 165 height 13
type input "27-34255146-2"
click at [940, 136] on span "search Buscar afiliado" at bounding box center [916, 138] width 110 height 13
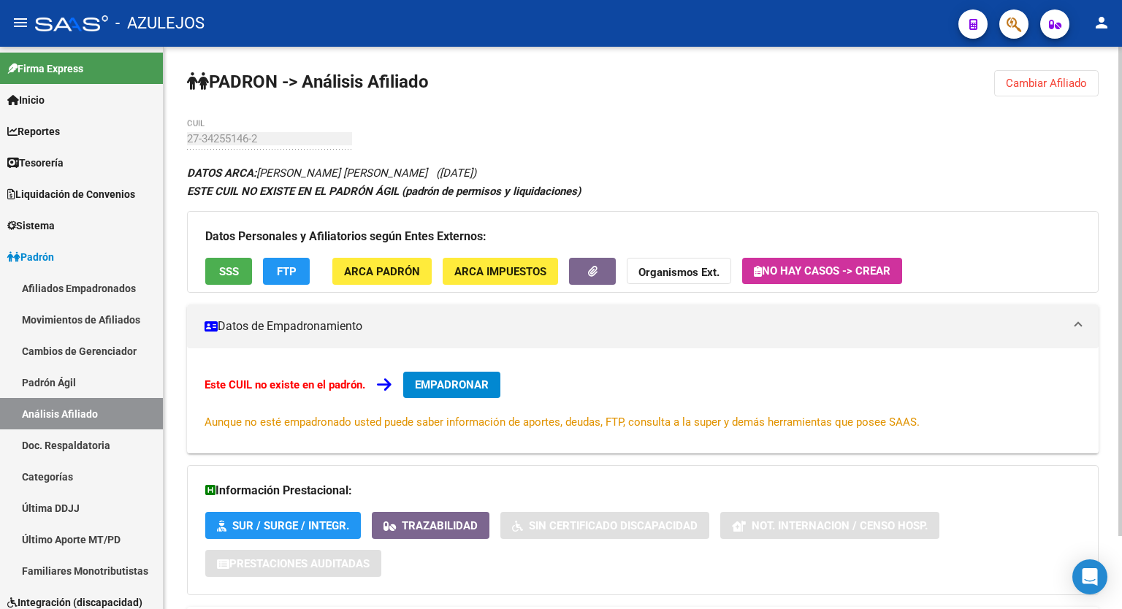
click at [831, 116] on div "PADRON -> Análisis Afiliado Cambiar Afiliado 27-34255146-2 CUIL DATOS ARCA: [PE…" at bounding box center [643, 370] width 958 height 646
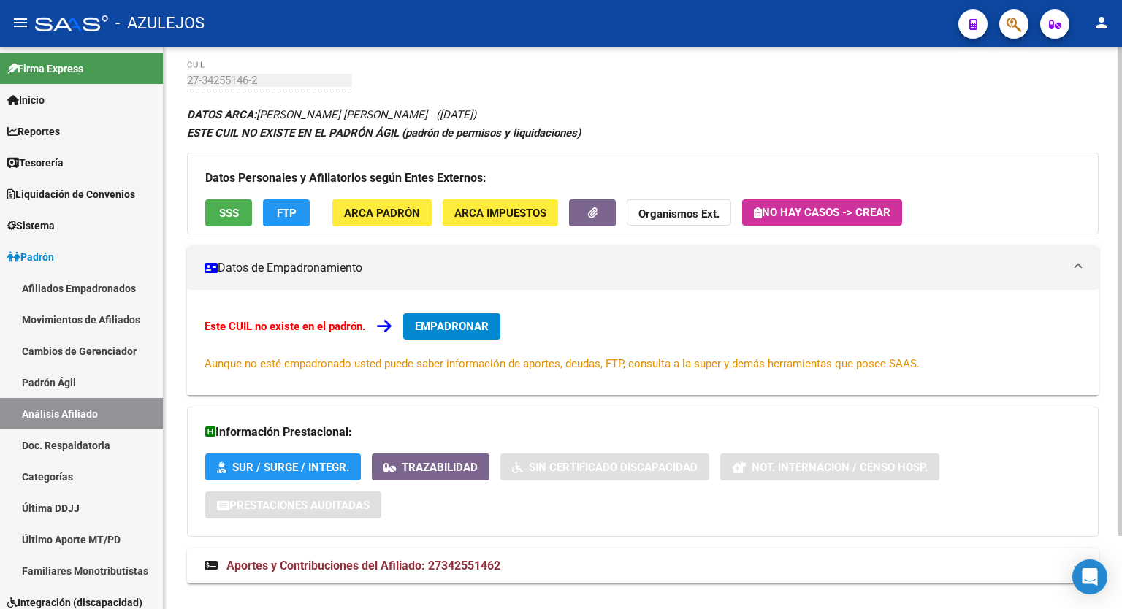
scroll to position [84, 0]
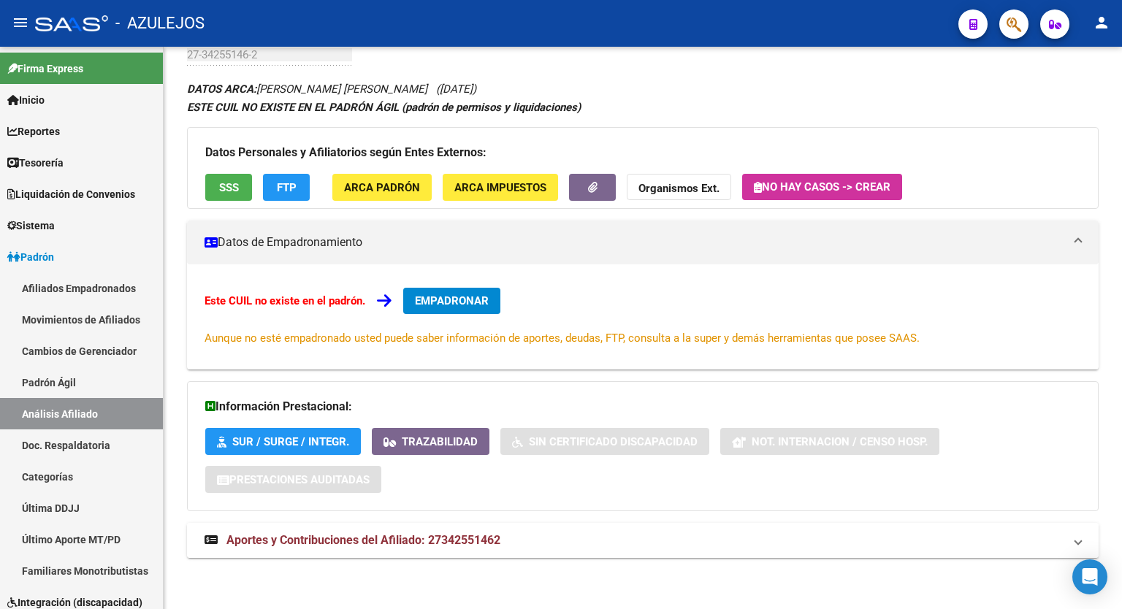
click at [437, 540] on span "Aportes y Contribuciones del Afiliado: 27342551462" at bounding box center [363, 540] width 274 height 14
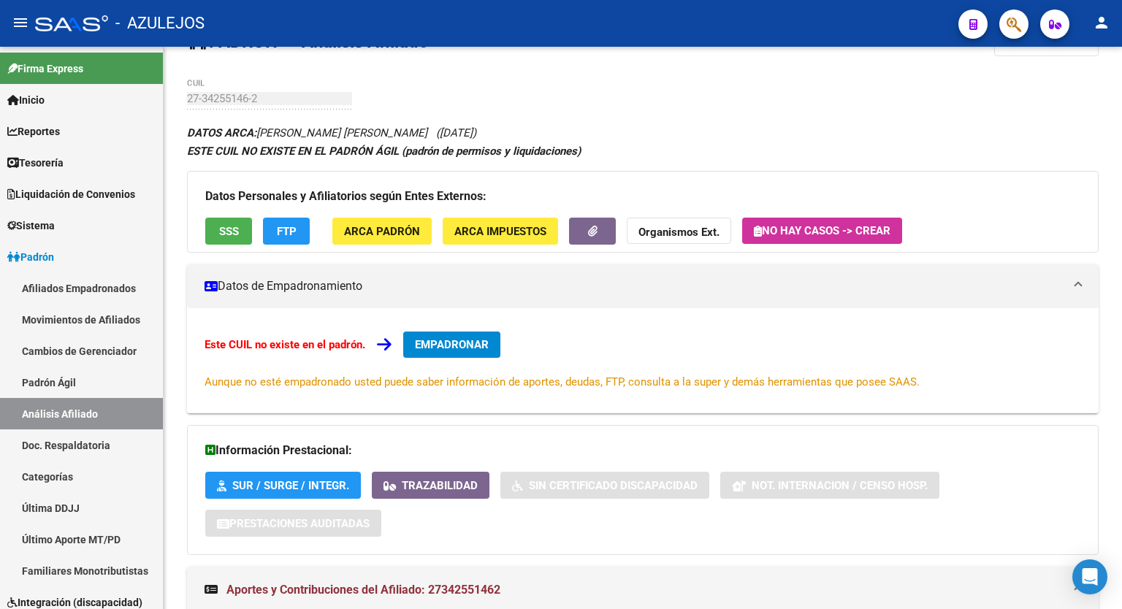
click at [1119, 291] on div at bounding box center [1120, 239] width 4 height 337
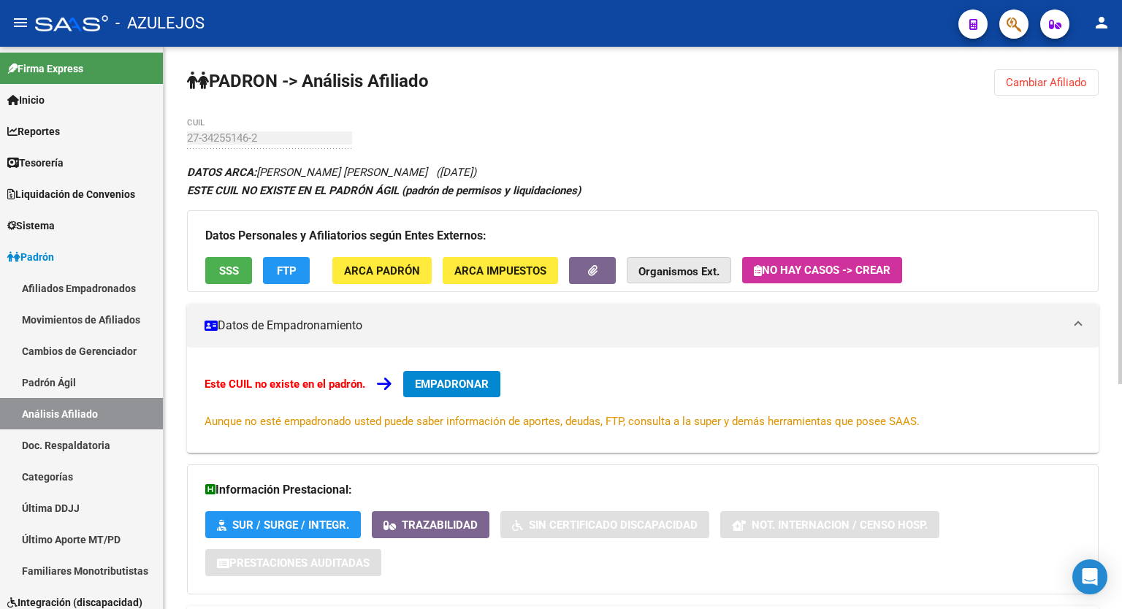
click at [688, 267] on strong "Organismos Ext." at bounding box center [678, 271] width 81 height 13
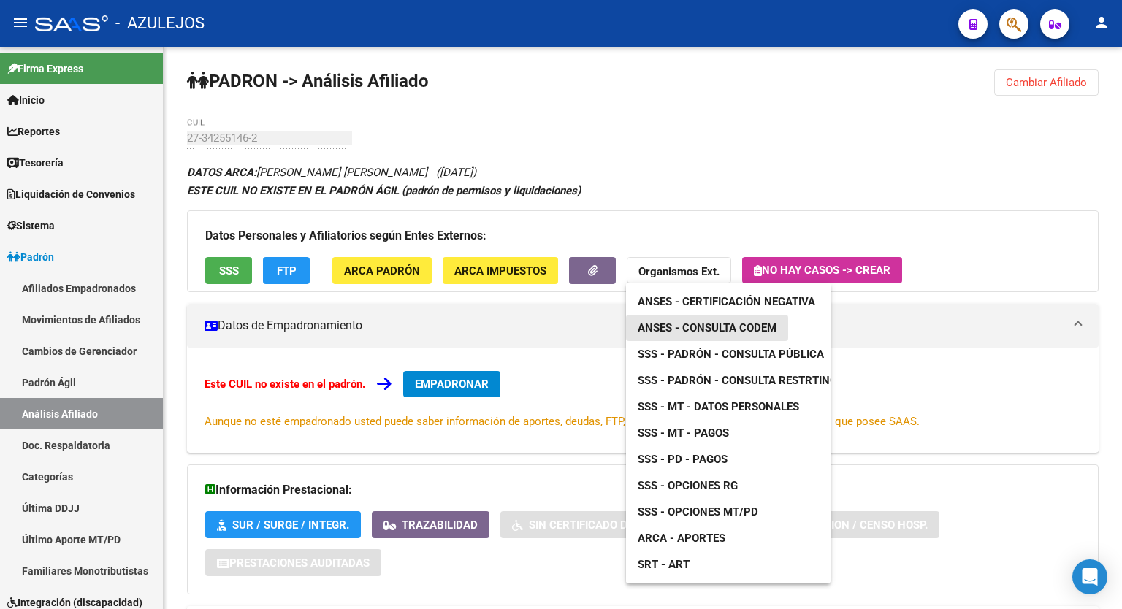
click at [716, 324] on span "ANSES - Consulta CODEM" at bounding box center [706, 327] width 139 height 13
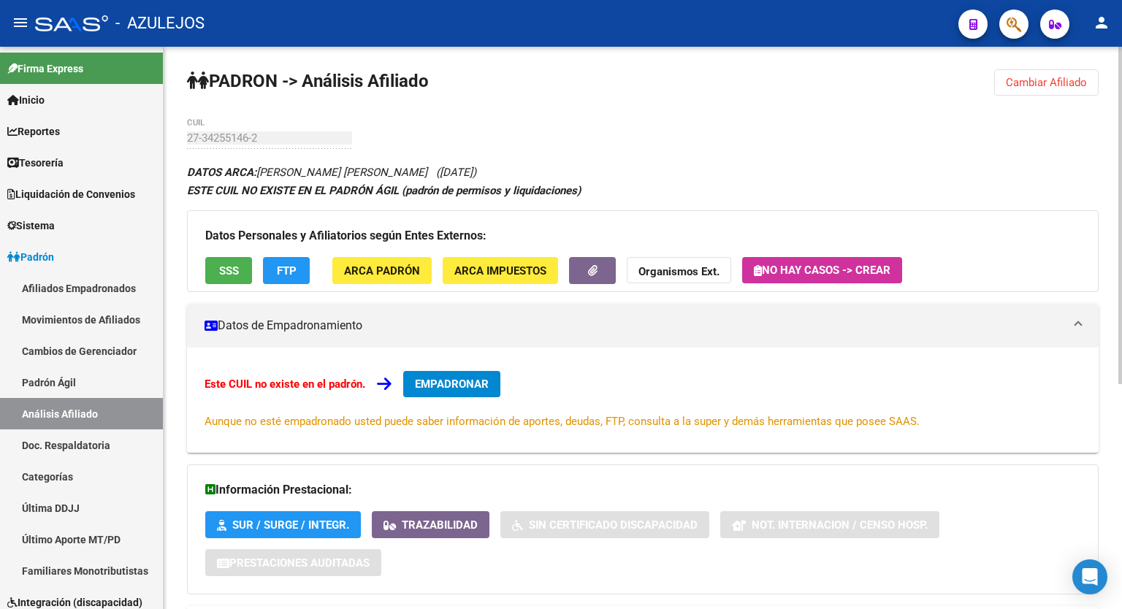
click at [771, 123] on div "PADRON -> Análisis Afiliado Cambiar Afiliado 27-34255146-2 CUIL DATOS ARCA: [PE…" at bounding box center [643, 514] width 958 height 937
click at [801, 136] on div "PADRON -> Análisis Afiliado Cambiar Afiliado 27-34255146-2 CUIL DATOS ARCA: [PE…" at bounding box center [643, 514] width 958 height 937
click at [84, 131] on link "Reportes" at bounding box center [81, 130] width 163 height 31
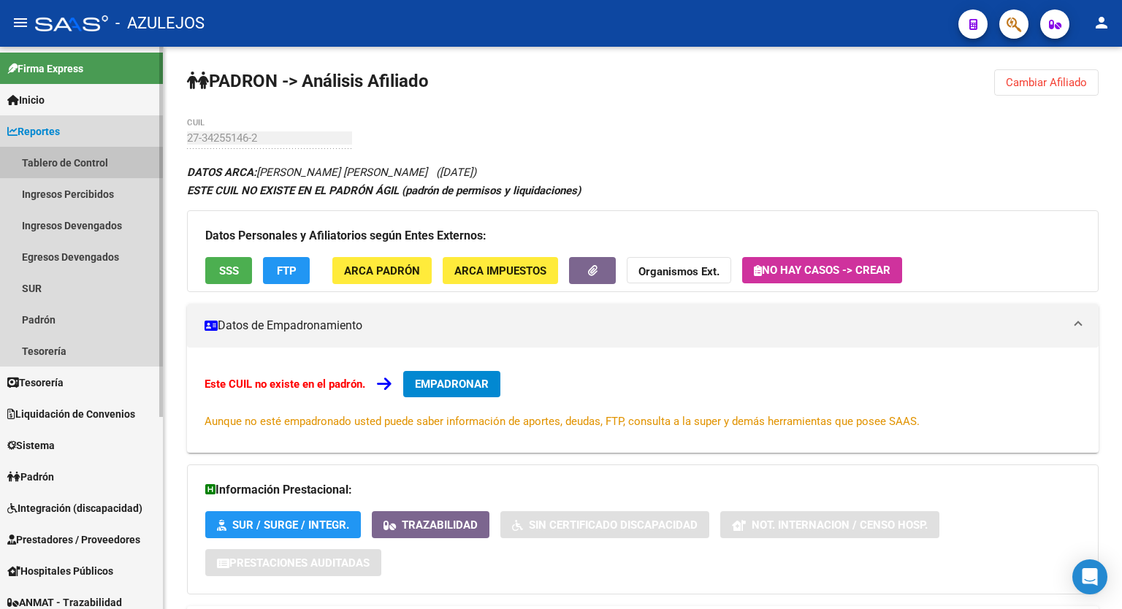
click at [62, 168] on link "Tablero de Control" at bounding box center [81, 162] width 163 height 31
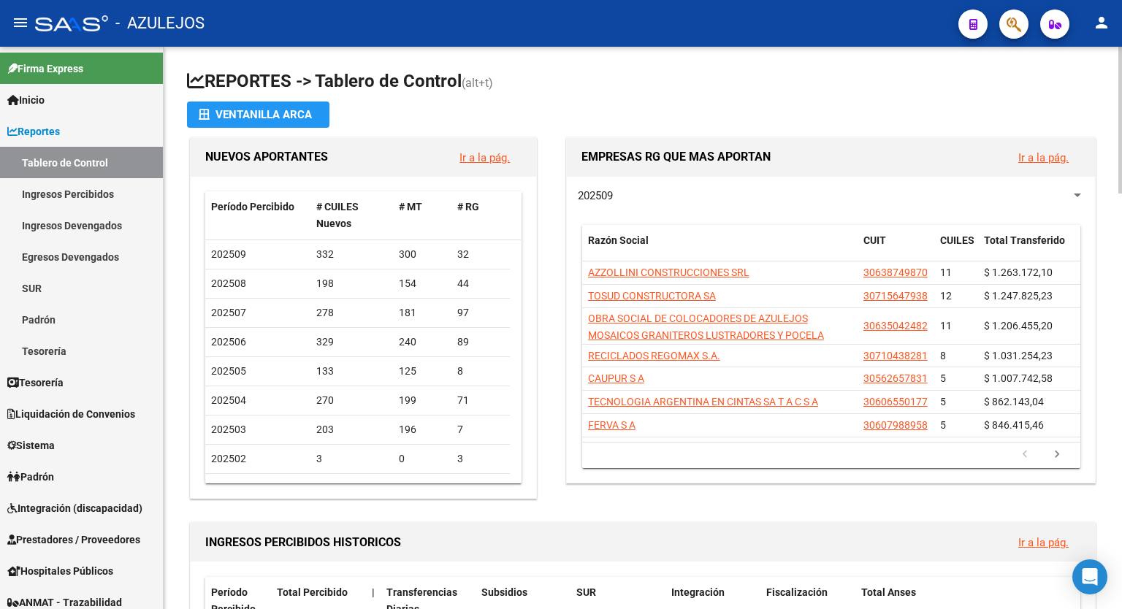
click at [624, 85] on h1 "REPORTES -> Tablero de Control (alt+t)" at bounding box center [642, 82] width 911 height 26
click at [1121, 118] on div at bounding box center [1120, 120] width 4 height 147
click at [728, 83] on h1 "REPORTES -> Tablero de Control (alt+t)" at bounding box center [642, 83] width 911 height 26
click at [664, 71] on h1 "REPORTES -> Tablero de Control (alt+t)" at bounding box center [642, 83] width 911 height 26
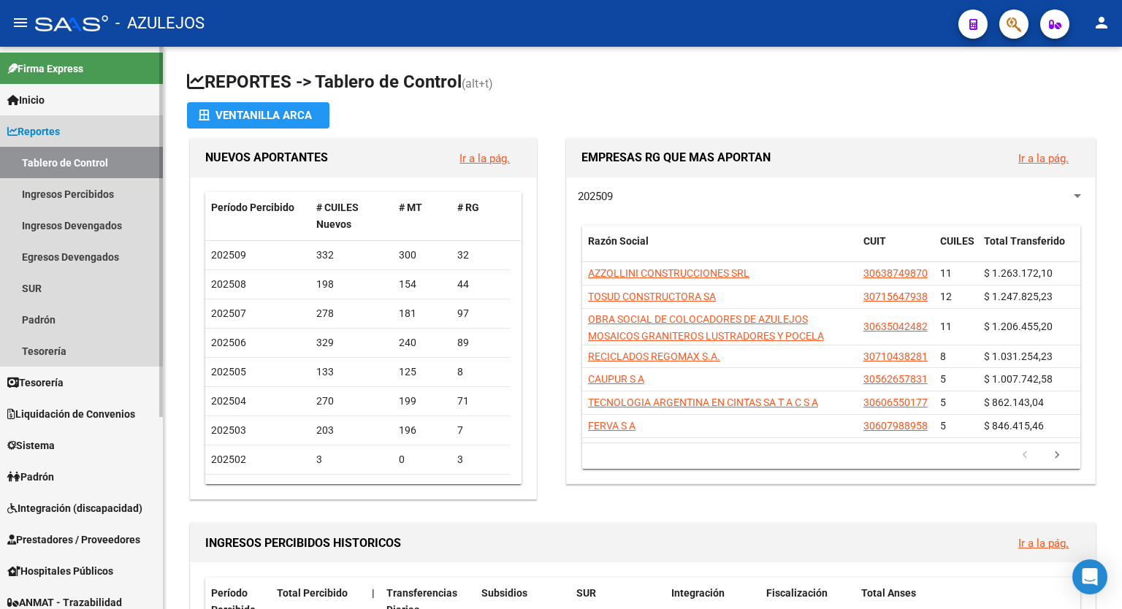
click at [53, 135] on span "Reportes" at bounding box center [33, 131] width 53 height 16
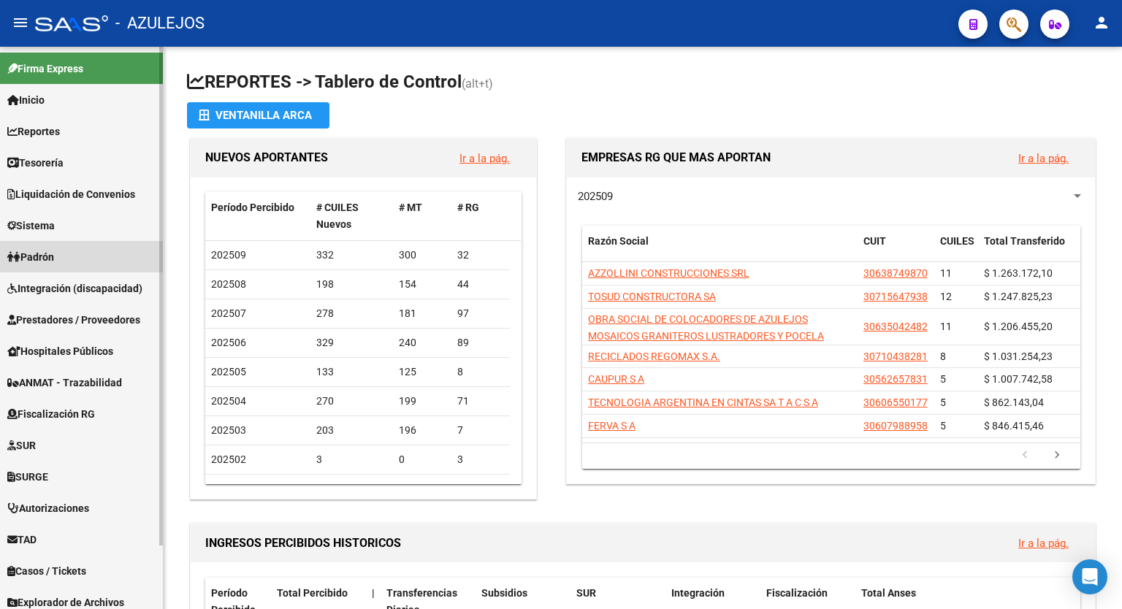
click at [53, 249] on span "Padrón" at bounding box center [30, 257] width 47 height 16
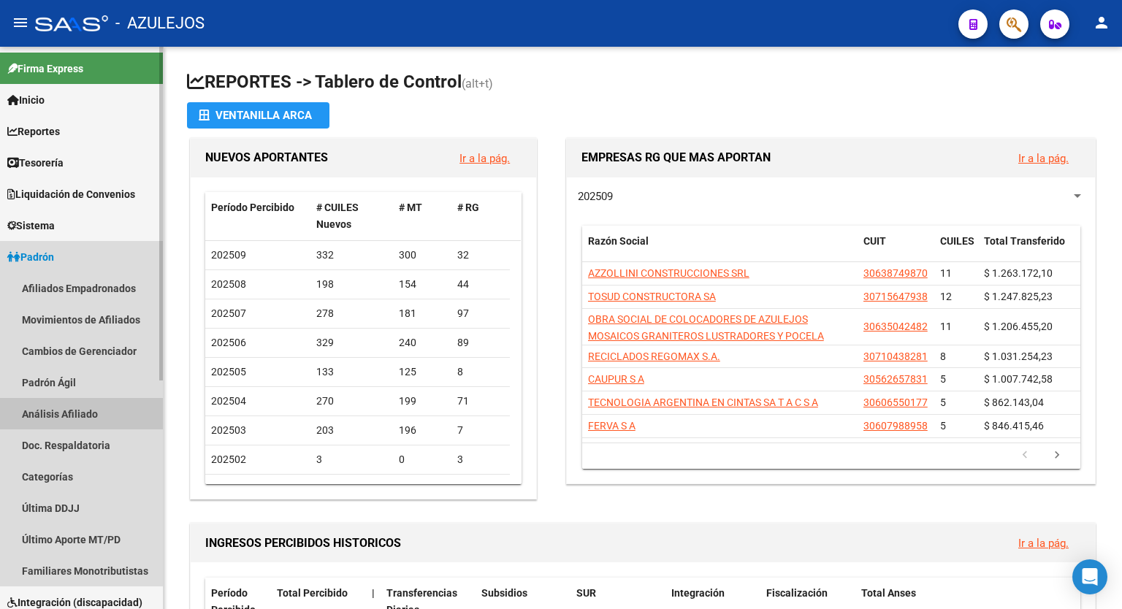
click at [55, 413] on link "Análisis Afiliado" at bounding box center [81, 413] width 163 height 31
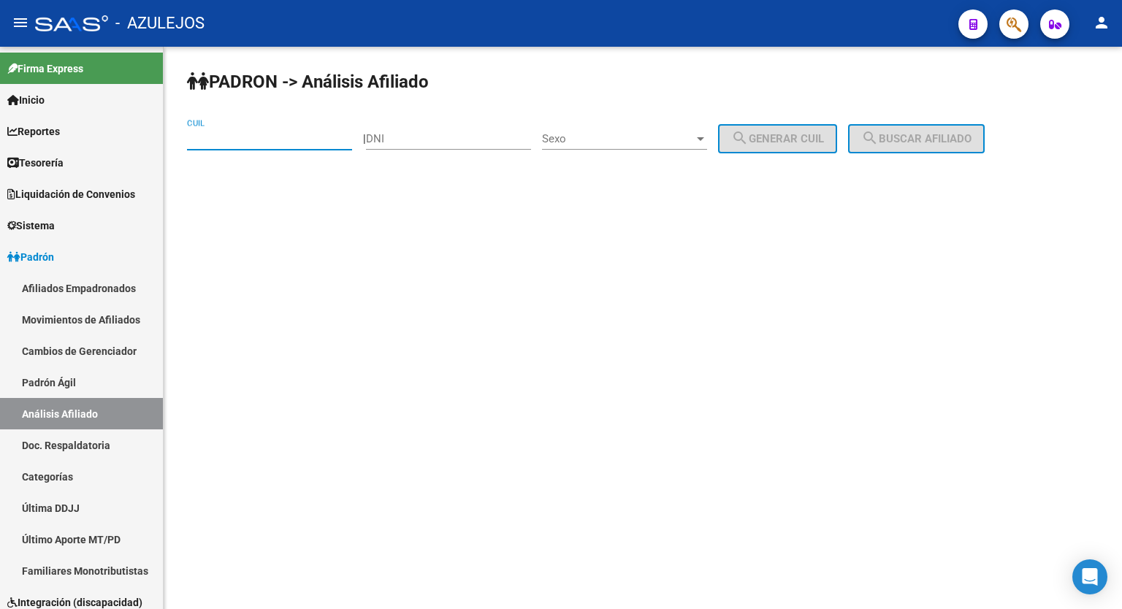
click at [252, 143] on input "CUIL" at bounding box center [269, 138] width 165 height 13
type input "27-45868938-0"
click at [923, 136] on span "search Buscar afiliado" at bounding box center [916, 138] width 110 height 13
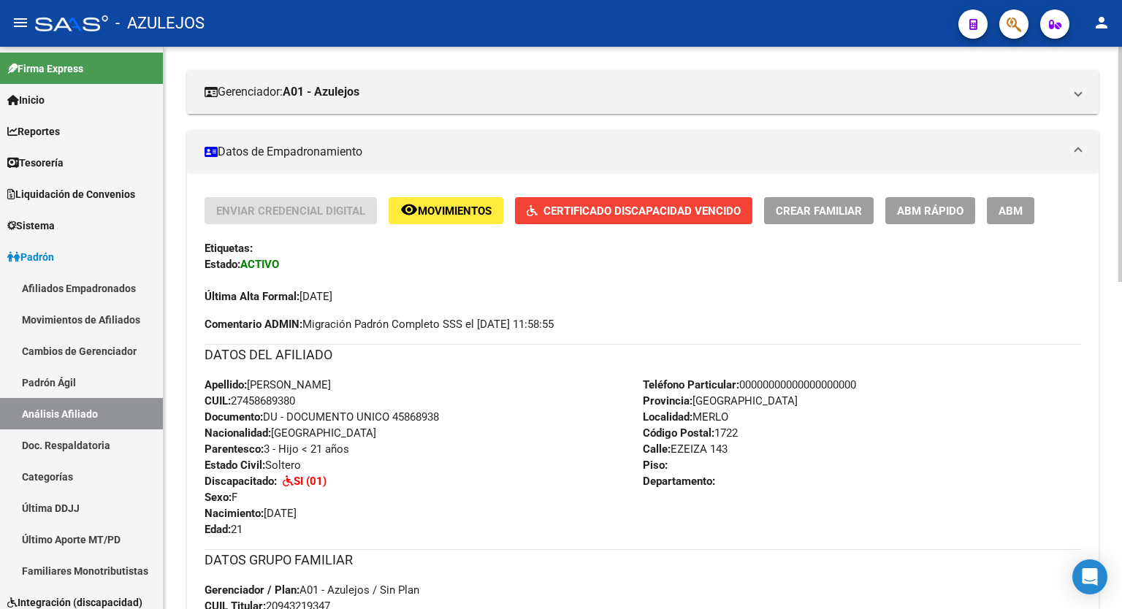
scroll to position [242, 0]
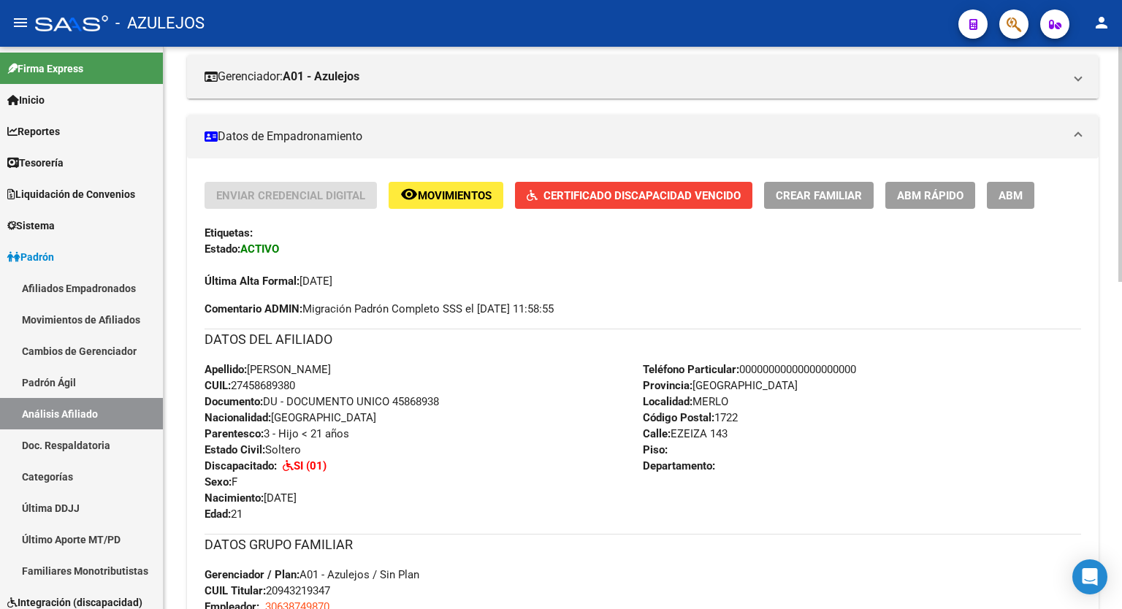
click at [1121, 299] on div at bounding box center [1120, 265] width 4 height 235
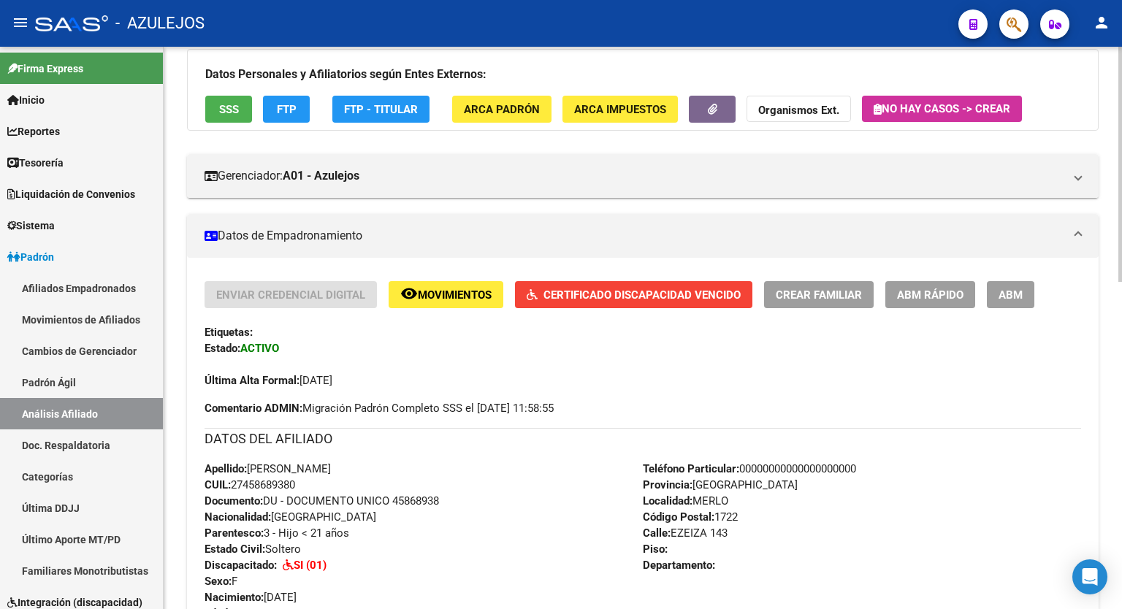
scroll to position [188, 0]
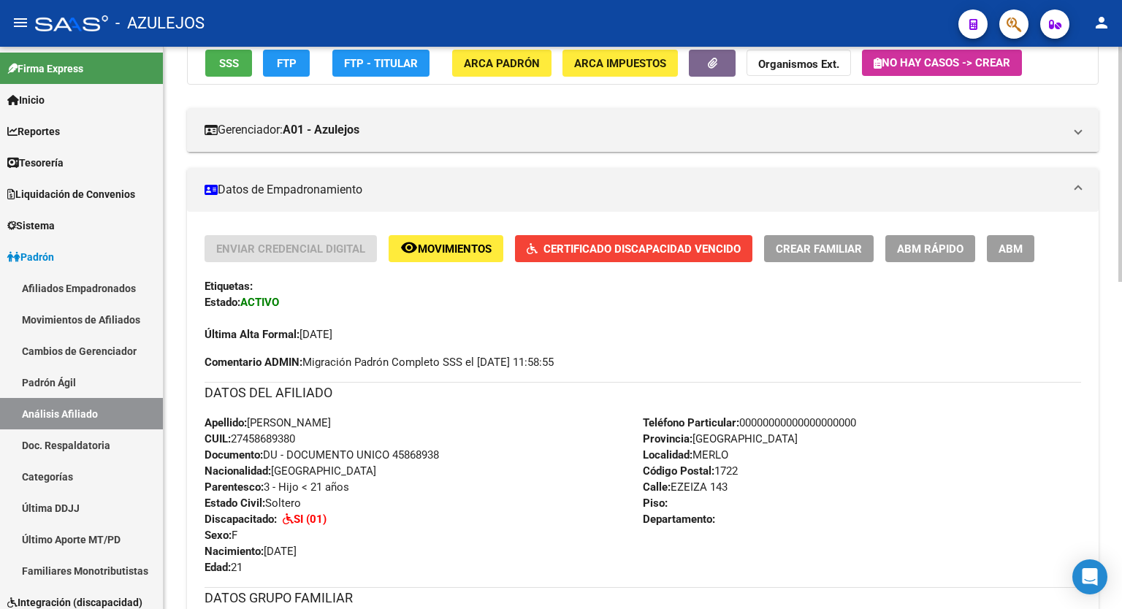
click at [1121, 265] on div at bounding box center [1120, 243] width 4 height 235
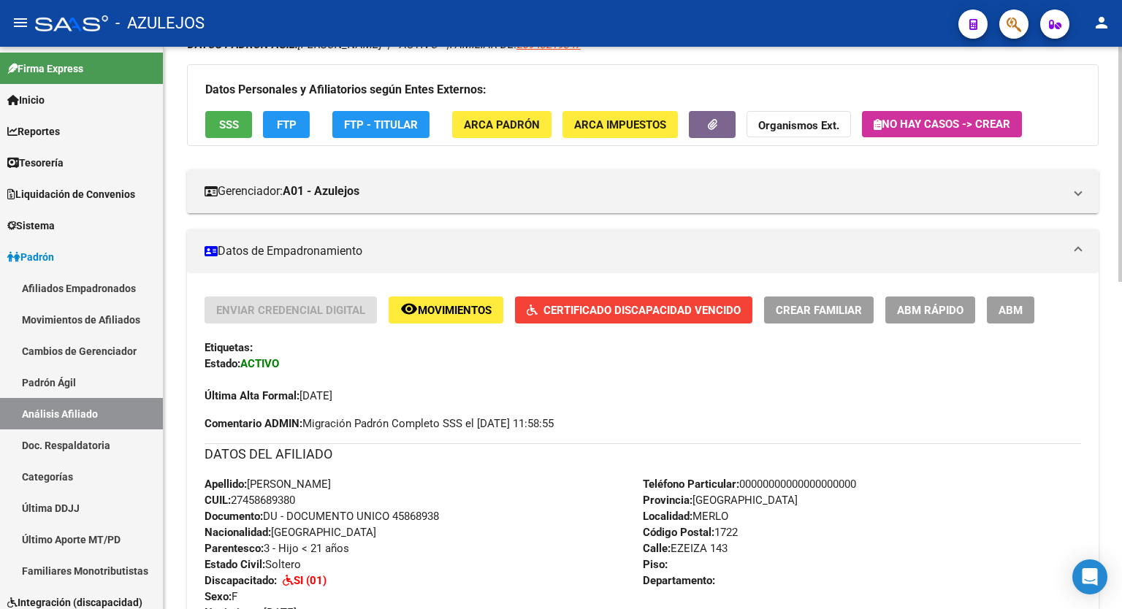
scroll to position [57, 0]
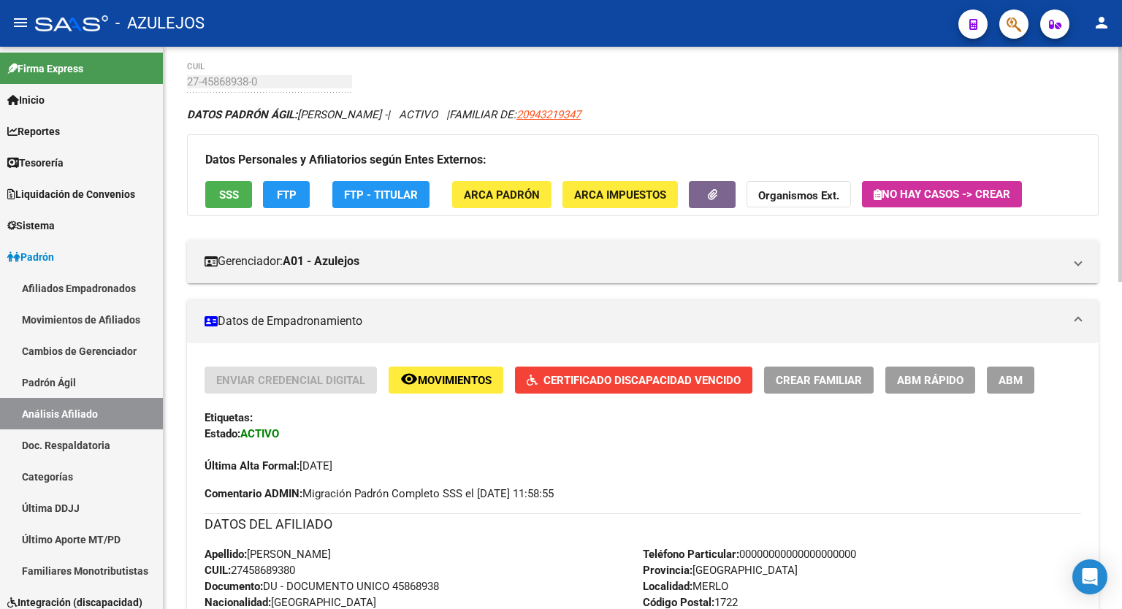
click at [1121, 146] on div at bounding box center [1120, 188] width 4 height 235
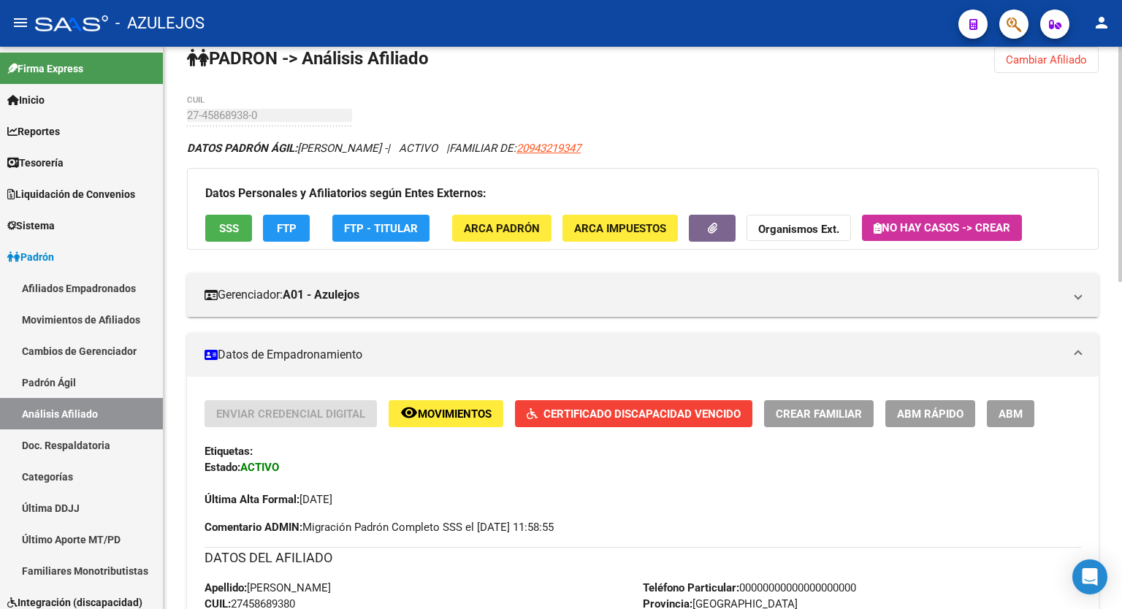
scroll to position [0, 0]
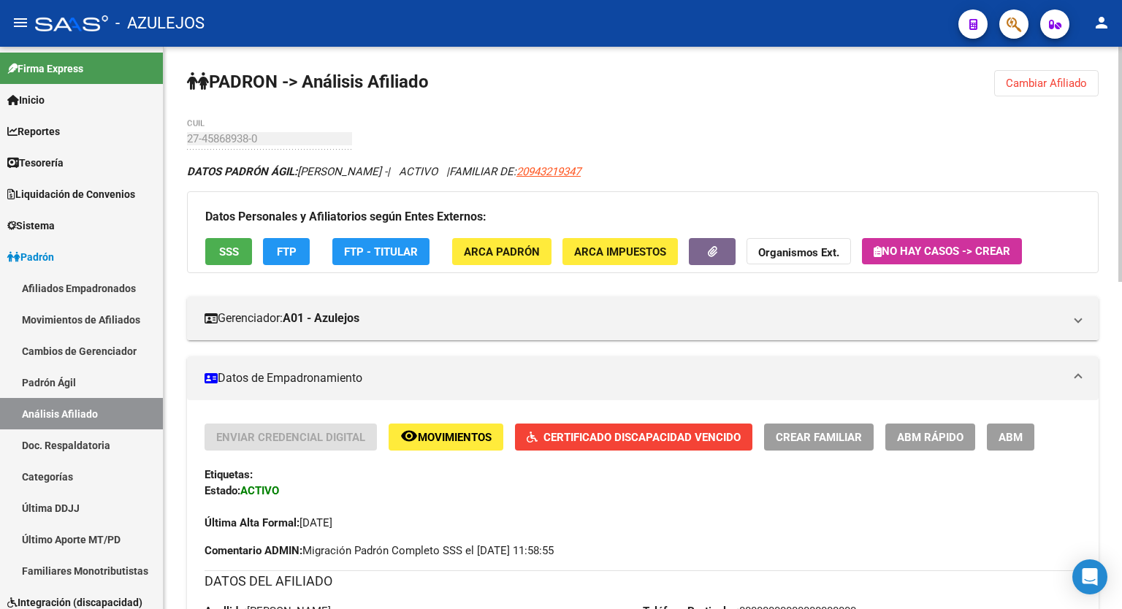
click at [1121, 115] on div at bounding box center [1120, 164] width 4 height 235
click at [284, 253] on span "FTP" at bounding box center [287, 251] width 20 height 13
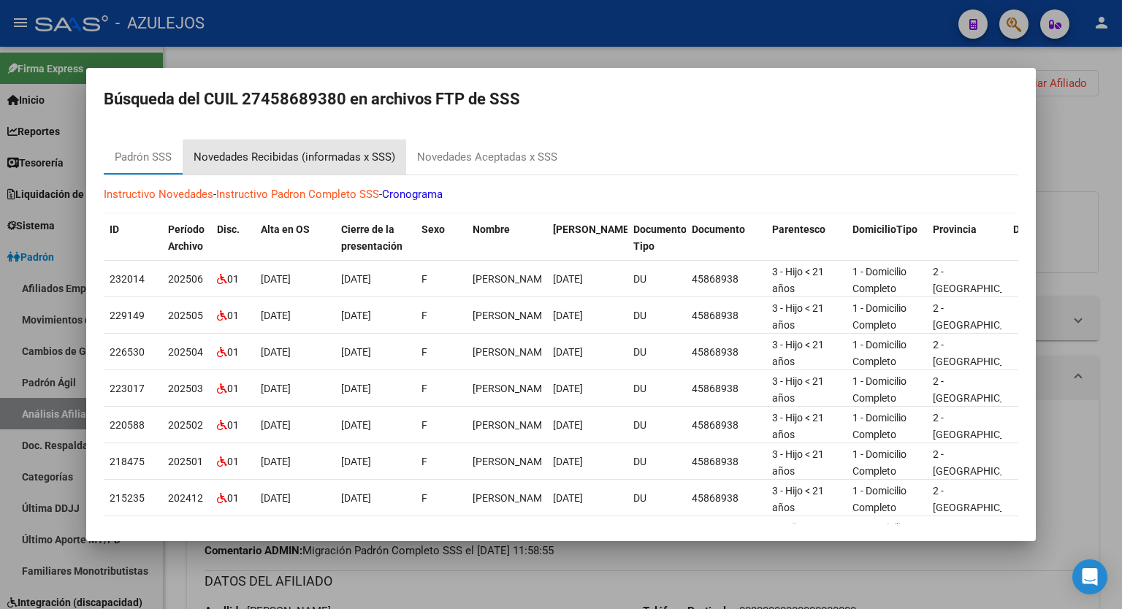
click at [315, 155] on div "Novedades Recibidas (informadas x SSS)" at bounding box center [295, 157] width 202 height 17
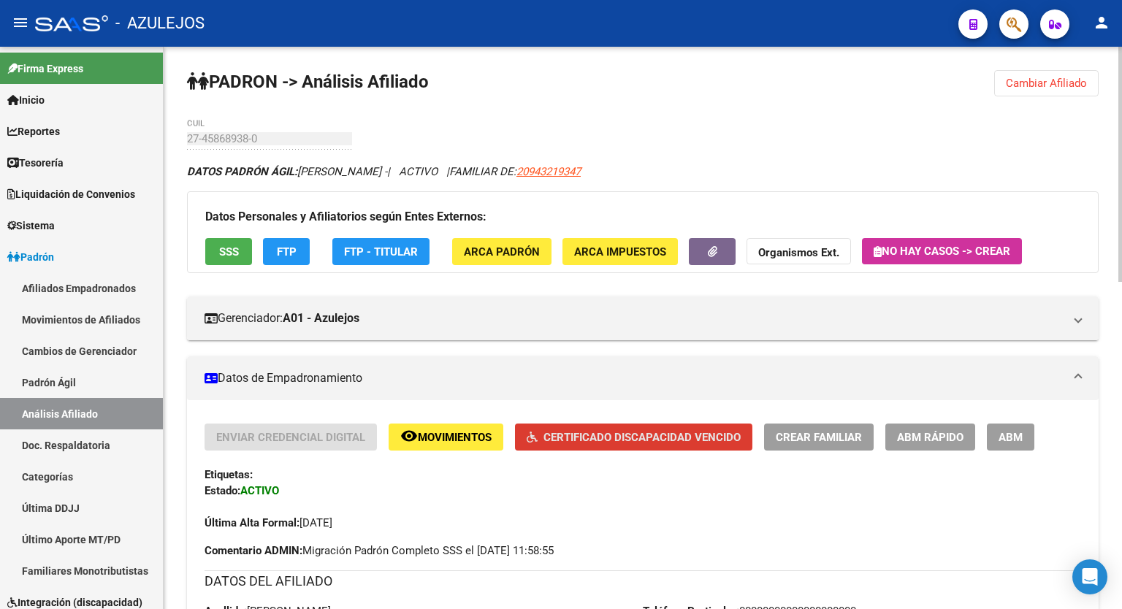
click at [624, 439] on span "Certificado Discapacidad Vencido" at bounding box center [641, 437] width 197 height 13
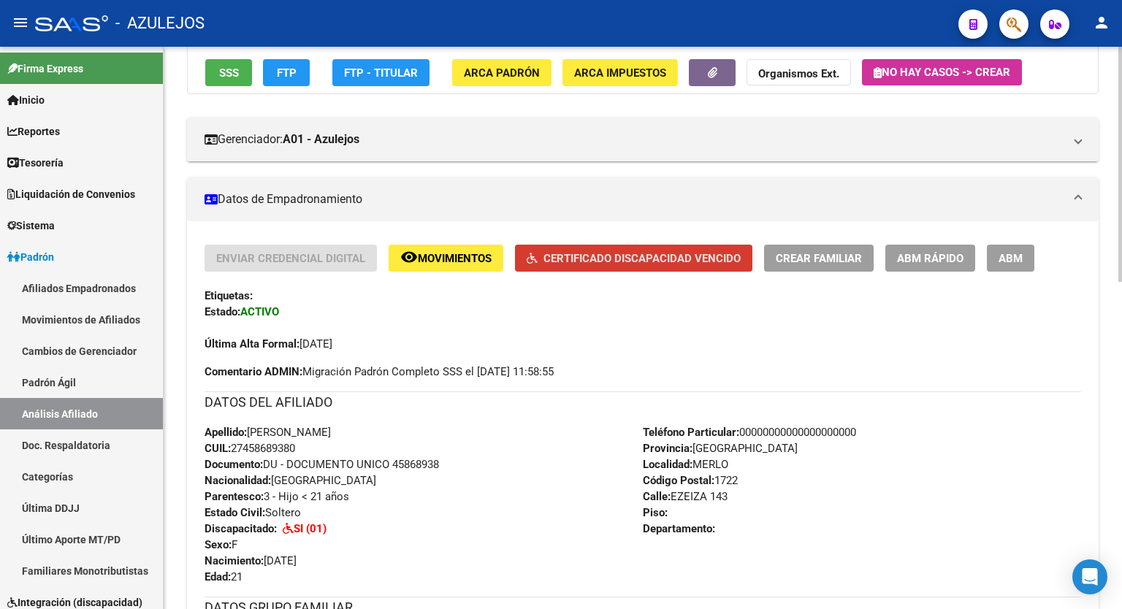
click at [1121, 332] on div at bounding box center [1120, 238] width 4 height 235
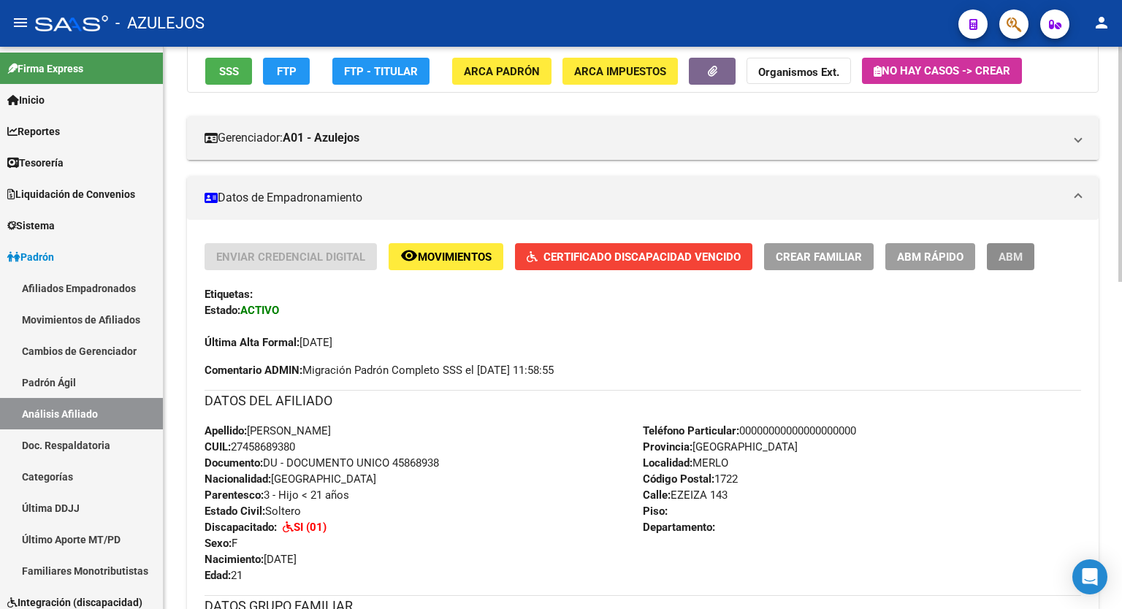
click at [1008, 255] on span "ABM" at bounding box center [1010, 256] width 24 height 13
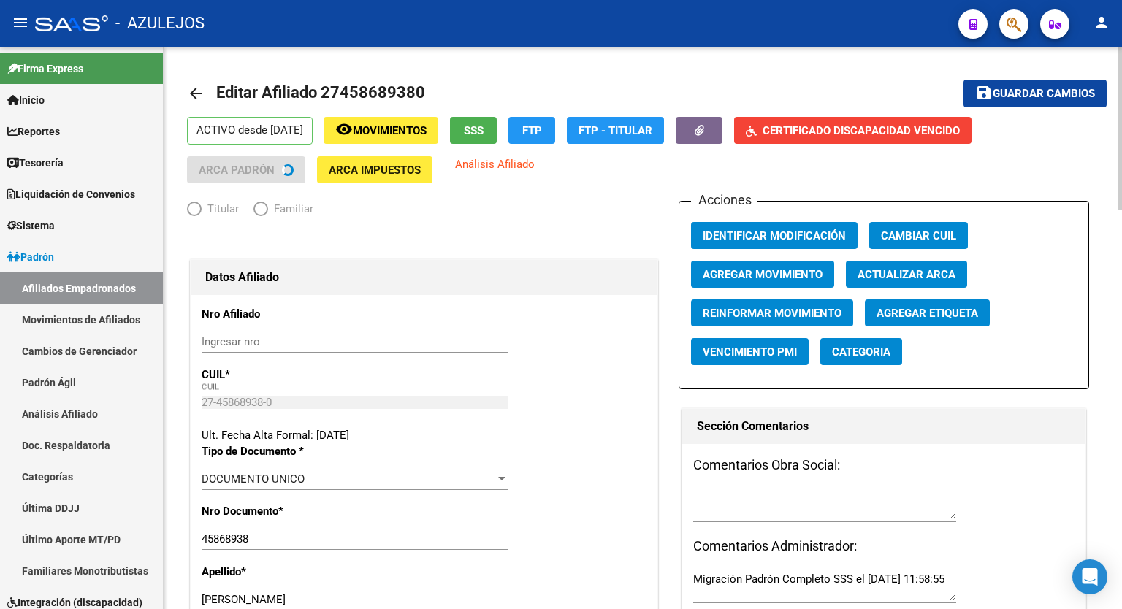
radio input "true"
type input "30-63874987-0"
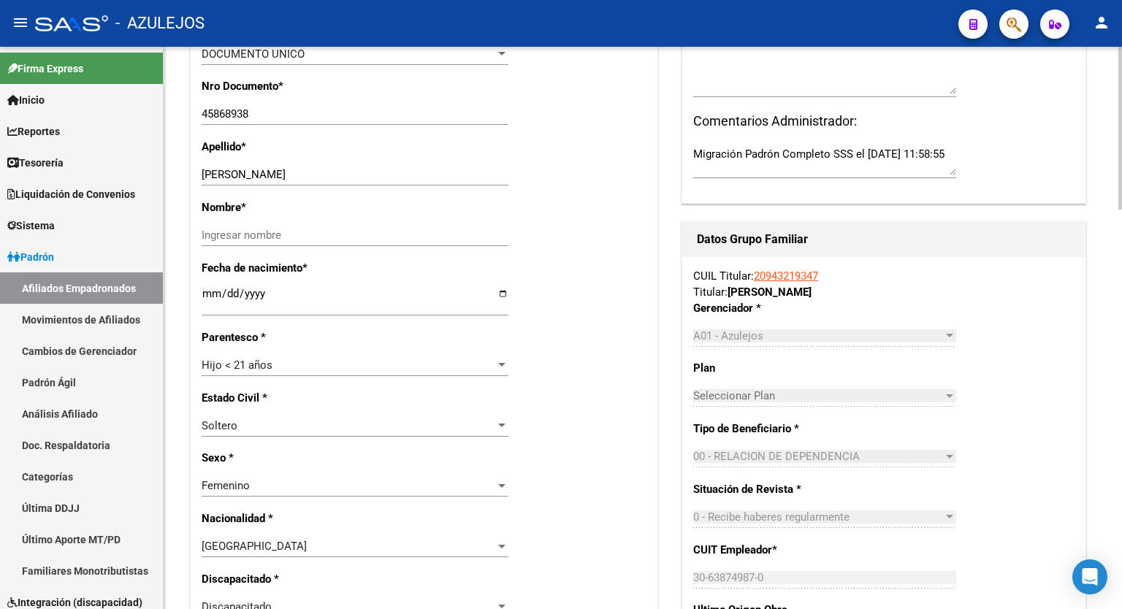
scroll to position [443, 0]
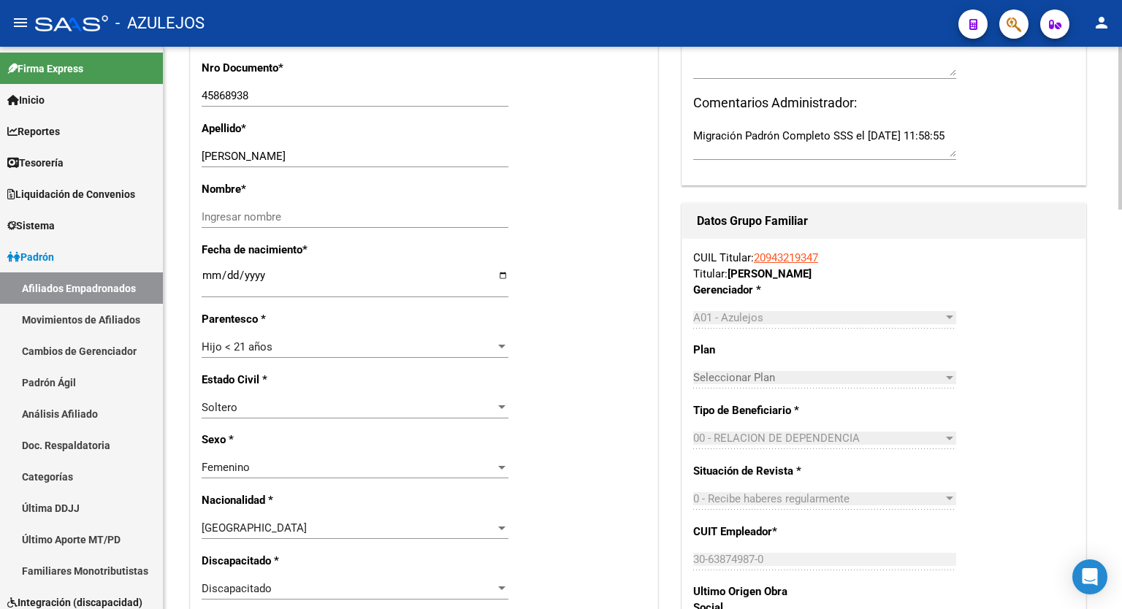
click at [1121, 272] on div at bounding box center [1120, 256] width 4 height 163
click at [502, 343] on div at bounding box center [501, 347] width 13 height 12
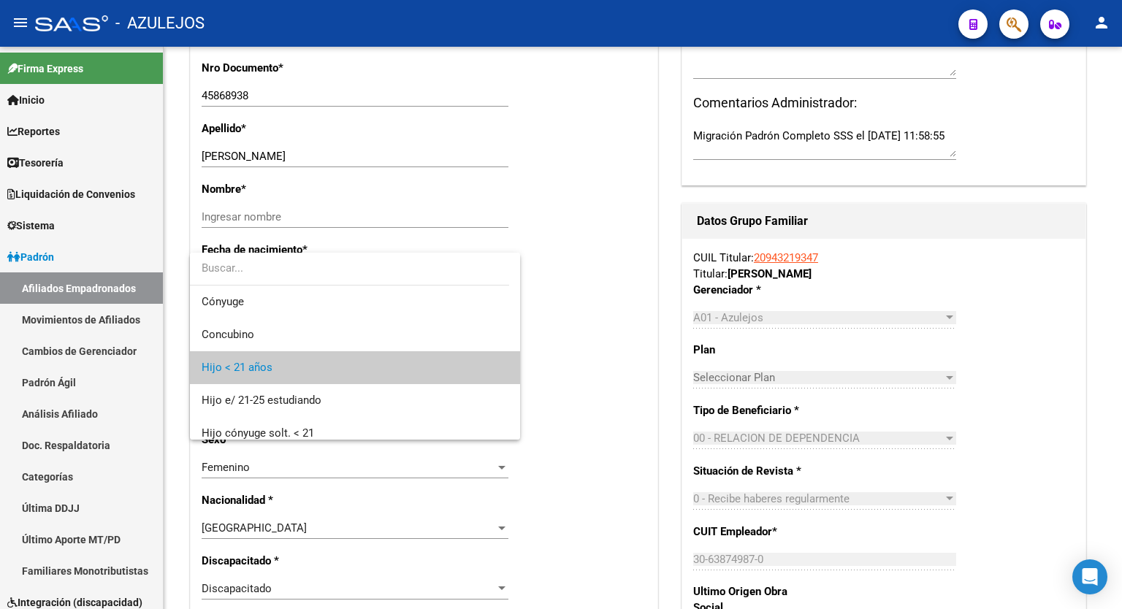
scroll to position [21, 0]
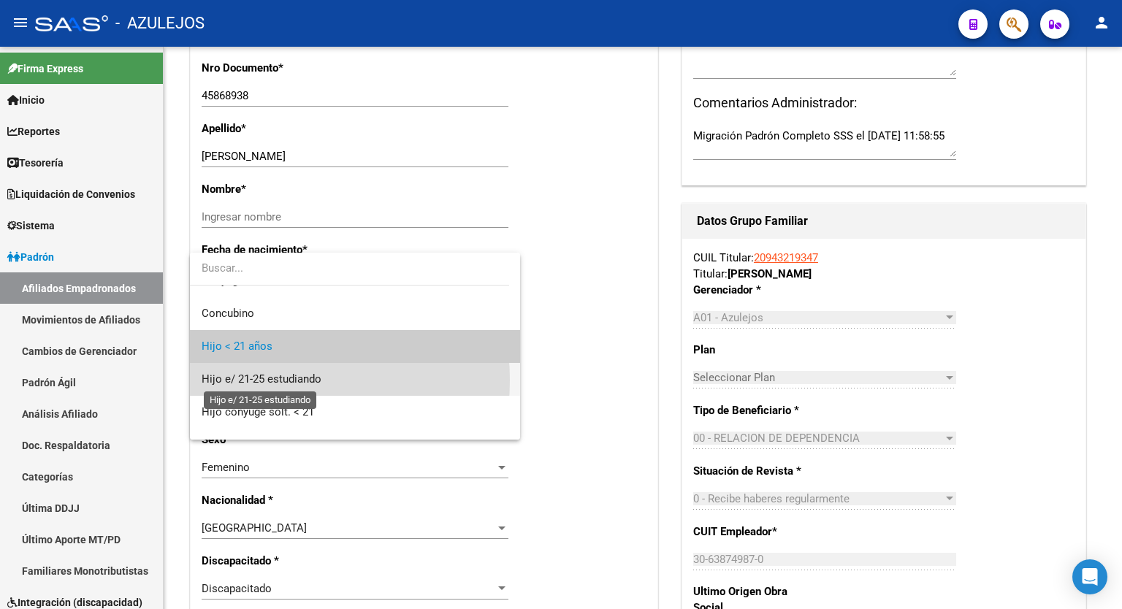
click at [253, 380] on span "Hijo e/ 21-25 estudiando" at bounding box center [262, 378] width 120 height 13
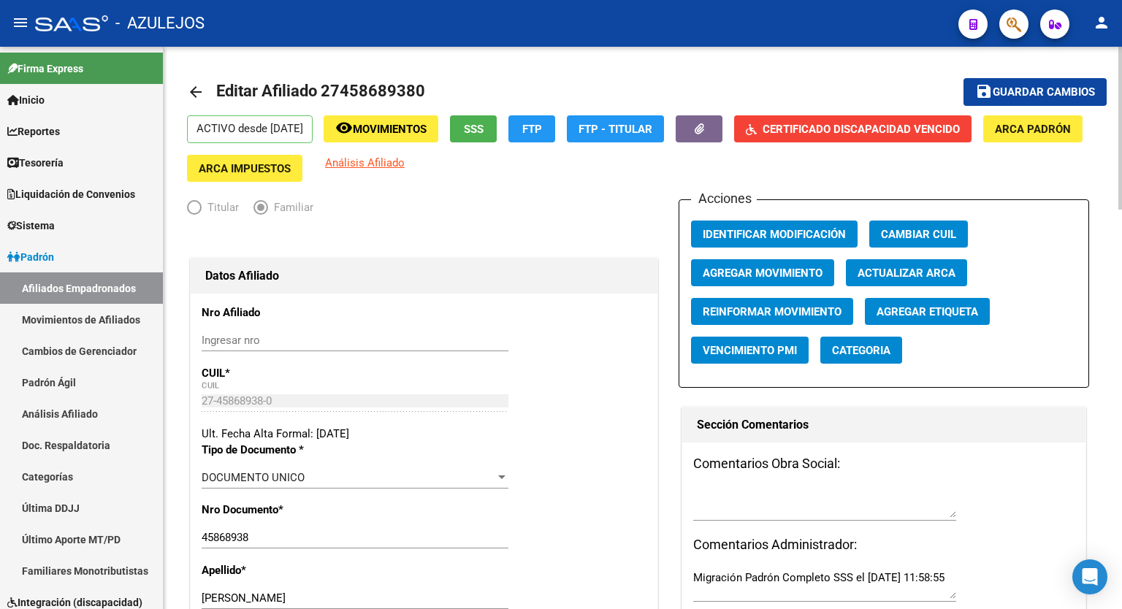
scroll to position [0, 0]
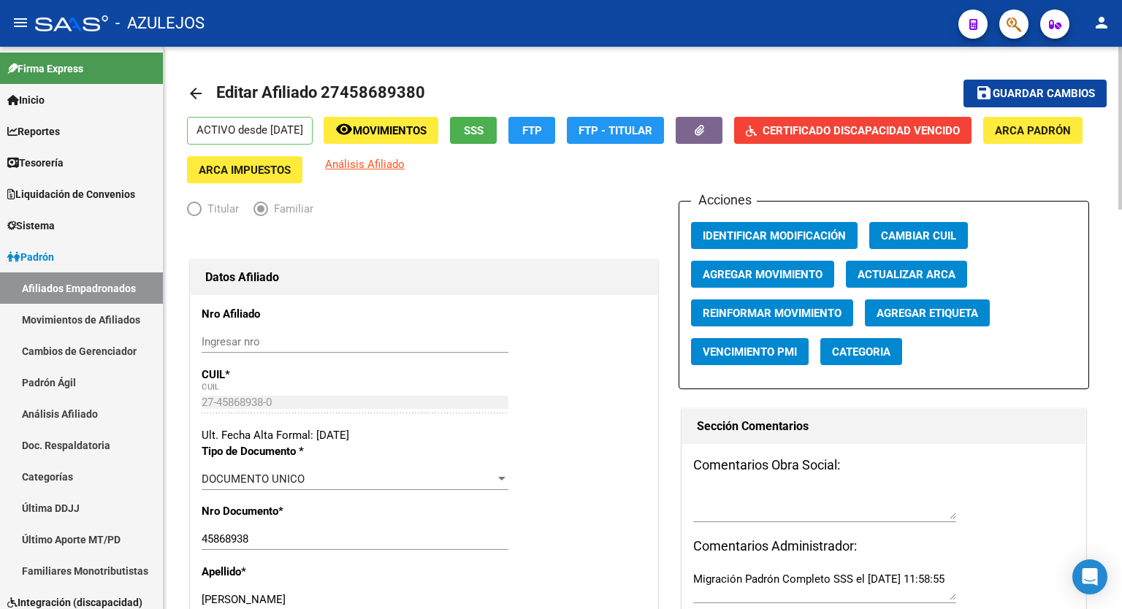
click at [1121, 95] on div at bounding box center [1120, 128] width 4 height 163
click at [865, 126] on span "Certificado Discapacidad Vencido" at bounding box center [860, 130] width 197 height 13
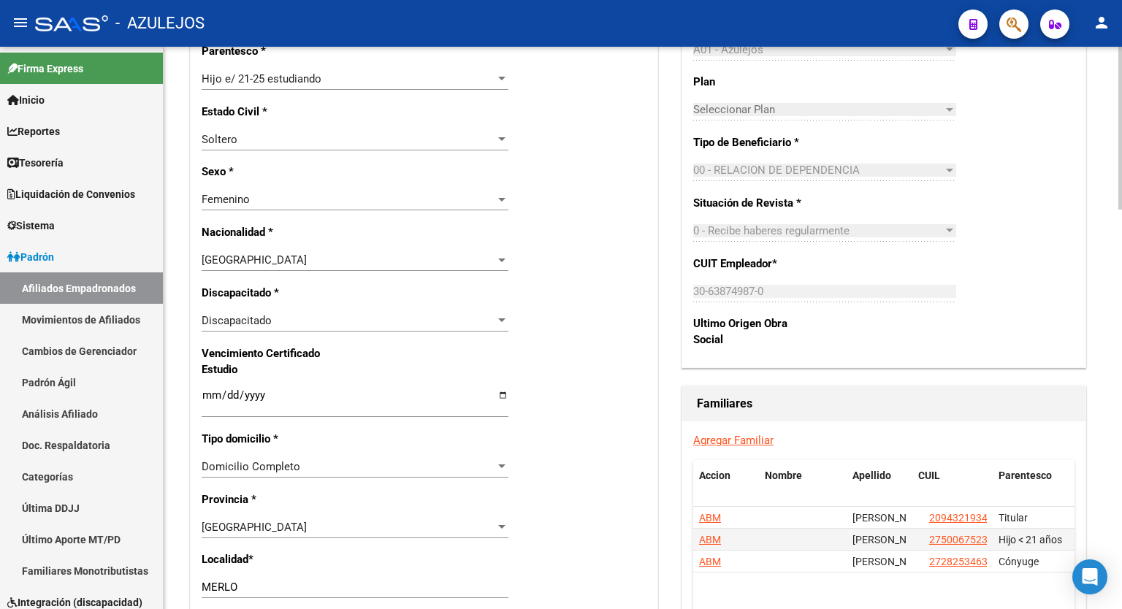
scroll to position [719, 0]
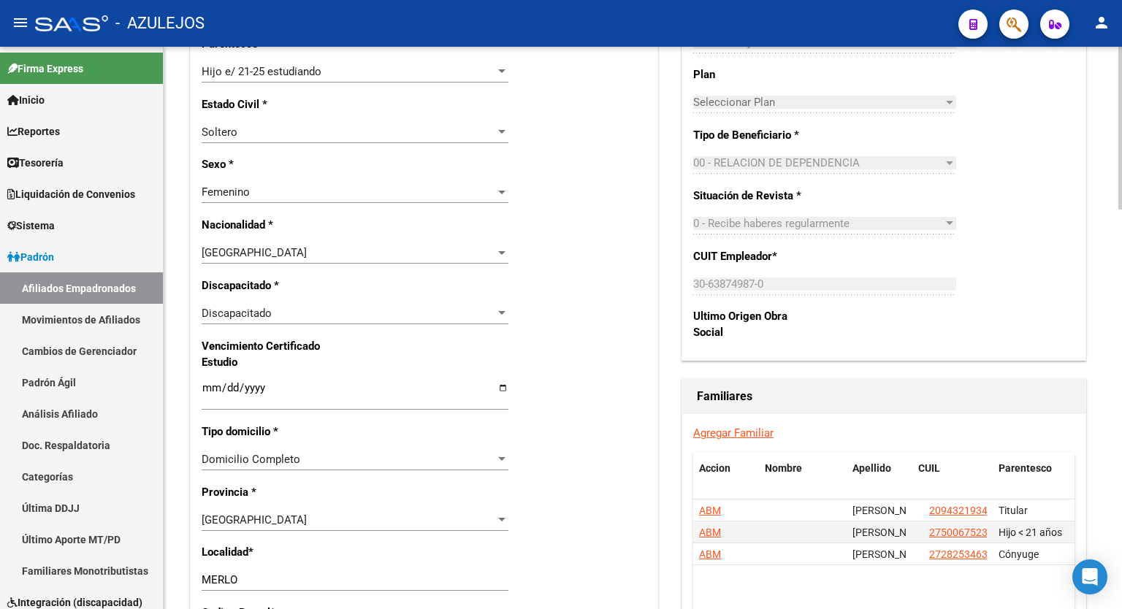
click at [1121, 392] on div at bounding box center [1120, 336] width 4 height 163
click at [505, 316] on div at bounding box center [501, 313] width 13 height 12
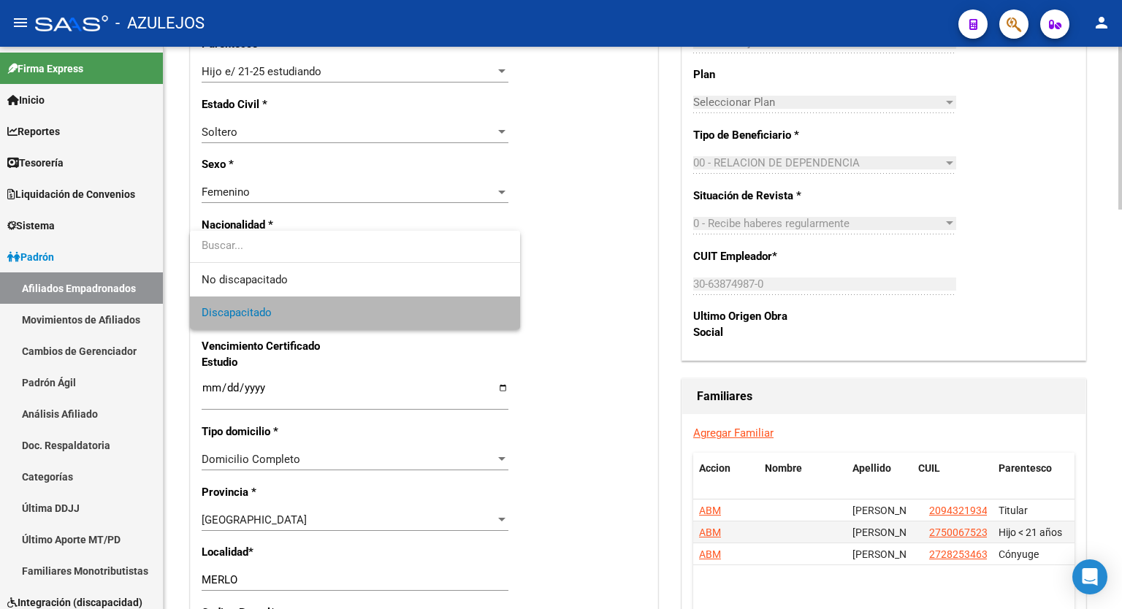
click at [505, 316] on span "Discapacitado" at bounding box center [355, 312] width 307 height 33
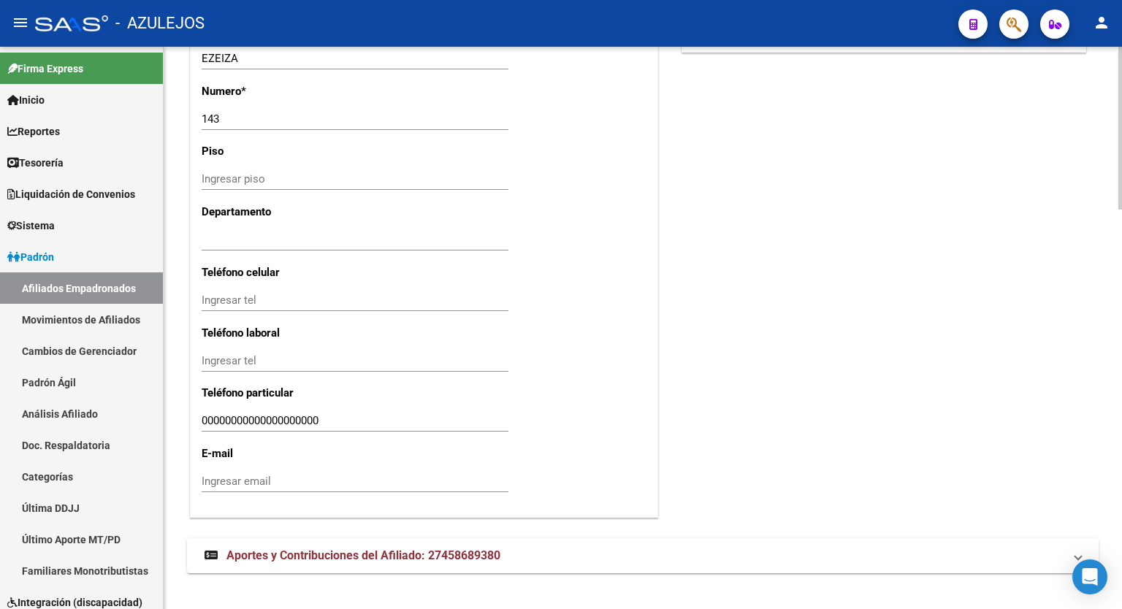
scroll to position [1377, 0]
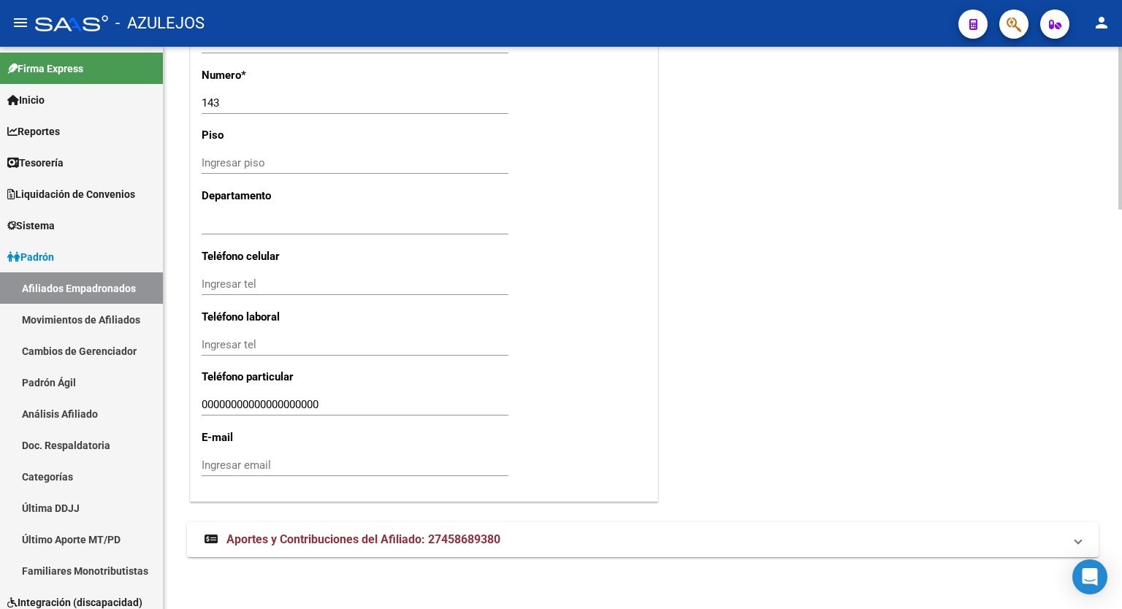
click at [1119, 579] on div at bounding box center [1120, 526] width 4 height 163
click at [436, 538] on span "Aportes y Contribuciones del Afiliado: 27458689380" at bounding box center [363, 539] width 274 height 14
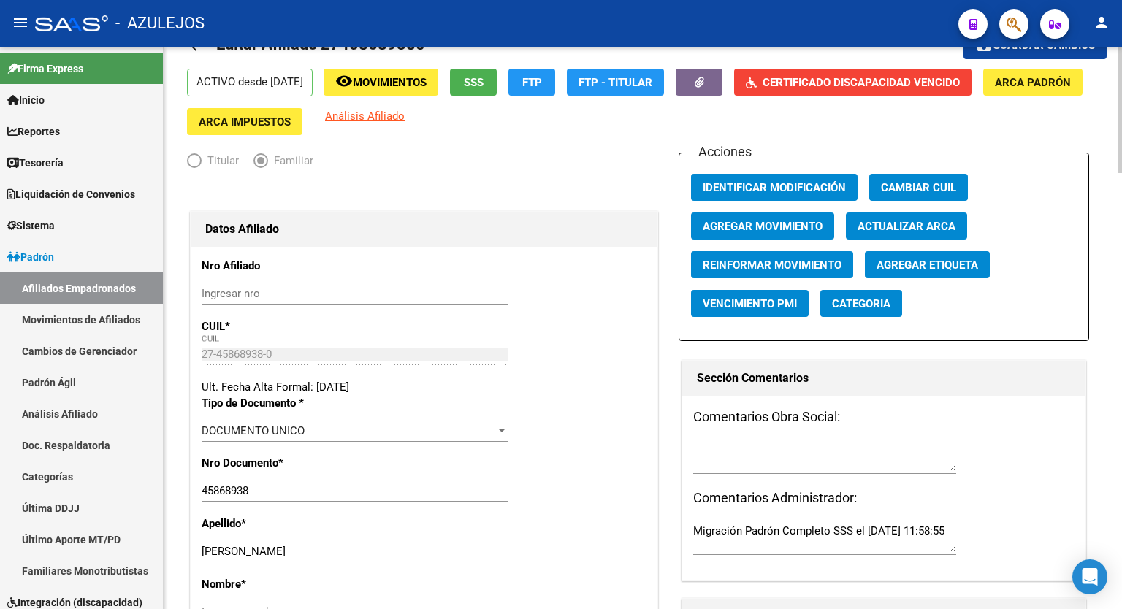
scroll to position [0, 0]
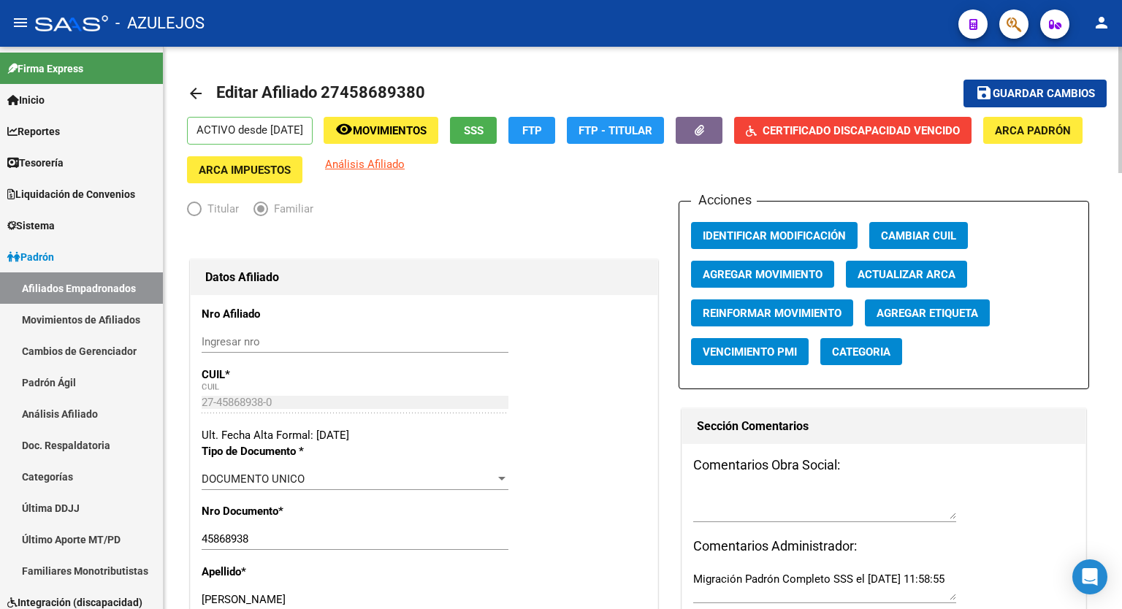
click at [1121, 56] on div at bounding box center [1120, 110] width 4 height 126
click at [895, 81] on mat-toolbar-row "arrow_back Editar Afiliado 27458689380" at bounding box center [542, 93] width 710 height 47
click at [1121, 88] on div at bounding box center [1120, 110] width 4 height 126
click at [542, 131] on span "FTP" at bounding box center [532, 130] width 20 height 13
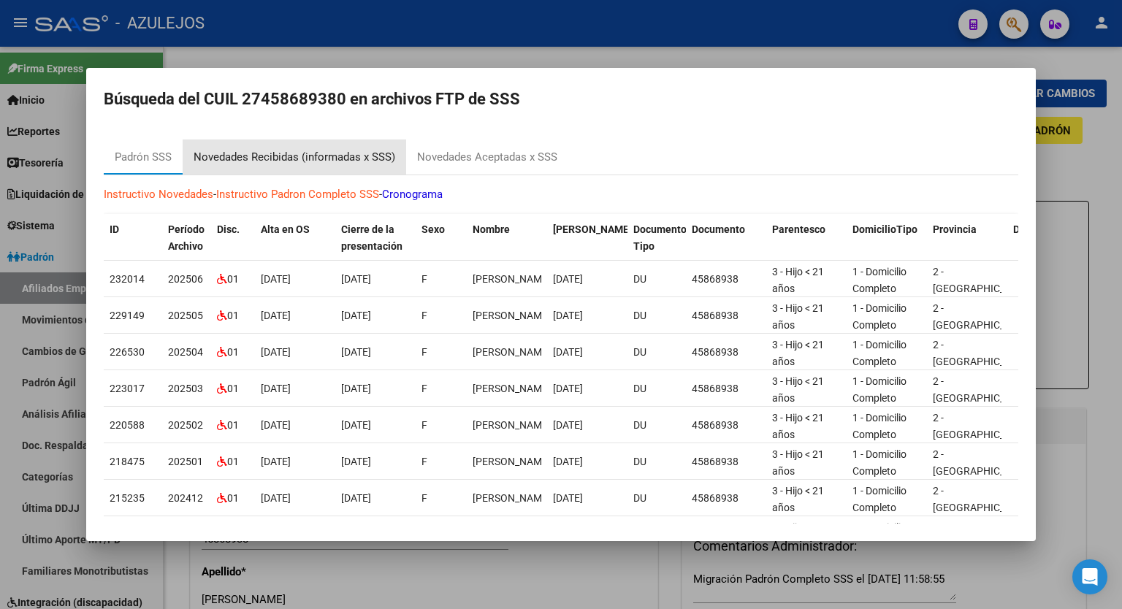
click at [371, 156] on div "Novedades Recibidas (informadas x SSS)" at bounding box center [295, 157] width 202 height 17
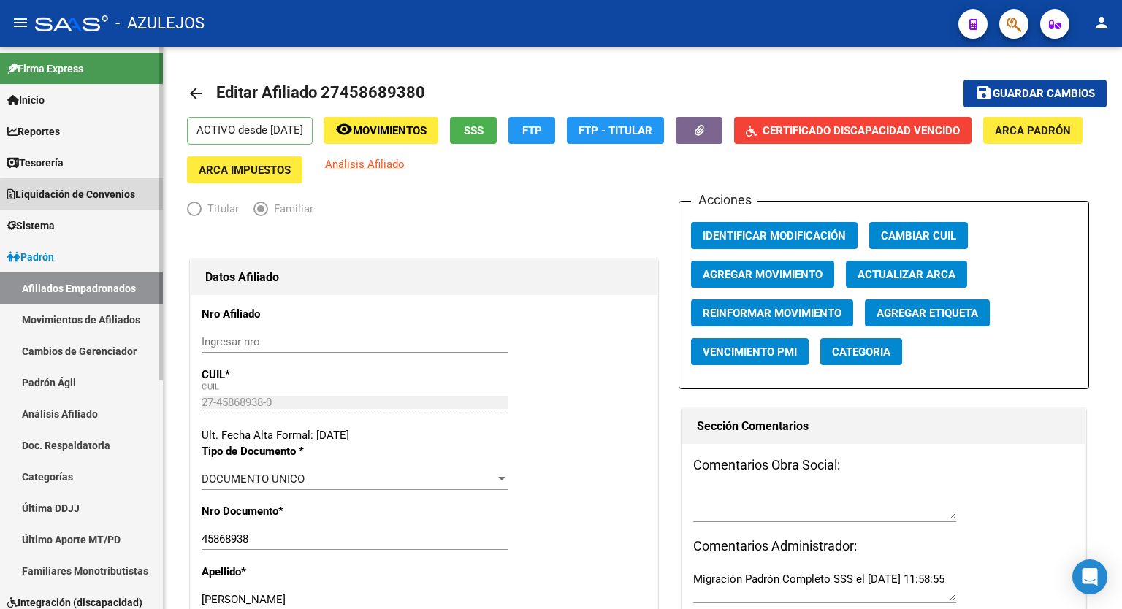
click at [101, 196] on span "Liquidación de Convenios" at bounding box center [71, 194] width 128 height 16
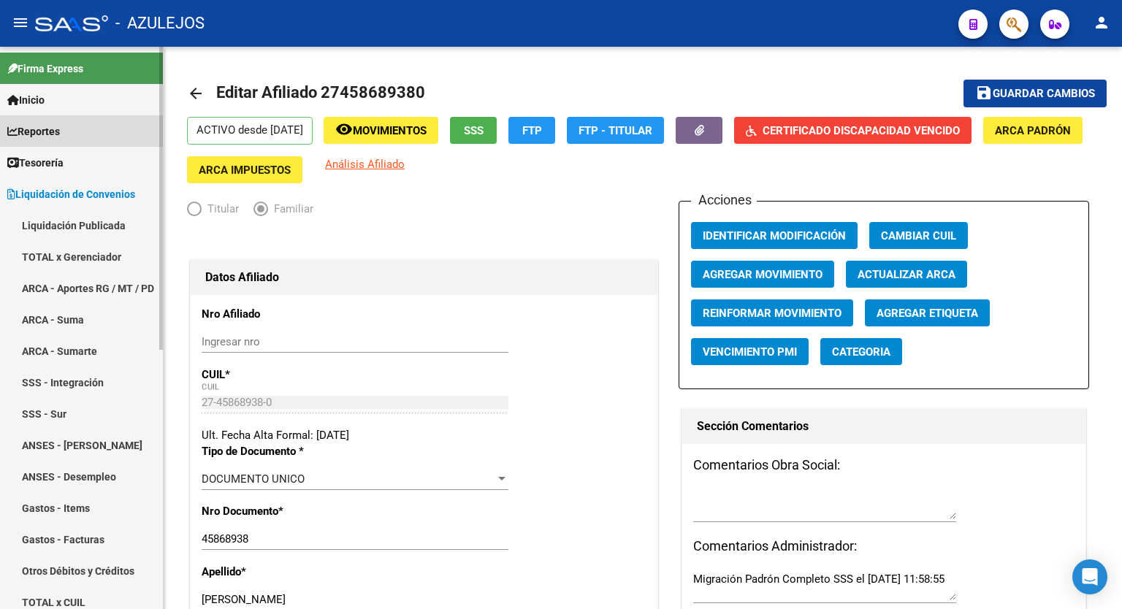
click at [60, 123] on span "Reportes" at bounding box center [33, 131] width 53 height 16
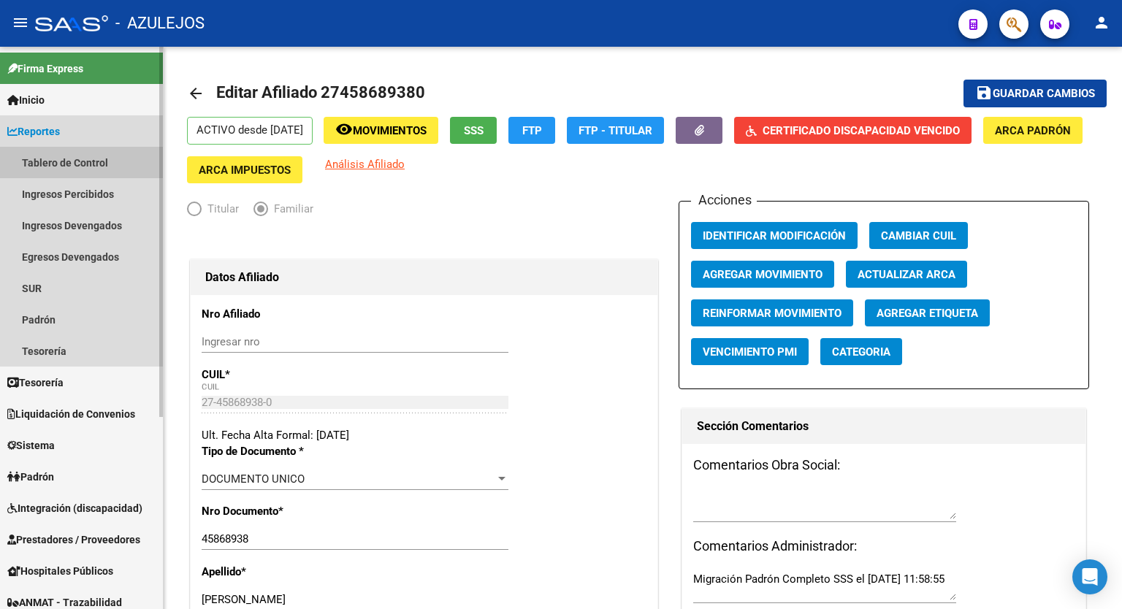
click at [69, 166] on link "Tablero de Control" at bounding box center [81, 162] width 163 height 31
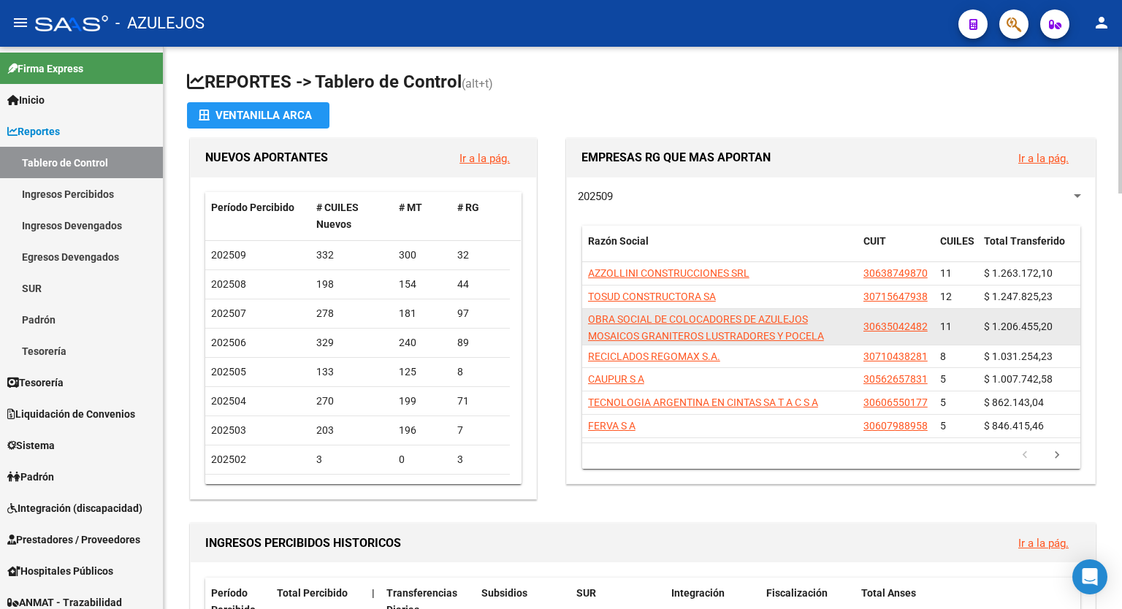
click at [745, 311] on app-link-go-to "OBRA SOCIAL DE COLOCADORES DE AZULEJOS MOSAICOS GRANITEROS LUSTRADORES Y POCELA" at bounding box center [720, 328] width 264 height 34
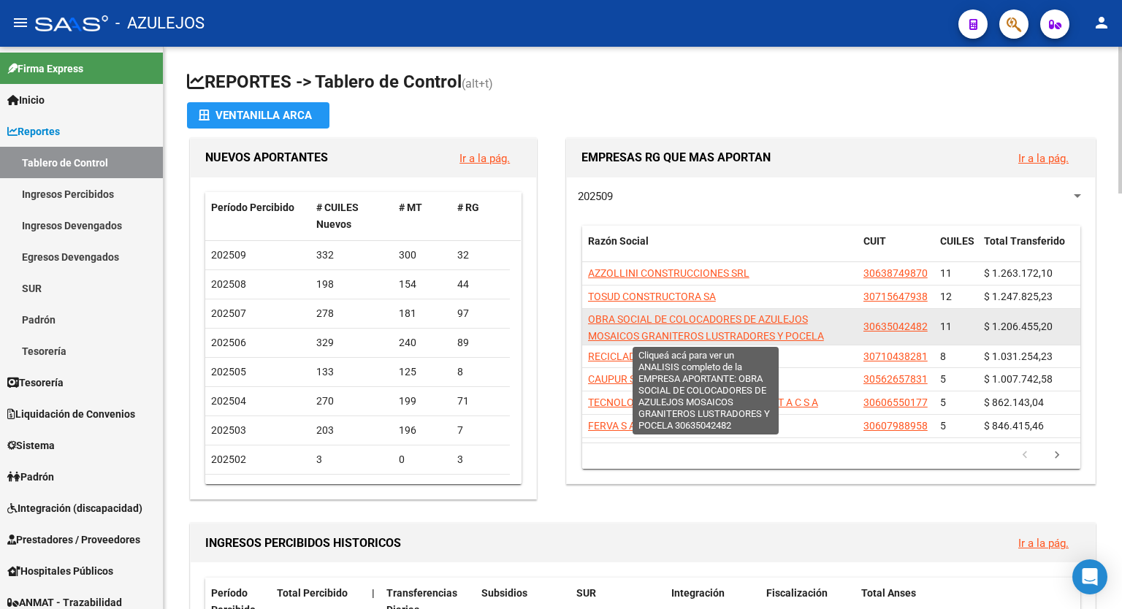
click at [732, 316] on span "OBRA SOCIAL DE COLOCADORES DE AZULEJOS MOSAICOS GRANITEROS LUSTRADORES Y POCELA" at bounding box center [706, 327] width 236 height 28
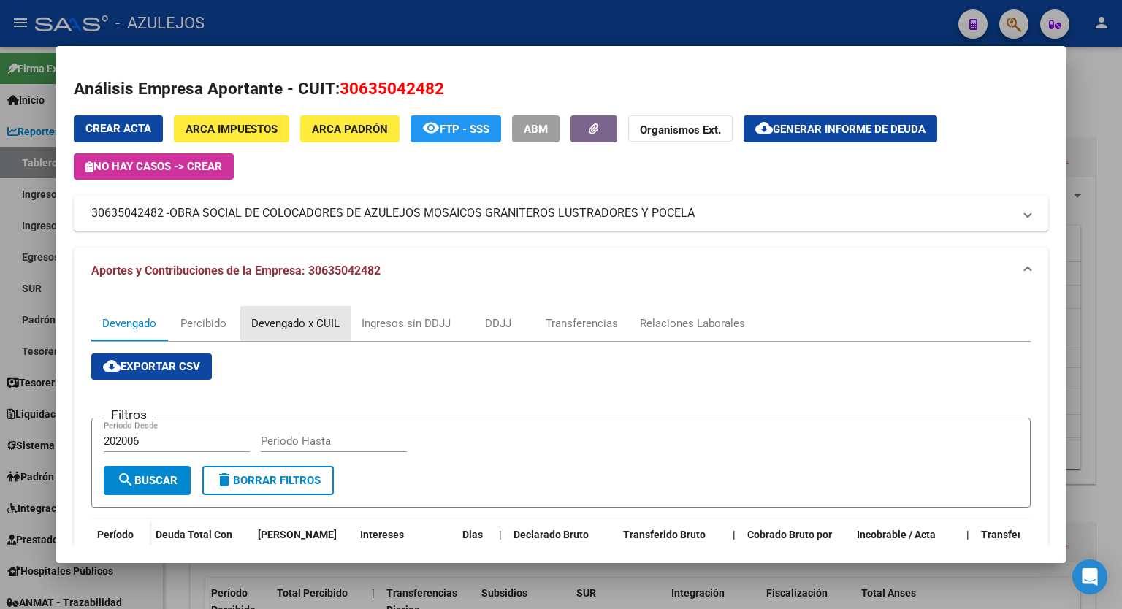
click at [302, 326] on div "Devengado x CUIL" at bounding box center [295, 323] width 88 height 16
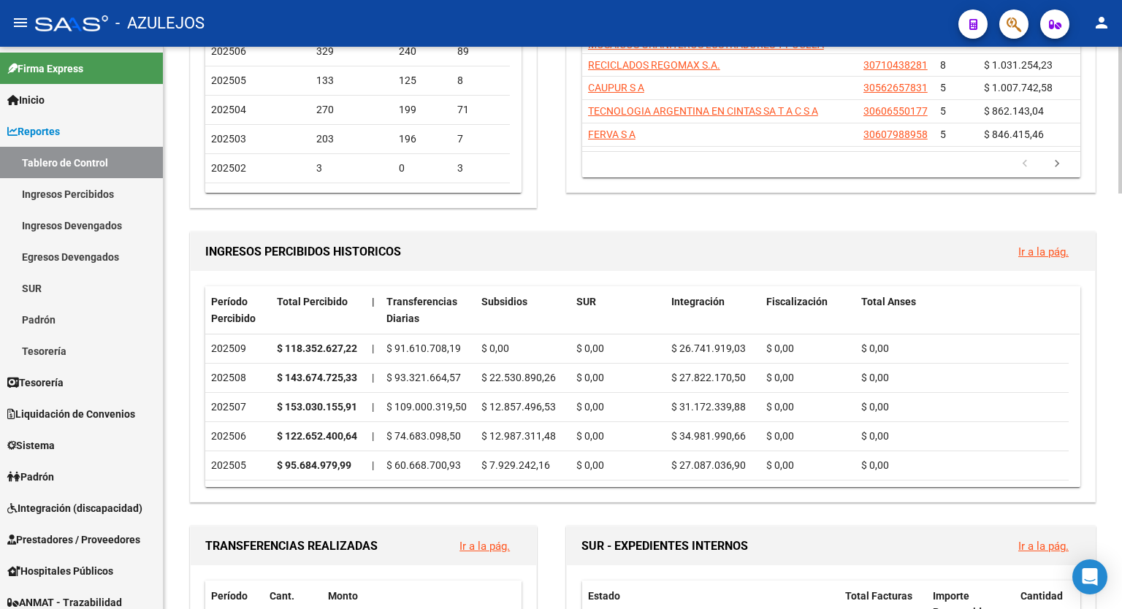
scroll to position [277, 0]
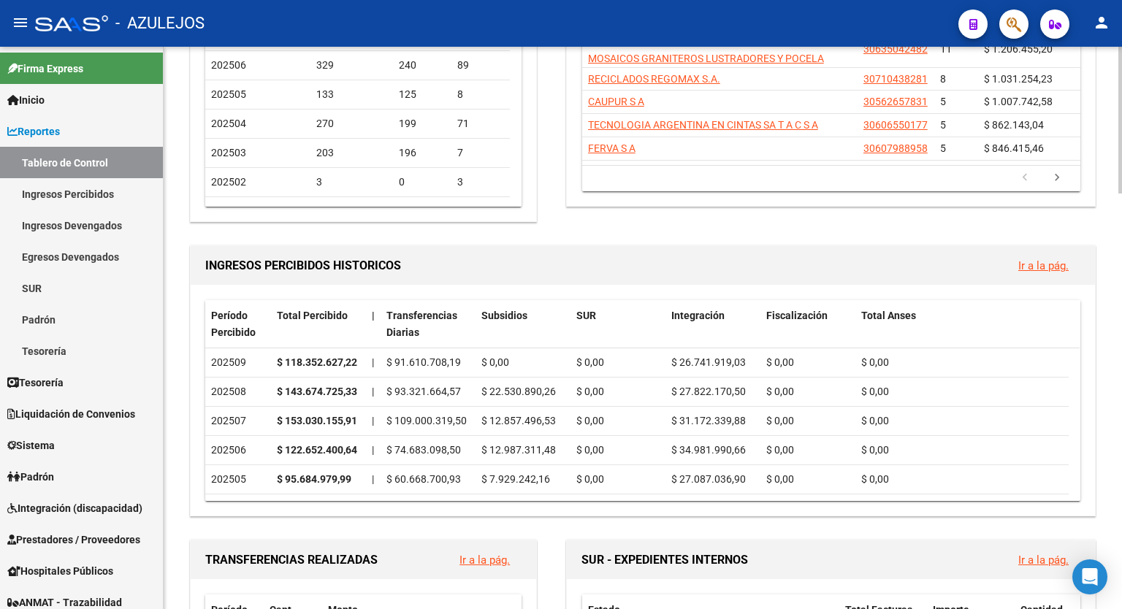
click at [1121, 240] on div at bounding box center [1120, 192] width 4 height 147
